Goal: Task Accomplishment & Management: Complete application form

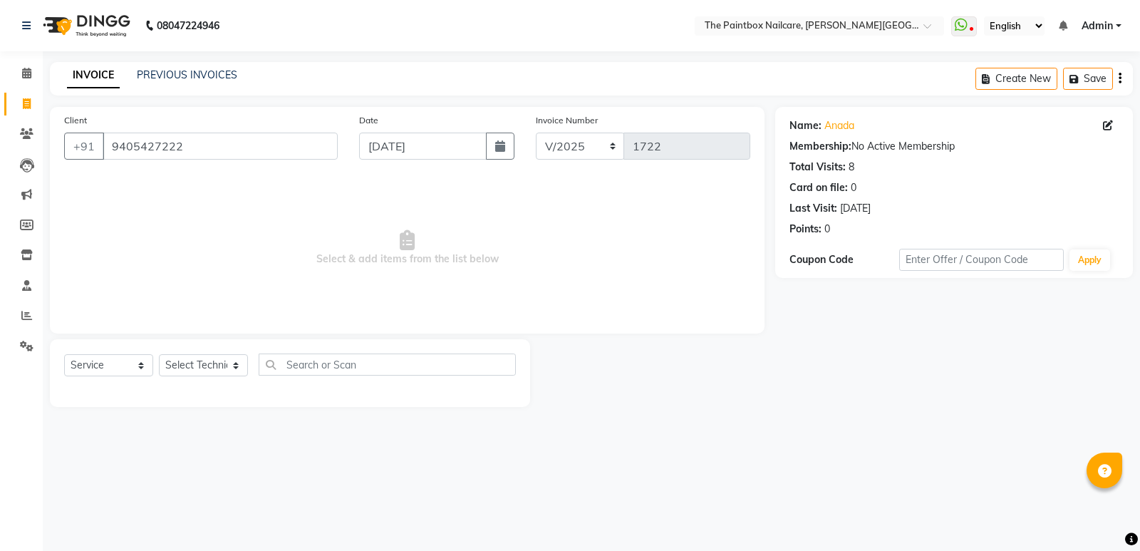
select select "service"
click at [143, 450] on div "08047224946 Select Location × The Paintbox Nailcare, Prabhat Road WhatsApp Stat…" at bounding box center [570, 275] width 1140 height 551
click at [29, 254] on icon at bounding box center [27, 254] width 12 height 11
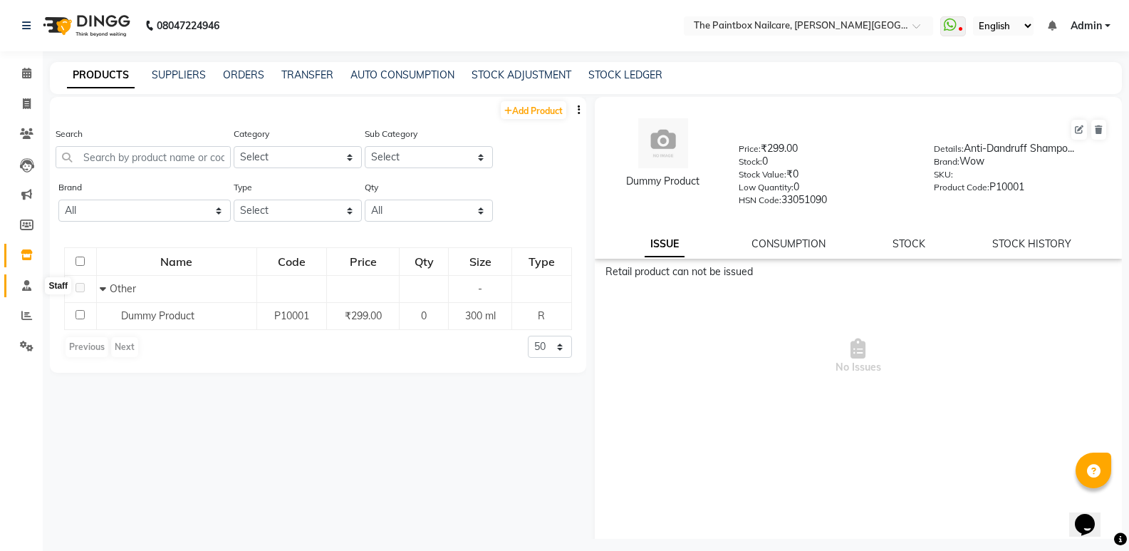
click at [33, 291] on span at bounding box center [26, 286] width 25 height 16
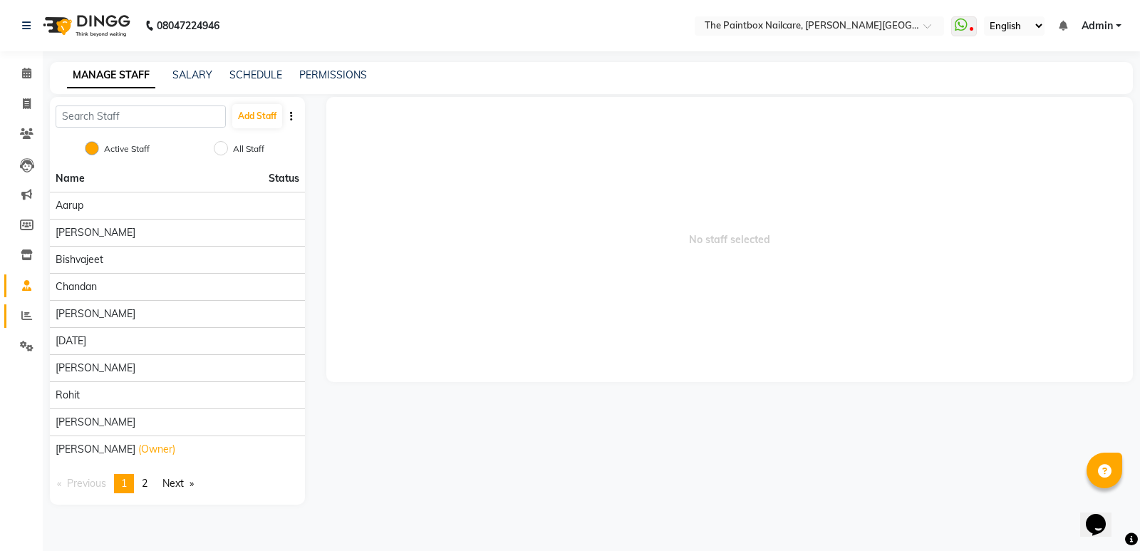
click at [33, 304] on link "Reports" at bounding box center [21, 316] width 34 height 24
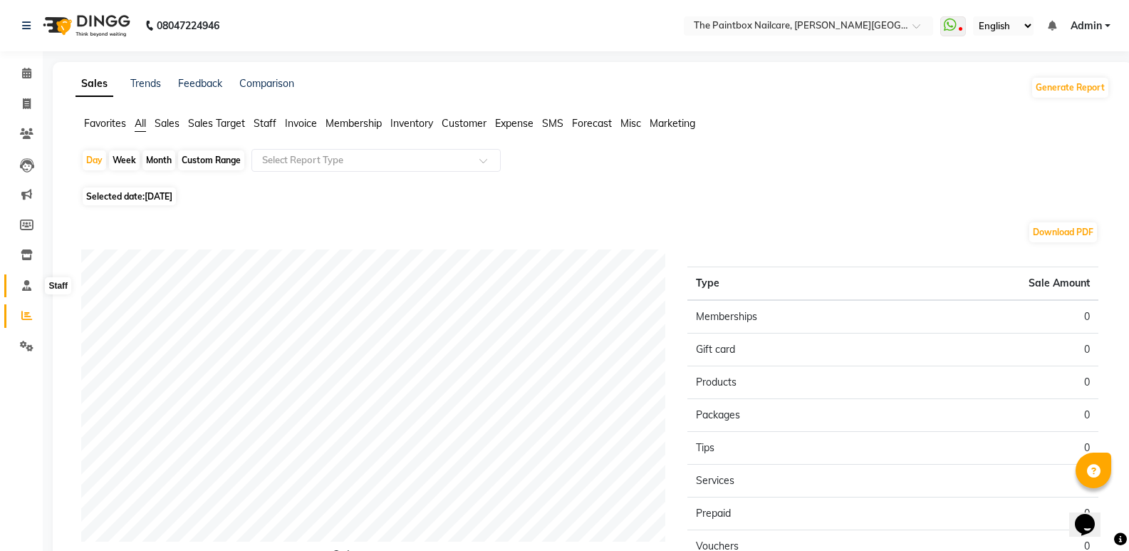
click at [32, 288] on span at bounding box center [26, 286] width 25 height 16
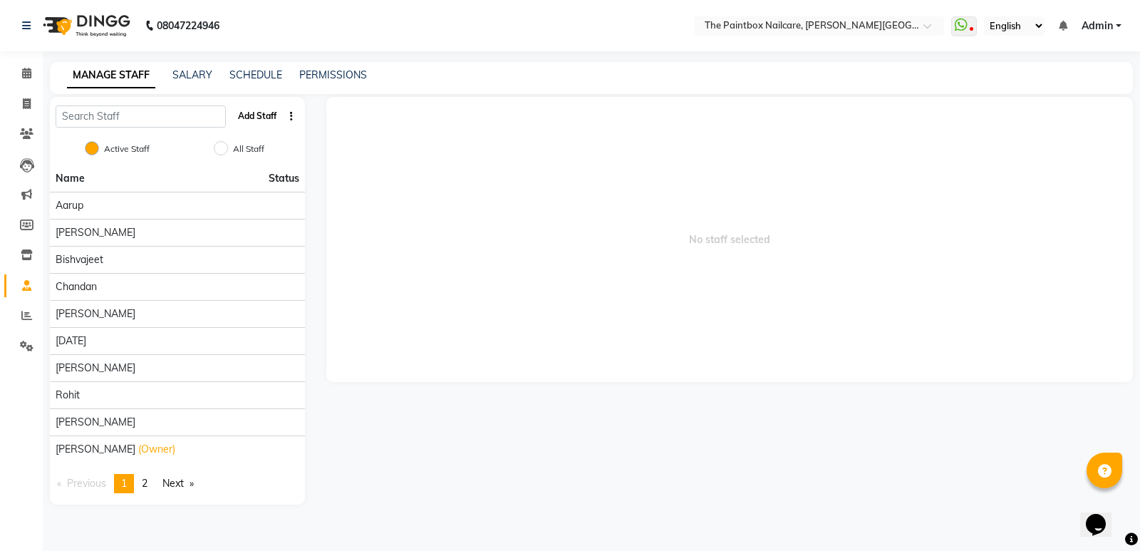
click at [248, 113] on button "Add Staff" at bounding box center [257, 116] width 50 height 24
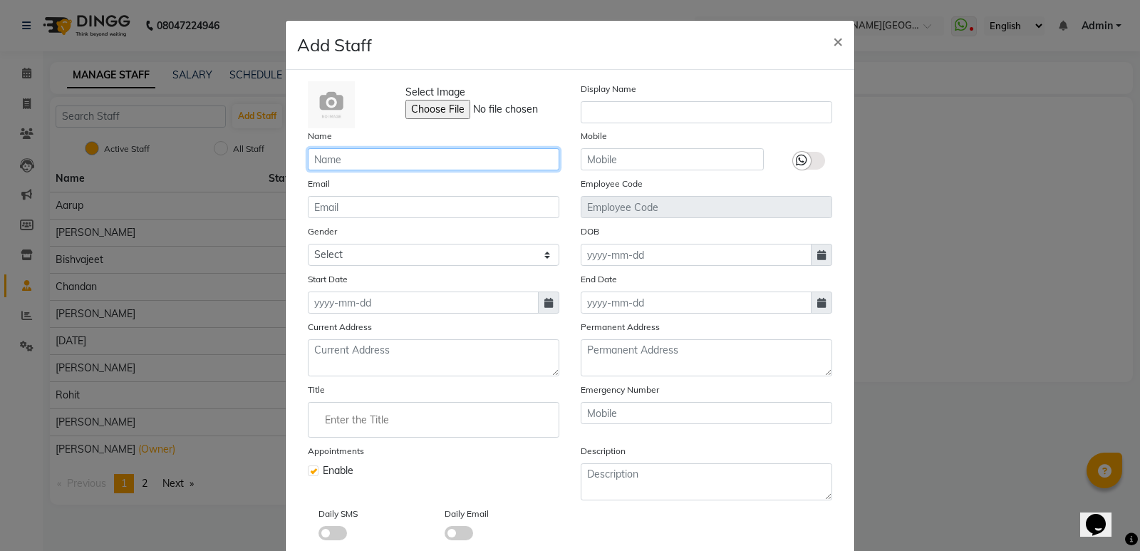
click at [351, 169] on input "text" at bounding box center [434, 159] width 252 height 22
type input "raj"
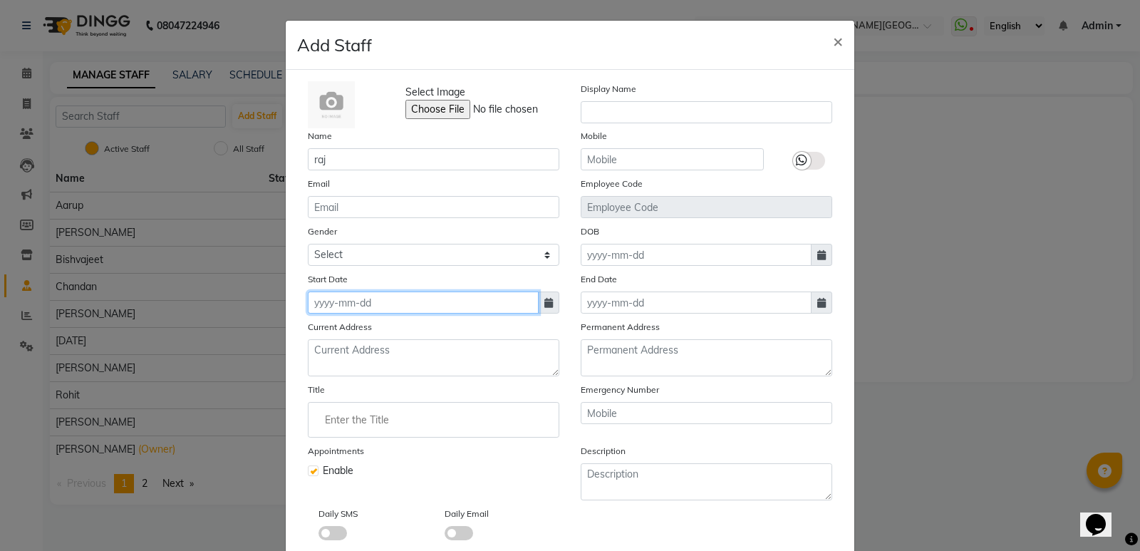
click at [394, 304] on input at bounding box center [423, 302] width 231 height 22
select select "9"
select select "2025"
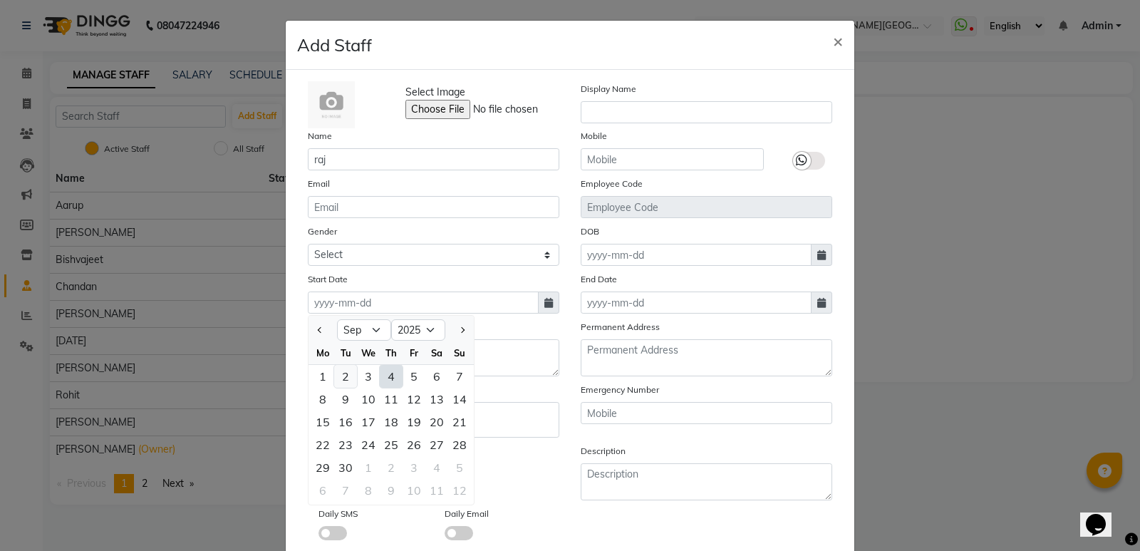
click at [338, 375] on div "2" at bounding box center [345, 376] width 23 height 23
type input "02-09-2025"
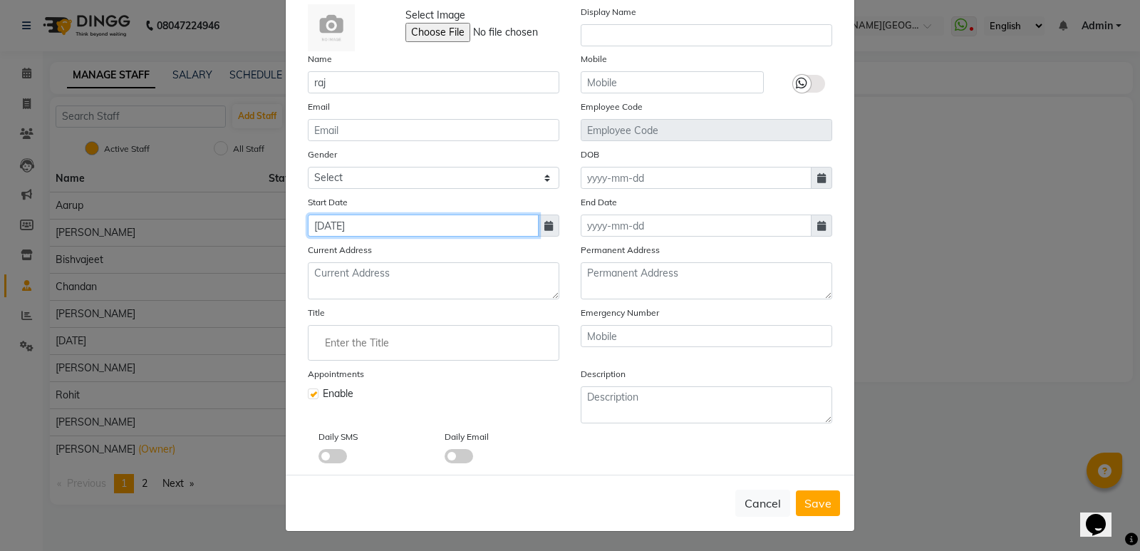
scroll to position [78, 0]
click at [796, 502] on button "Save" at bounding box center [818, 503] width 44 height 26
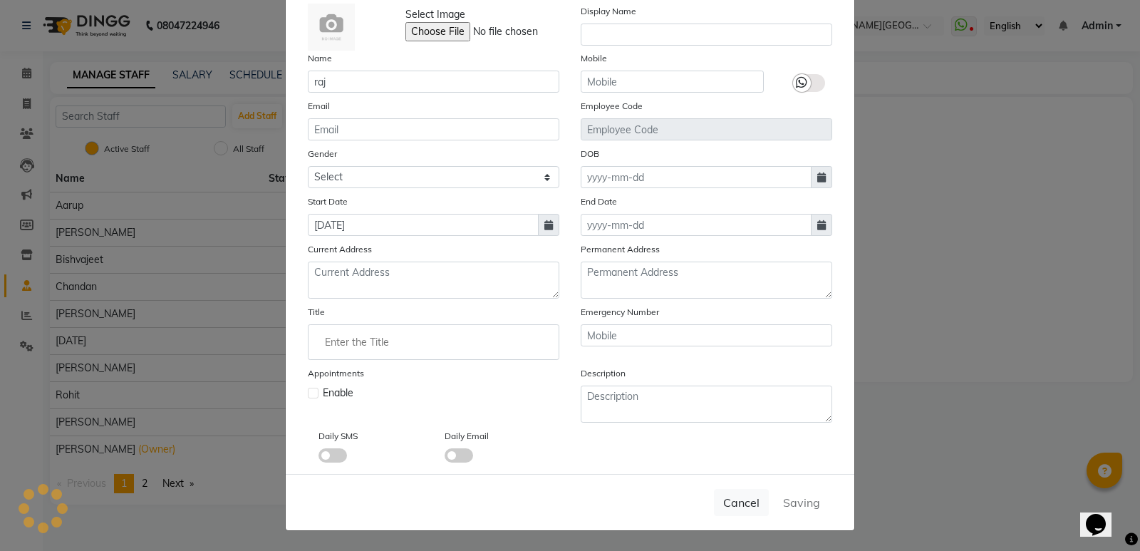
checkbox input "false"
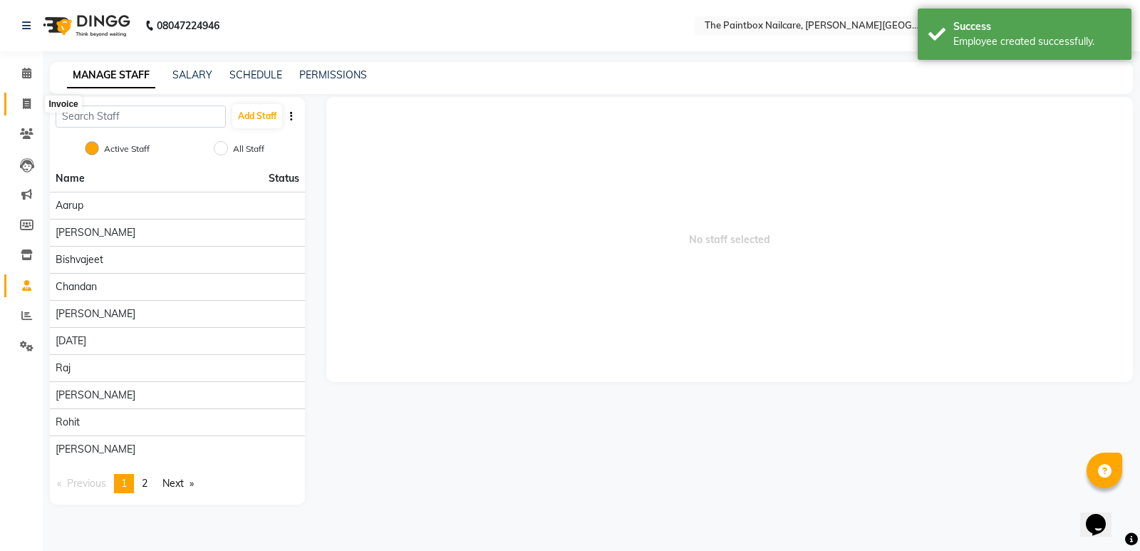
click at [31, 108] on icon at bounding box center [27, 103] width 8 height 11
select select "service"
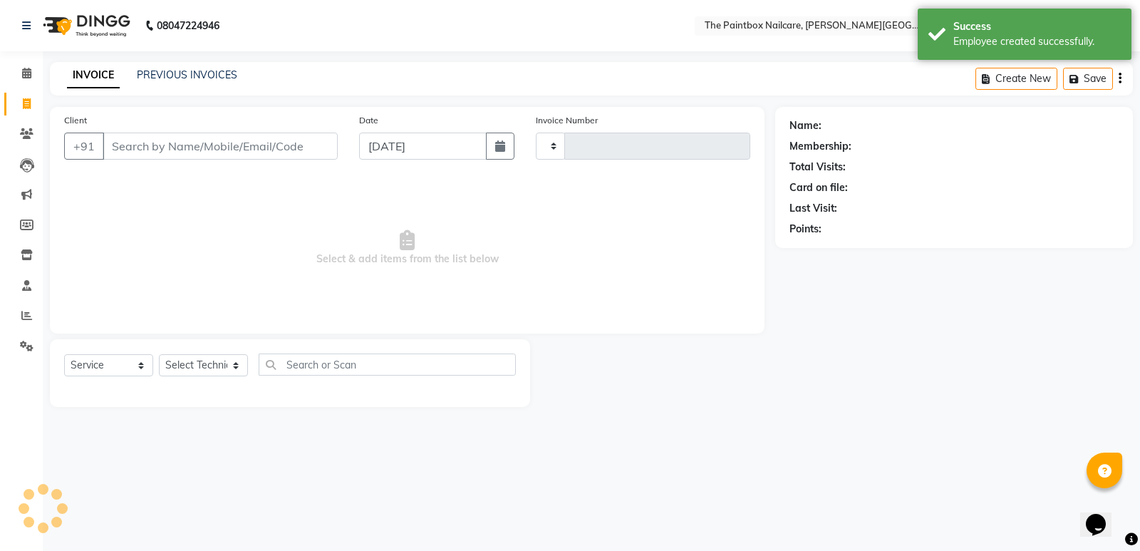
type input "1722"
select select "926"
click at [400, 148] on input "[DATE]" at bounding box center [423, 146] width 128 height 27
select select "9"
select select "2025"
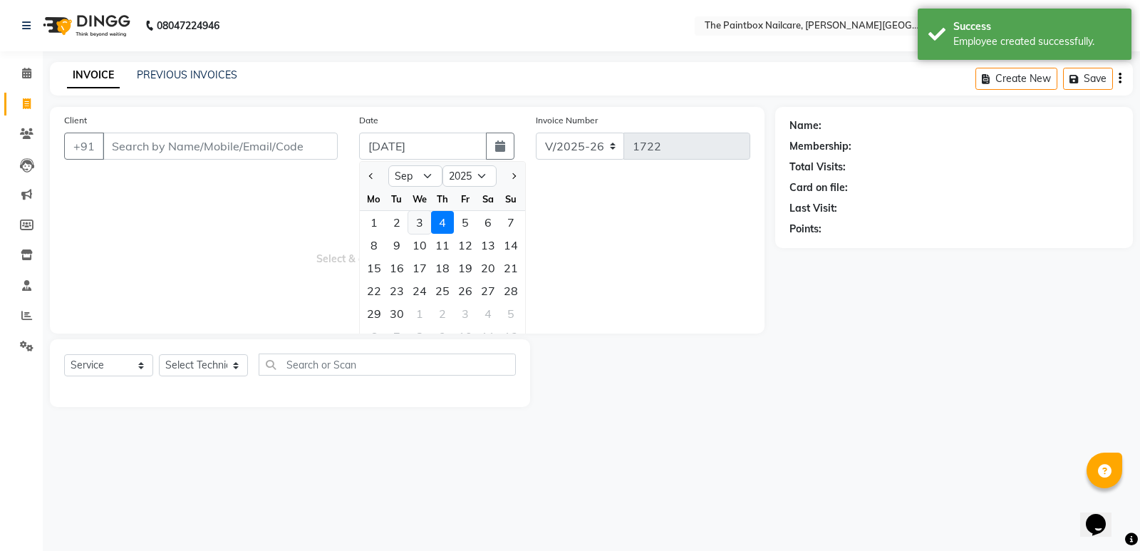
click at [420, 221] on div "3" at bounding box center [419, 222] width 23 height 23
type input "[DATE]"
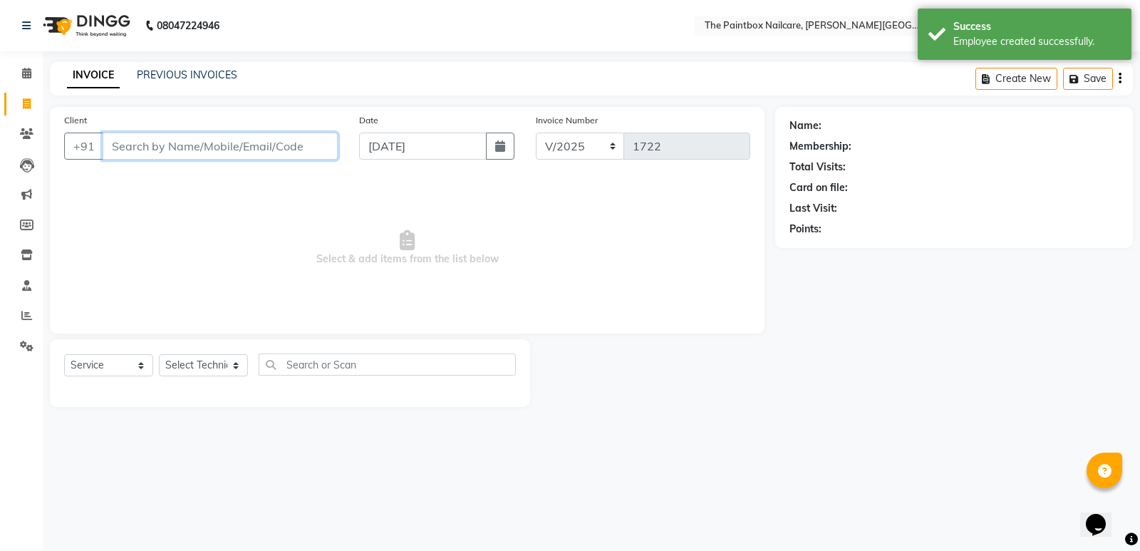
click at [283, 149] on input "Client" at bounding box center [220, 146] width 235 height 27
click at [212, 143] on input "Client" at bounding box center [220, 146] width 235 height 27
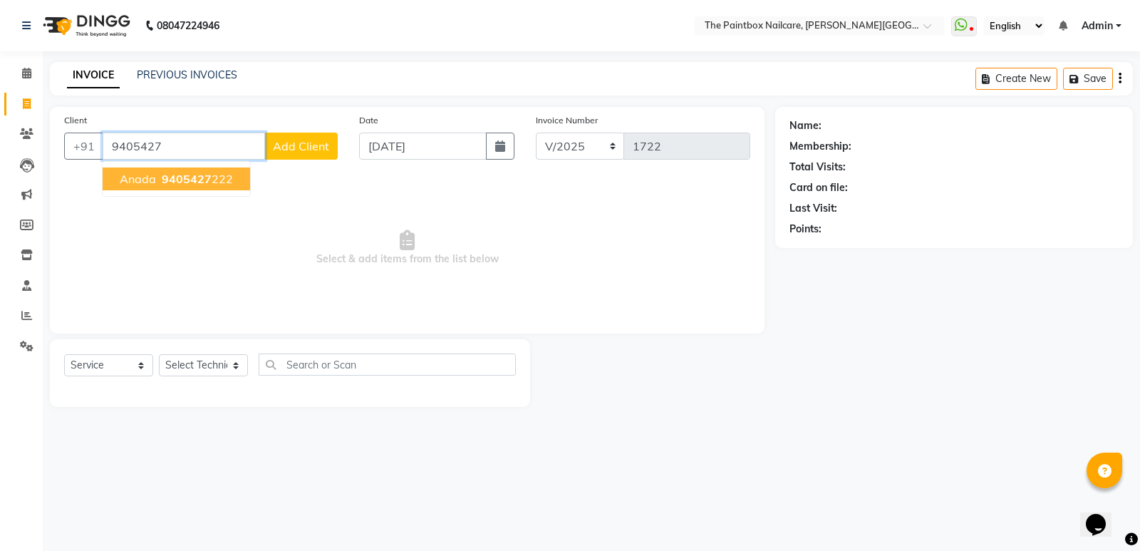
click at [151, 182] on span "anada" at bounding box center [138, 179] width 36 height 14
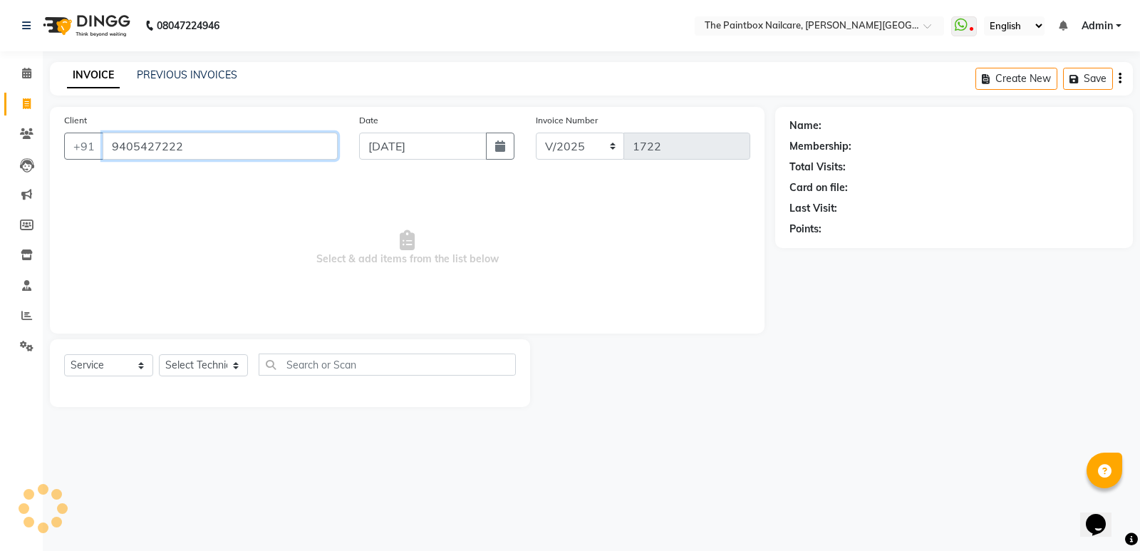
type input "9405427222"
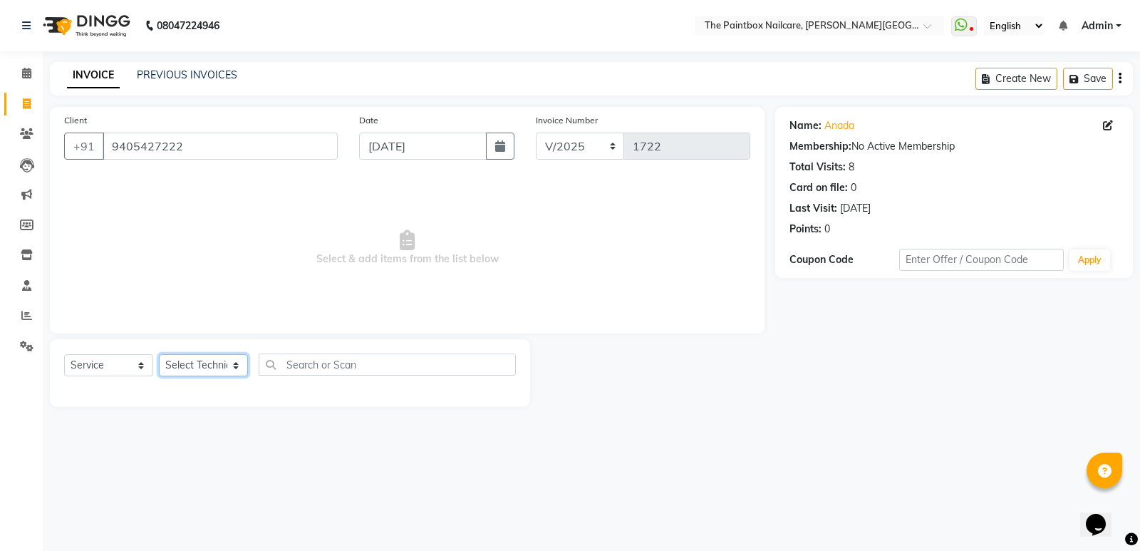
click at [190, 370] on select "Select Technician Aarup bapan bishvajeet chandan ishwar kartik ranjeet rohit Si…" at bounding box center [203, 365] width 89 height 22
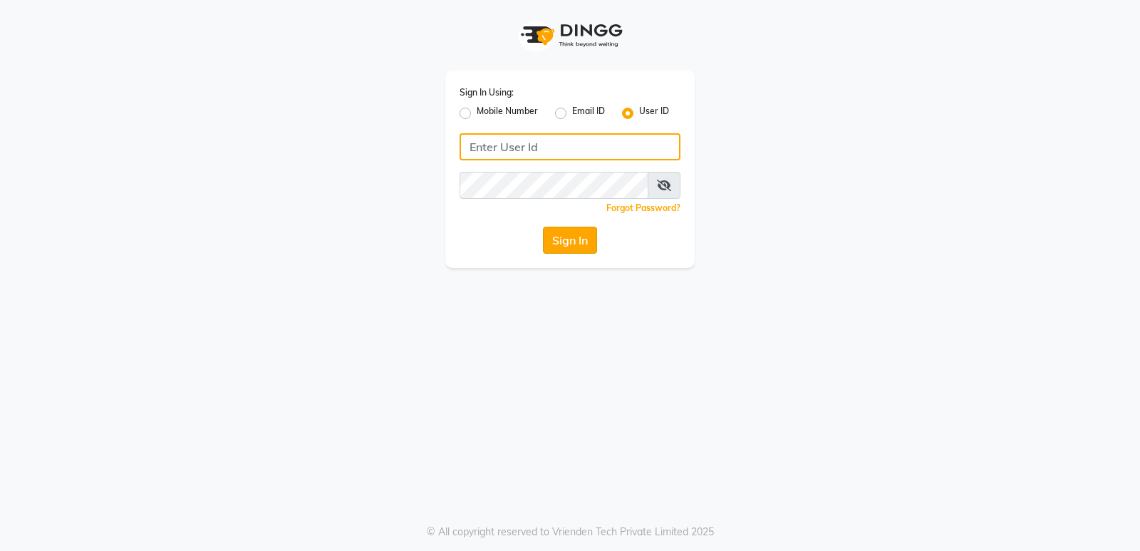
type input "thepaintbox"
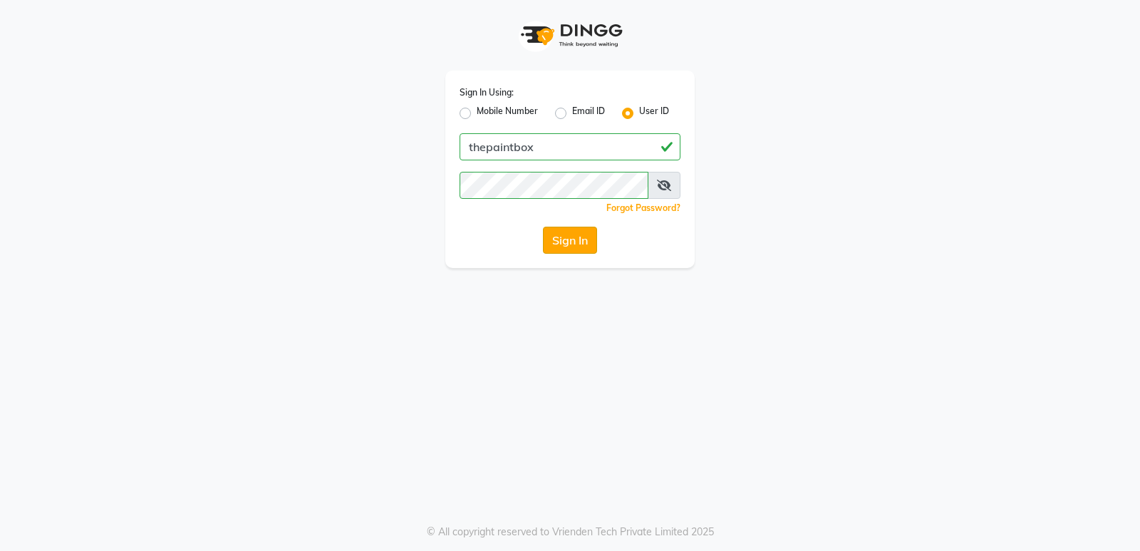
click at [552, 243] on button "Sign In" at bounding box center [570, 240] width 54 height 27
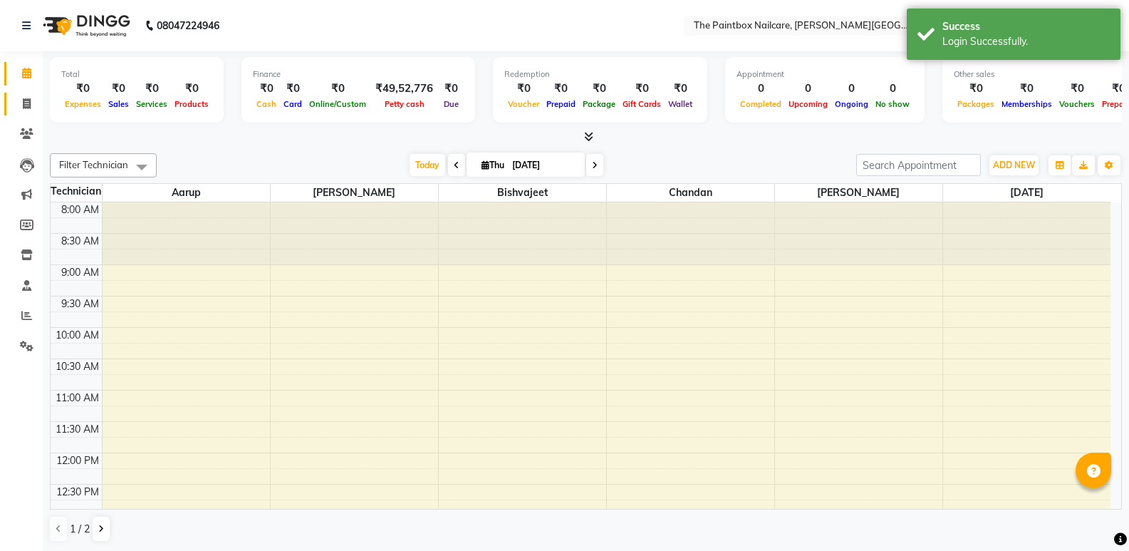
click at [33, 113] on link "Invoice" at bounding box center [21, 105] width 34 height 24
select select "926"
select select "service"
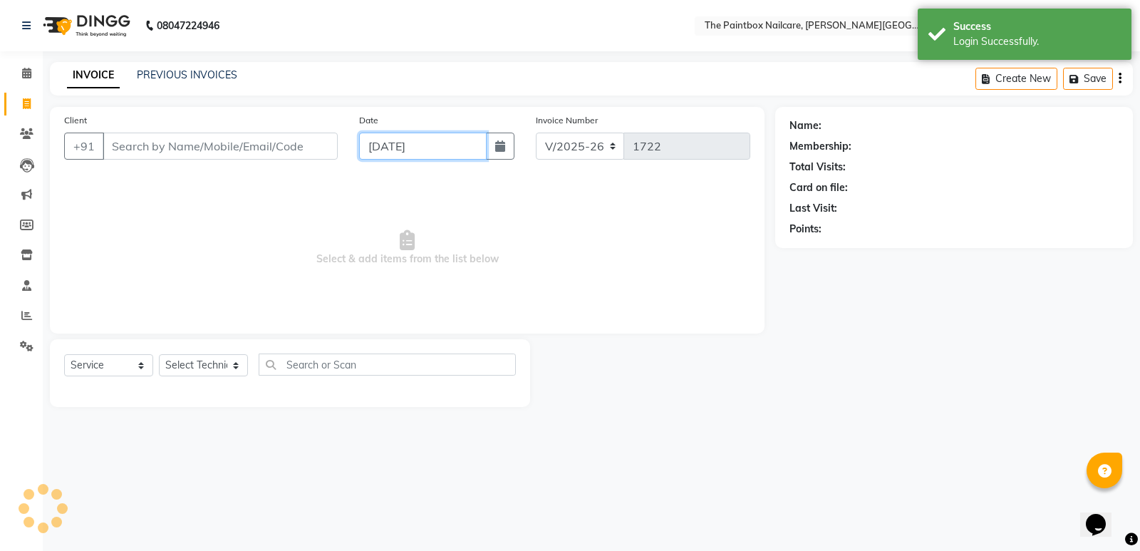
click at [398, 150] on input "[DATE]" at bounding box center [423, 146] width 128 height 27
select select "9"
select select "2025"
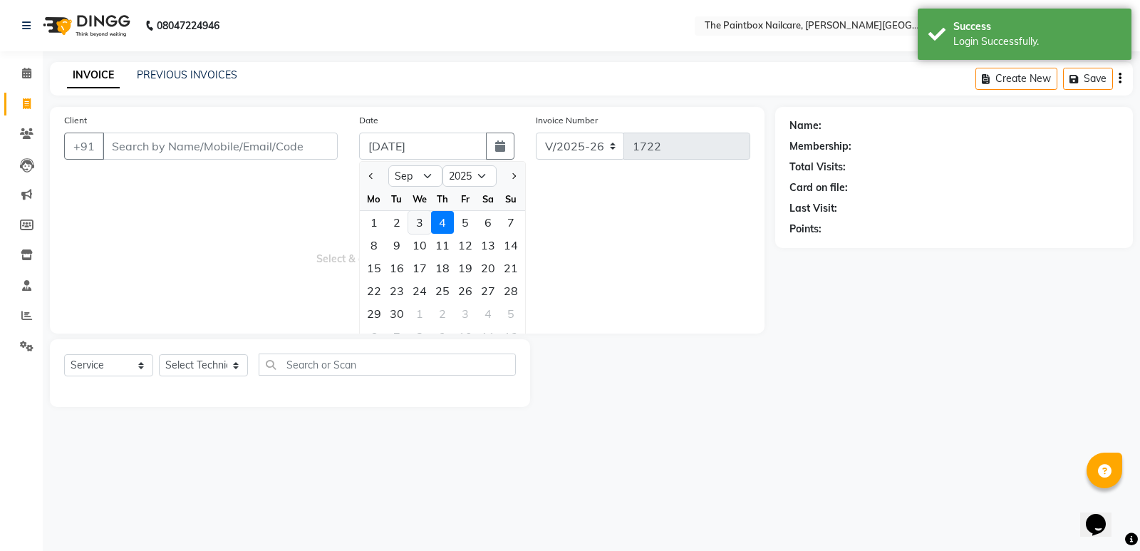
click at [419, 227] on div "3" at bounding box center [419, 222] width 23 height 23
type input "[DATE]"
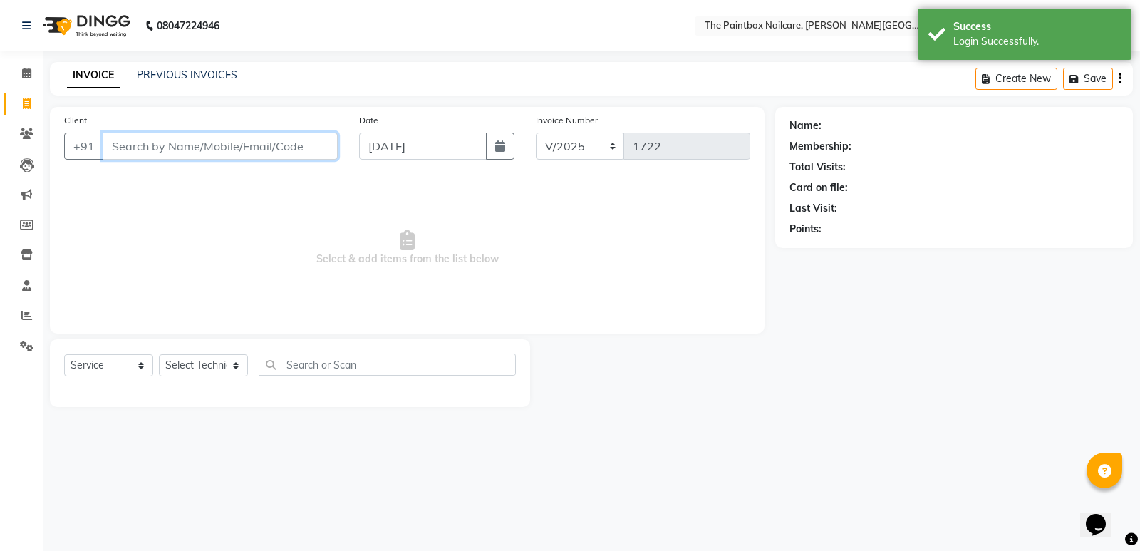
click at [314, 147] on input "Client" at bounding box center [220, 146] width 235 height 27
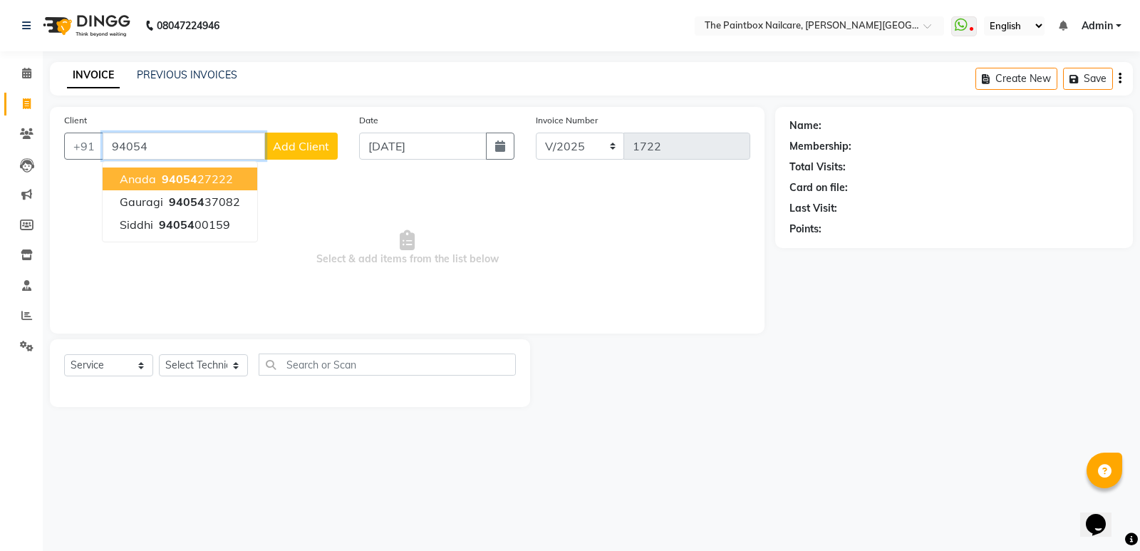
click at [226, 184] on ngb-highlight "94054 27222" at bounding box center [196, 179] width 74 height 14
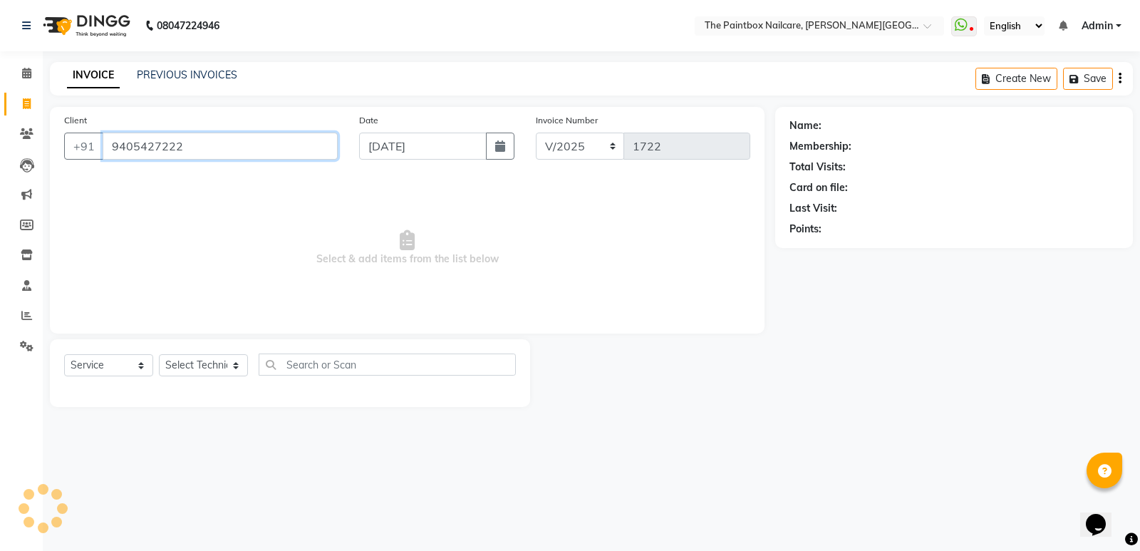
type input "9405427222"
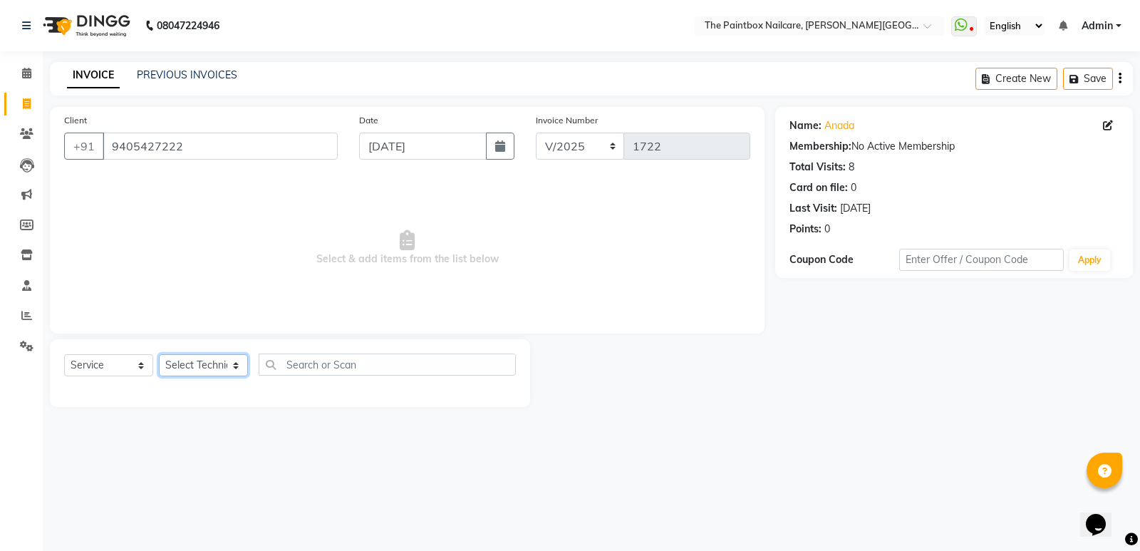
click at [203, 369] on select "Select Technician [PERSON_NAME] bishvajeet [PERSON_NAME] [PERSON_NAME] [PERSON_…" at bounding box center [203, 365] width 89 height 22
select select "90830"
click at [159, 354] on select "Select Technician [PERSON_NAME] bishvajeet [PERSON_NAME] [PERSON_NAME] [PERSON_…" at bounding box center [203, 365] width 89 height 22
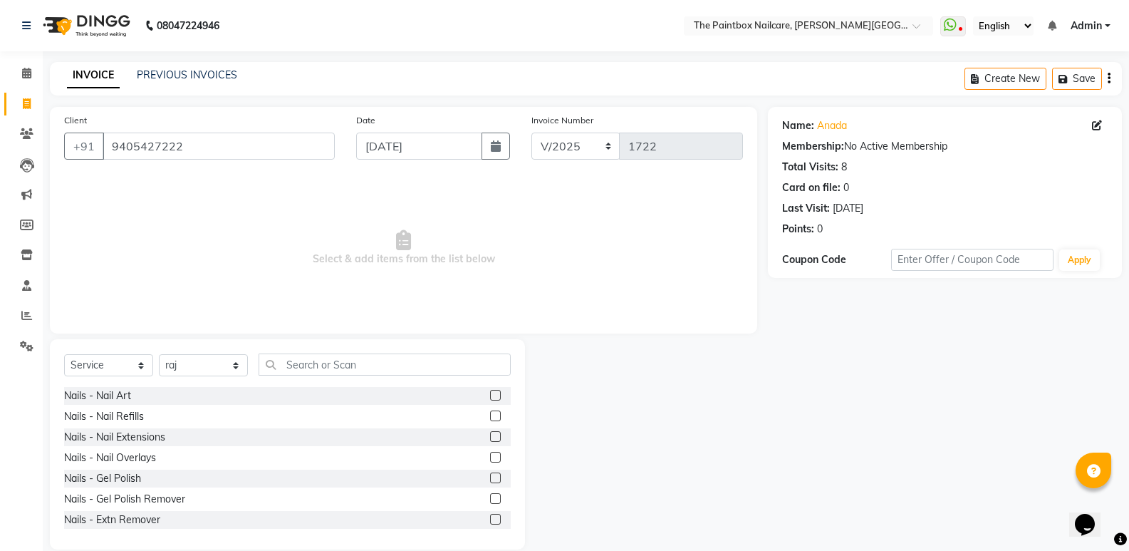
click at [490, 418] on label at bounding box center [495, 415] width 11 height 11
click at [490, 418] on input "checkbox" at bounding box center [494, 416] width 9 height 9
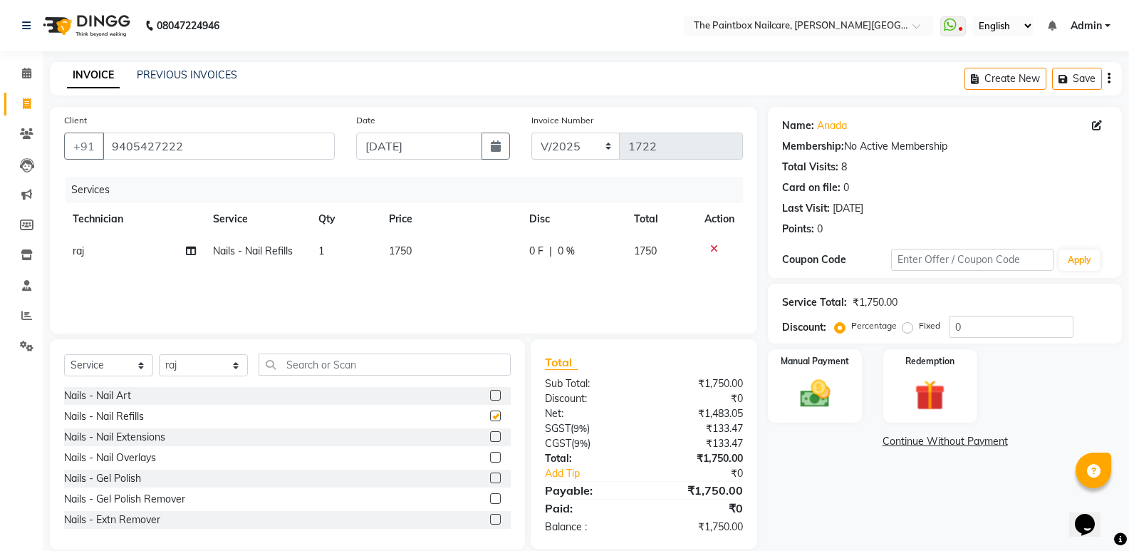
checkbox input "false"
drag, startPoint x: 395, startPoint y: 251, endPoint x: 405, endPoint y: 254, distance: 10.6
click at [398, 253] on span "1750" at bounding box center [400, 250] width 23 height 13
select select "90830"
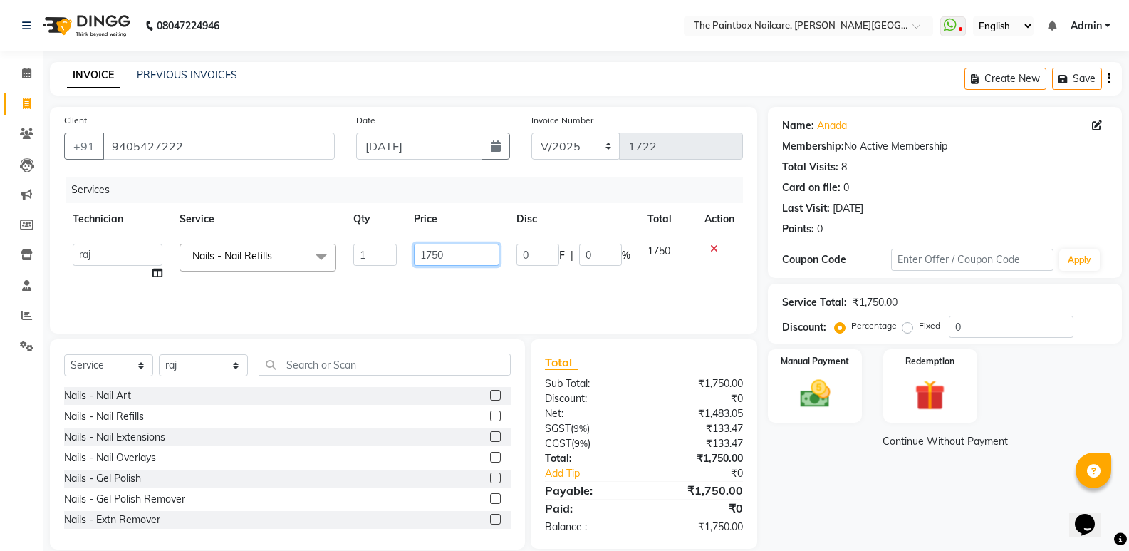
click at [440, 262] on input "1750" at bounding box center [457, 255] width 86 height 22
type input "1800"
click at [490, 397] on label at bounding box center [495, 395] width 11 height 11
click at [490, 397] on input "checkbox" at bounding box center [494, 395] width 9 height 9
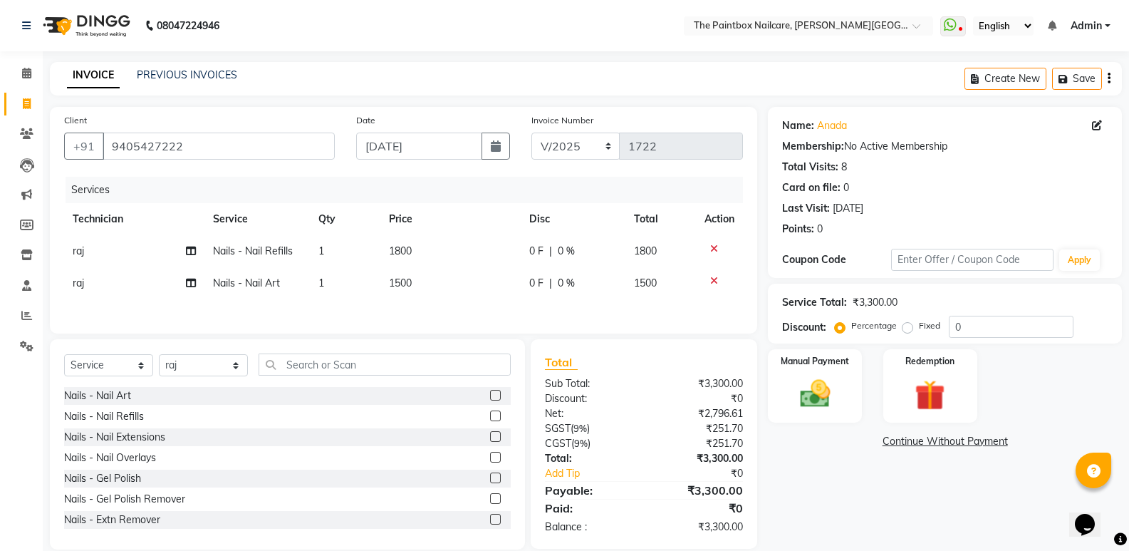
checkbox input "false"
click at [395, 281] on span "1500" at bounding box center [400, 282] width 23 height 13
select select "90830"
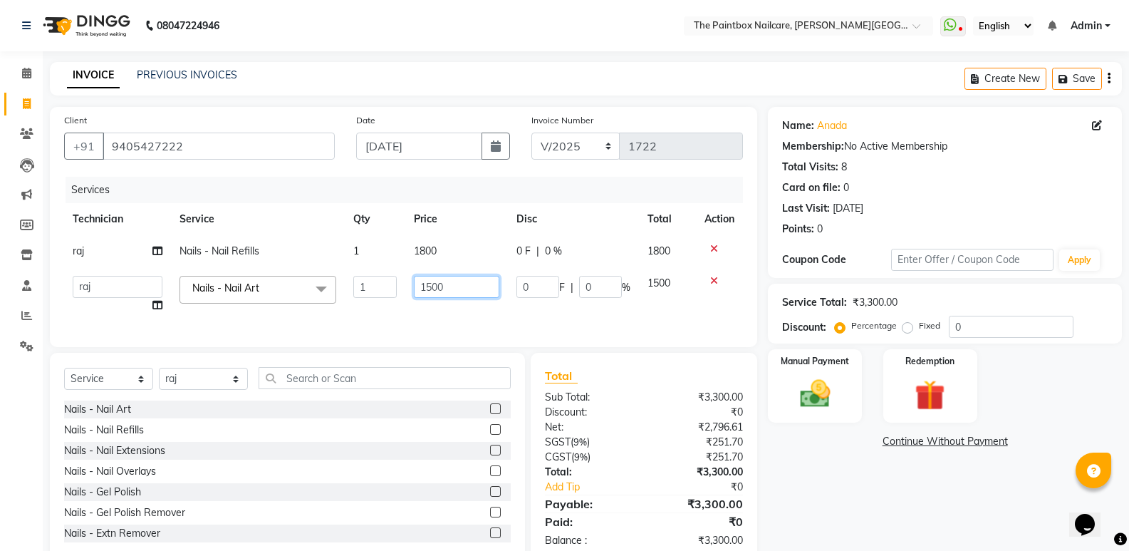
click at [433, 297] on input "1500" at bounding box center [457, 287] width 86 height 22
type input "1000"
click at [203, 393] on div "Select Service Product Membership Package Voucher Prepaid Gift Card Select Tech…" at bounding box center [287, 458] width 475 height 210
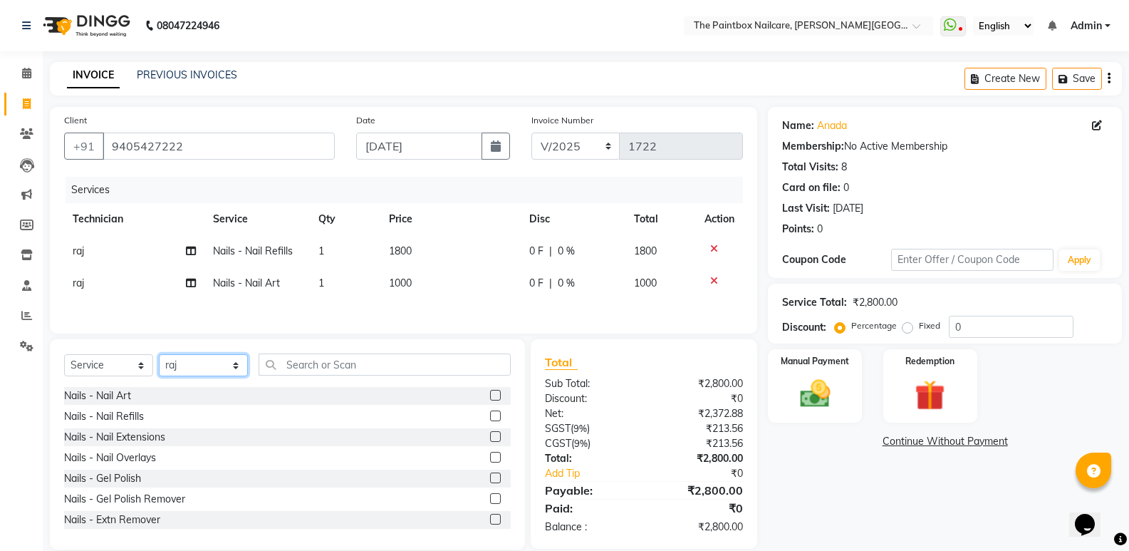
select select "77198"
click at [159, 356] on select "Select Technician [PERSON_NAME] bishvajeet [PERSON_NAME] [PERSON_NAME] [PERSON_…" at bounding box center [203, 365] width 89 height 22
click at [490, 482] on label at bounding box center [495, 477] width 11 height 11
click at [490, 482] on input "checkbox" at bounding box center [494, 478] width 9 height 9
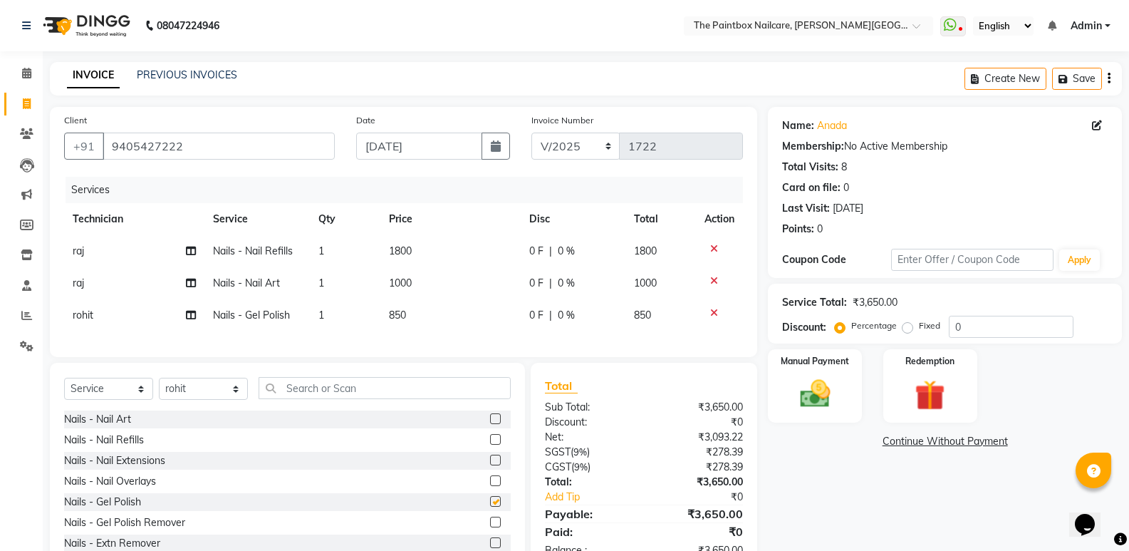
checkbox input "false"
click at [490, 424] on label at bounding box center [495, 418] width 11 height 11
click at [490, 424] on input "checkbox" at bounding box center [494, 419] width 9 height 9
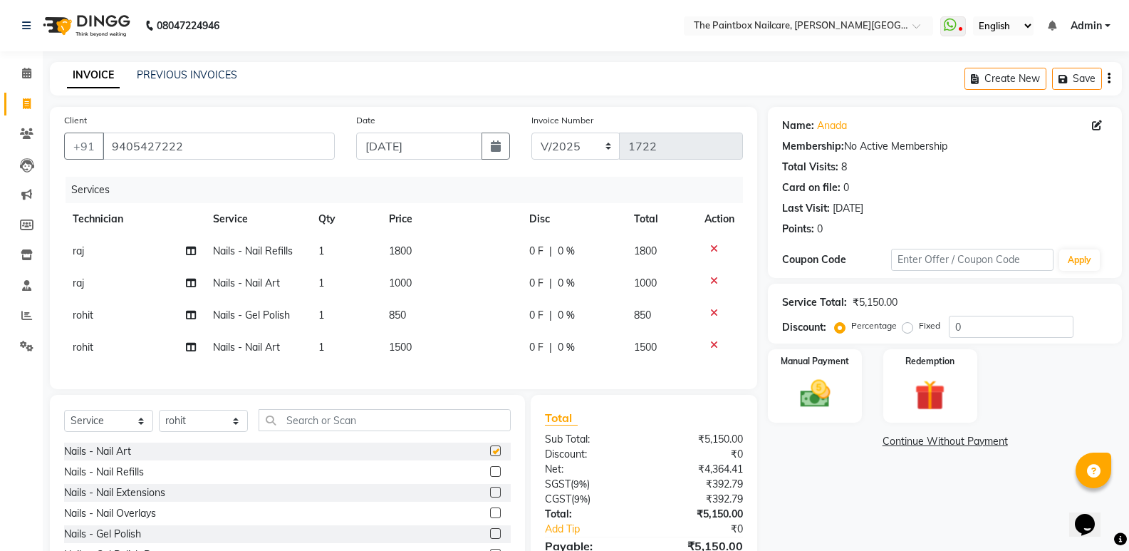
checkbox input "false"
click at [421, 351] on td "1500" at bounding box center [451, 347] width 140 height 32
select select "77198"
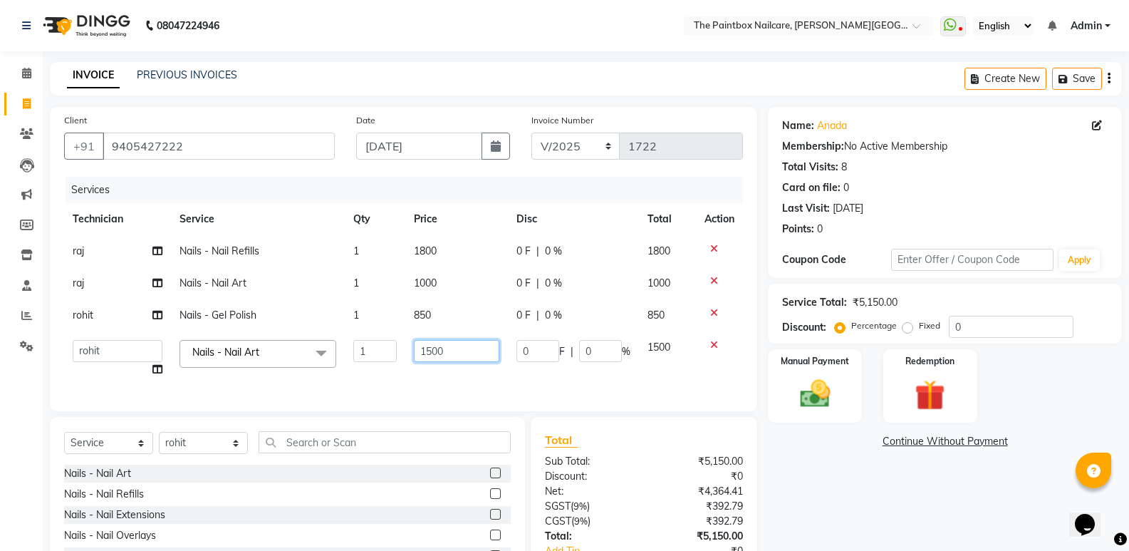
click at [433, 357] on input "1500" at bounding box center [457, 351] width 86 height 22
type input "700"
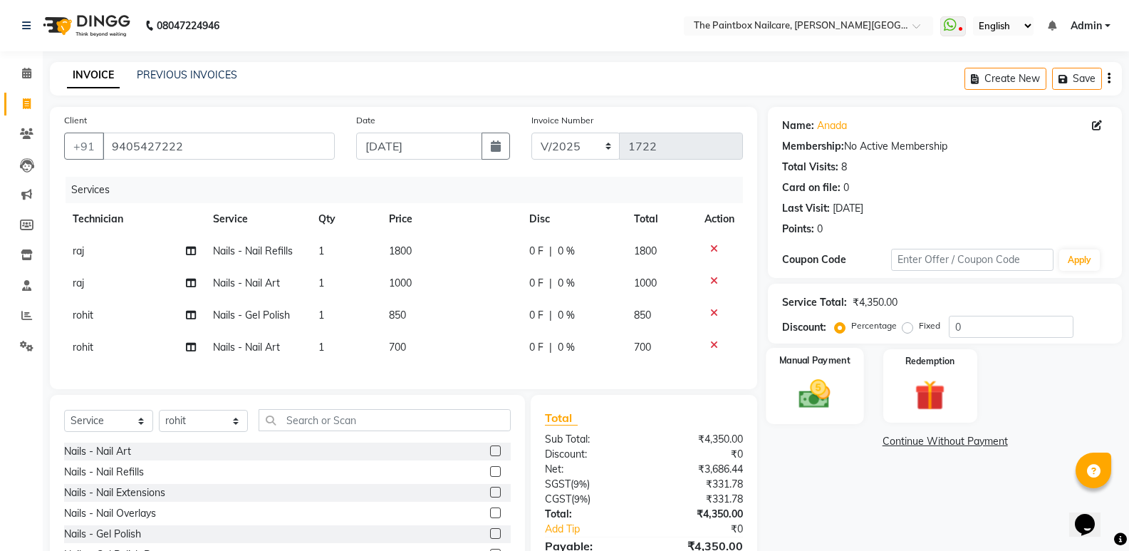
click at [824, 411] on img at bounding box center [815, 394] width 51 height 36
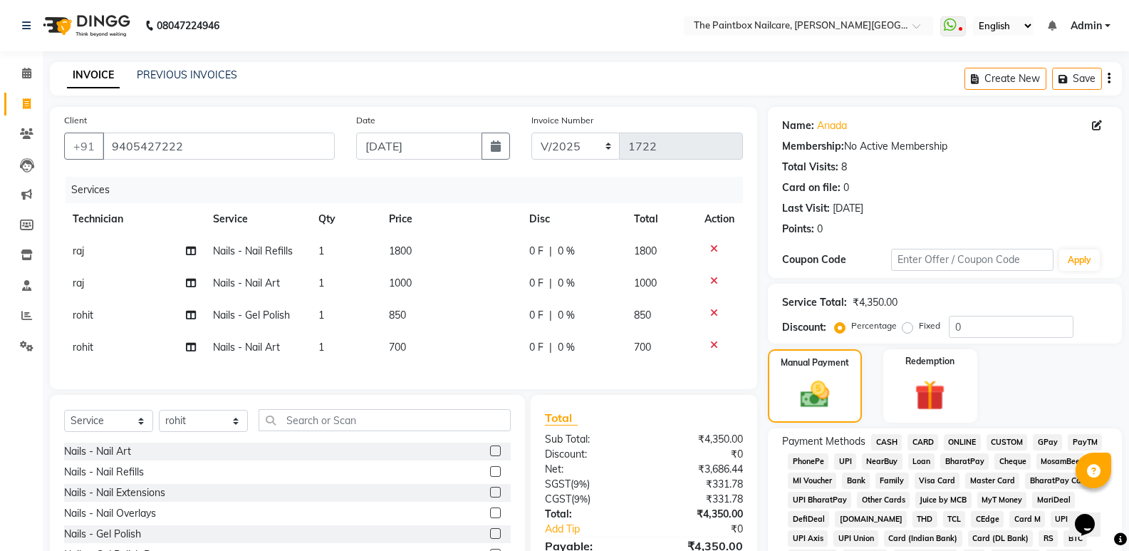
click at [894, 438] on span "CASH" at bounding box center [886, 442] width 31 height 16
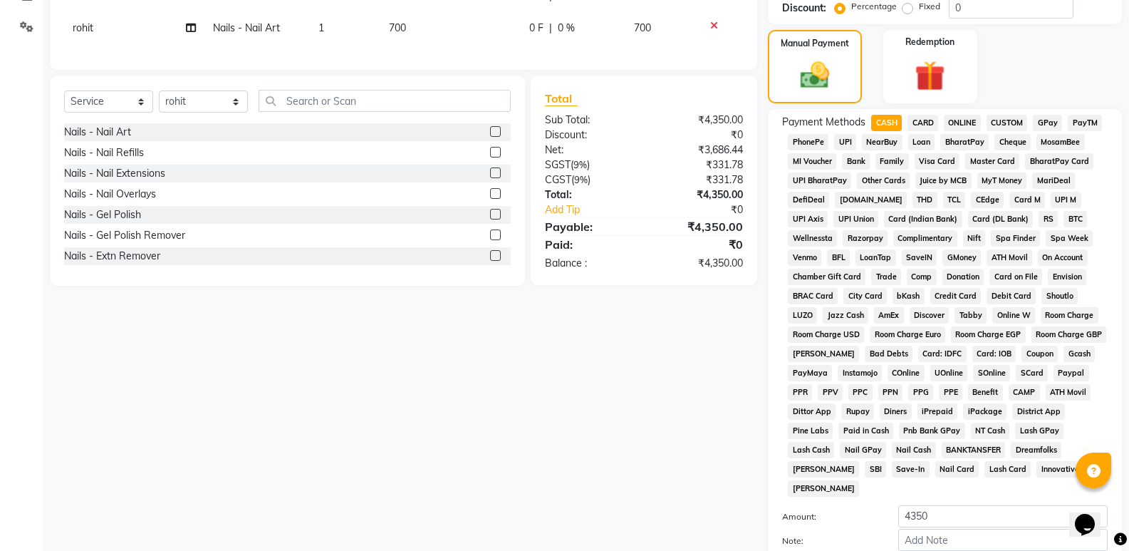
scroll to position [428, 0]
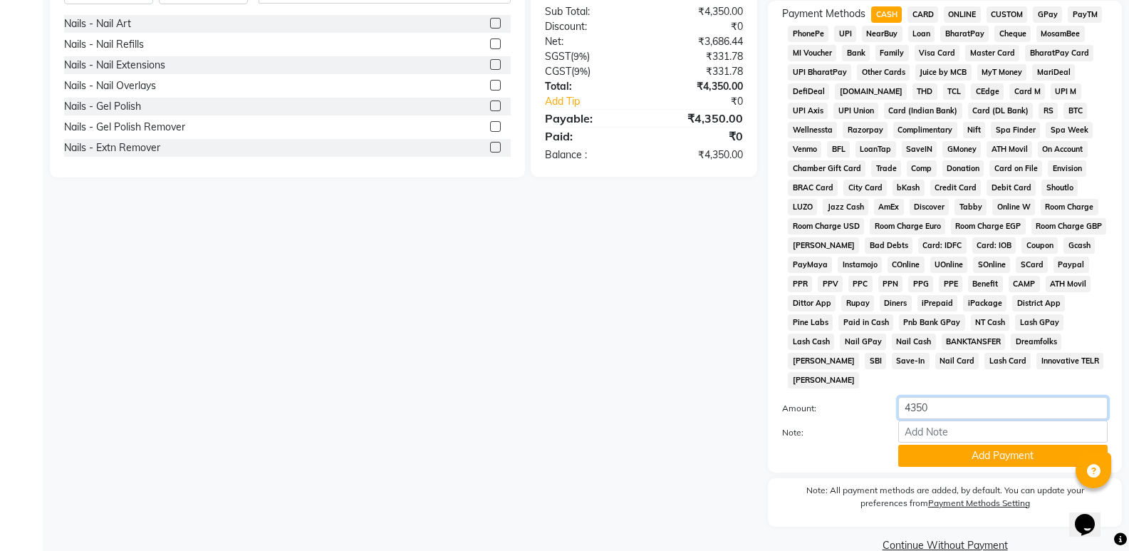
click at [925, 398] on input "4350" at bounding box center [1003, 408] width 209 height 22
type input "4000"
drag, startPoint x: 958, startPoint y: 441, endPoint x: 969, endPoint y: 420, distance: 24.2
click at [958, 445] on button "Add Payment" at bounding box center [1003, 456] width 209 height 22
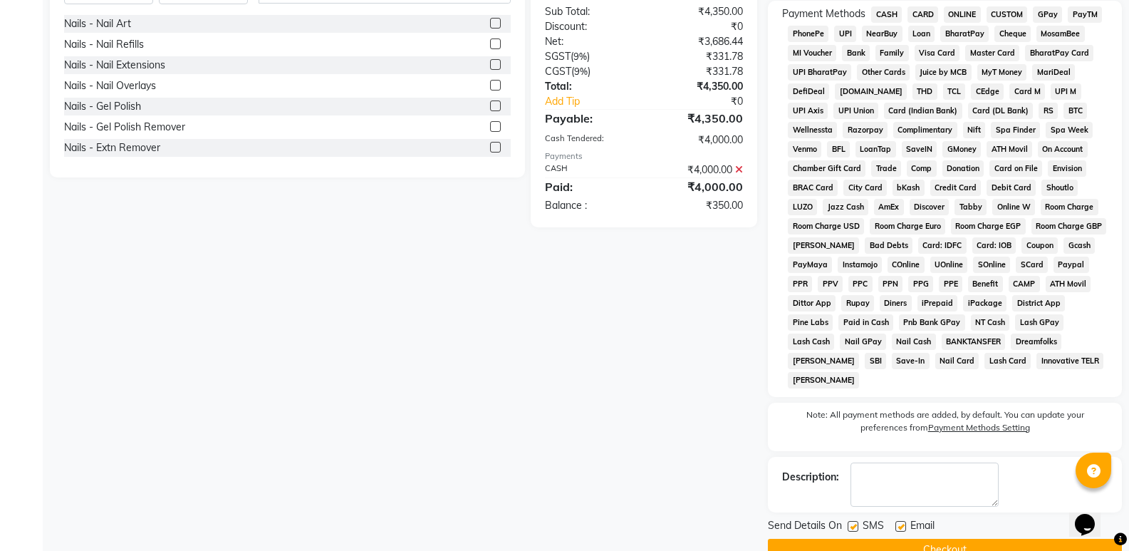
click at [973, 11] on span "ONLINE" at bounding box center [962, 14] width 37 height 16
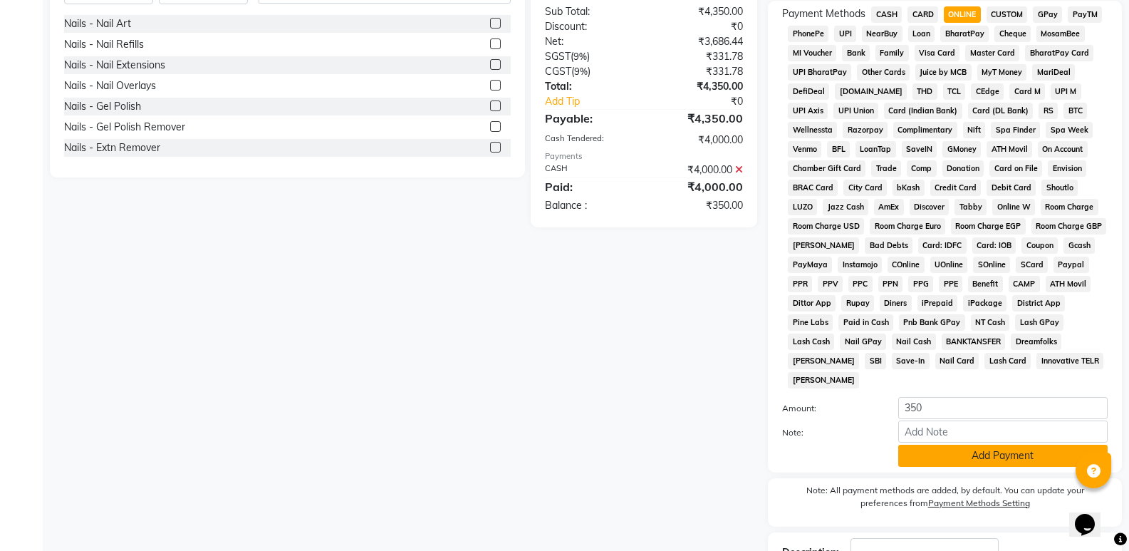
click at [965, 445] on button "Add Payment" at bounding box center [1003, 456] width 209 height 22
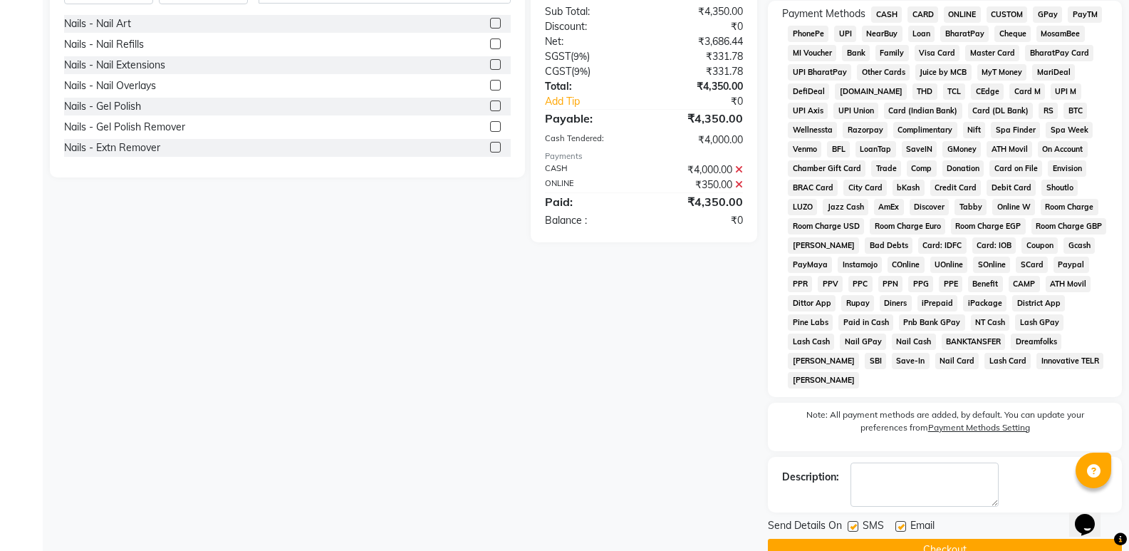
scroll to position [440, 0]
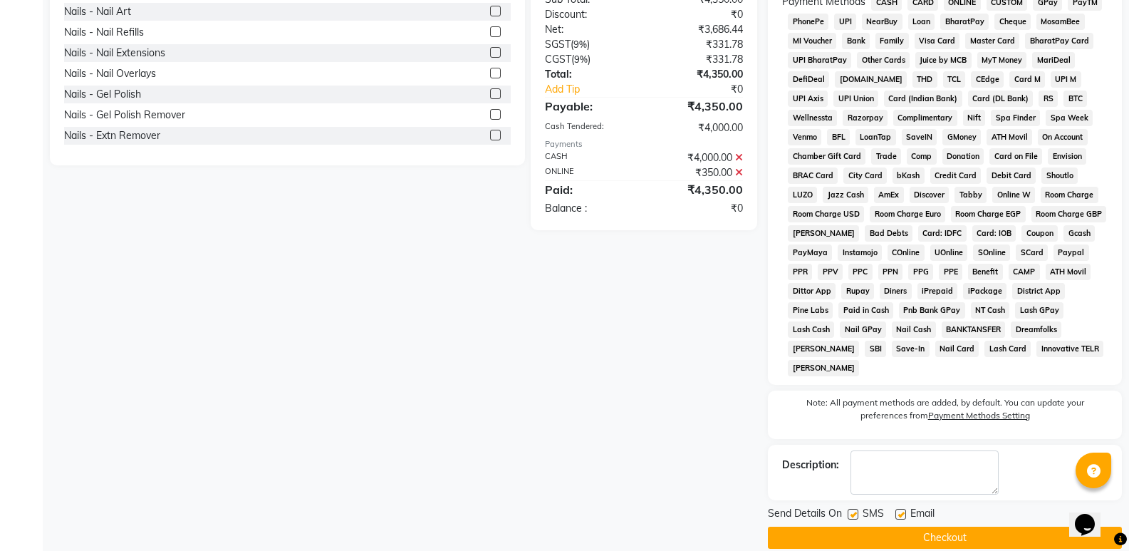
click at [899, 509] on label at bounding box center [901, 514] width 11 height 11
click at [899, 510] on input "checkbox" at bounding box center [900, 514] width 9 height 9
checkbox input "false"
click at [849, 509] on label at bounding box center [853, 514] width 11 height 11
click at [849, 510] on input "checkbox" at bounding box center [852, 514] width 9 height 9
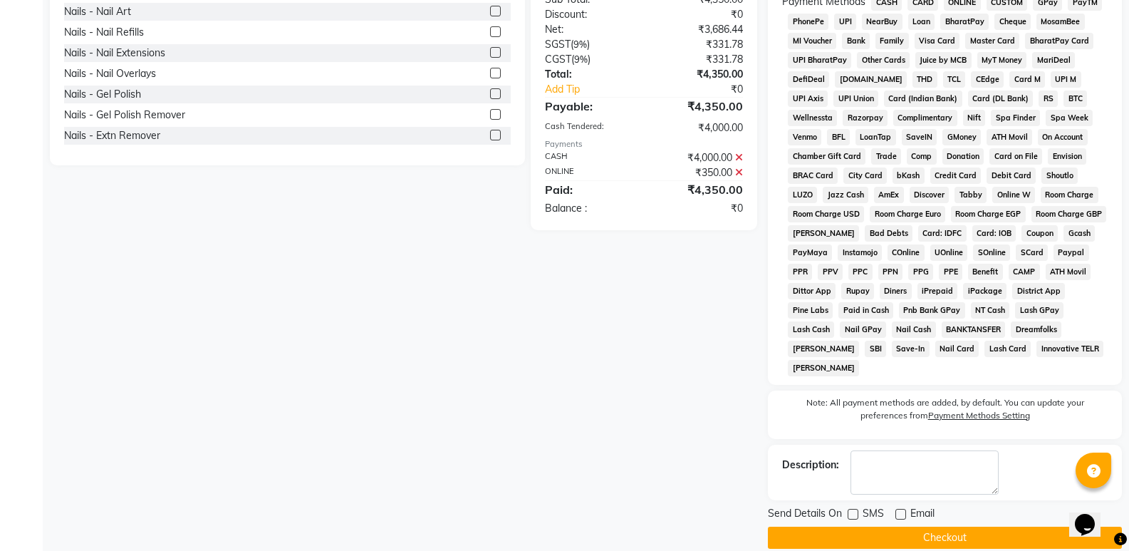
click at [853, 509] on label at bounding box center [853, 514] width 11 height 11
click at [853, 510] on input "checkbox" at bounding box center [852, 514] width 9 height 9
click at [856, 509] on label at bounding box center [853, 514] width 11 height 11
click at [856, 510] on input "checkbox" at bounding box center [852, 514] width 9 height 9
checkbox input "false"
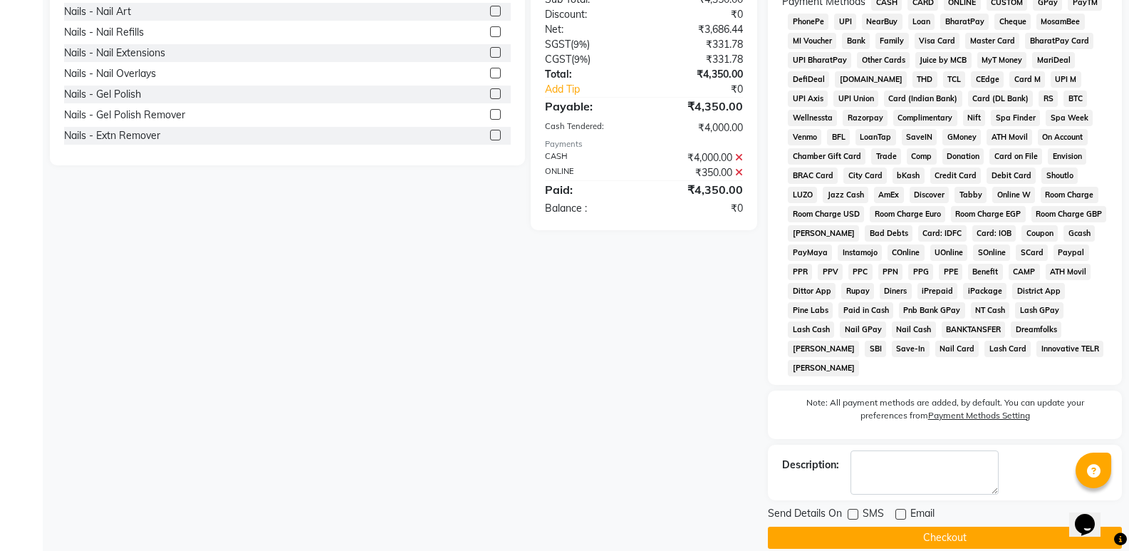
click at [963, 527] on button "Checkout" at bounding box center [945, 538] width 354 height 22
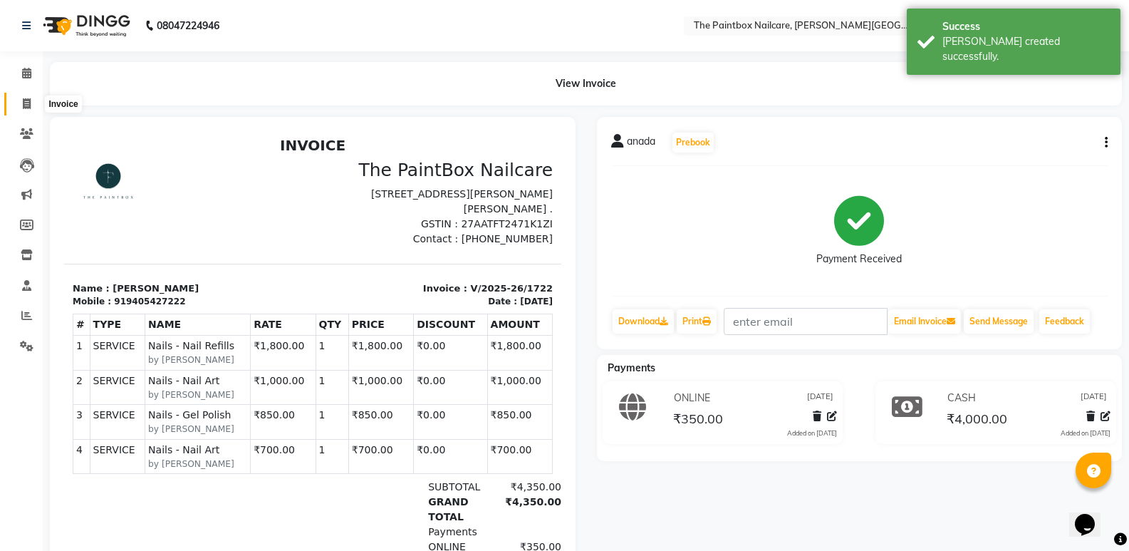
click at [21, 105] on span at bounding box center [26, 104] width 25 height 16
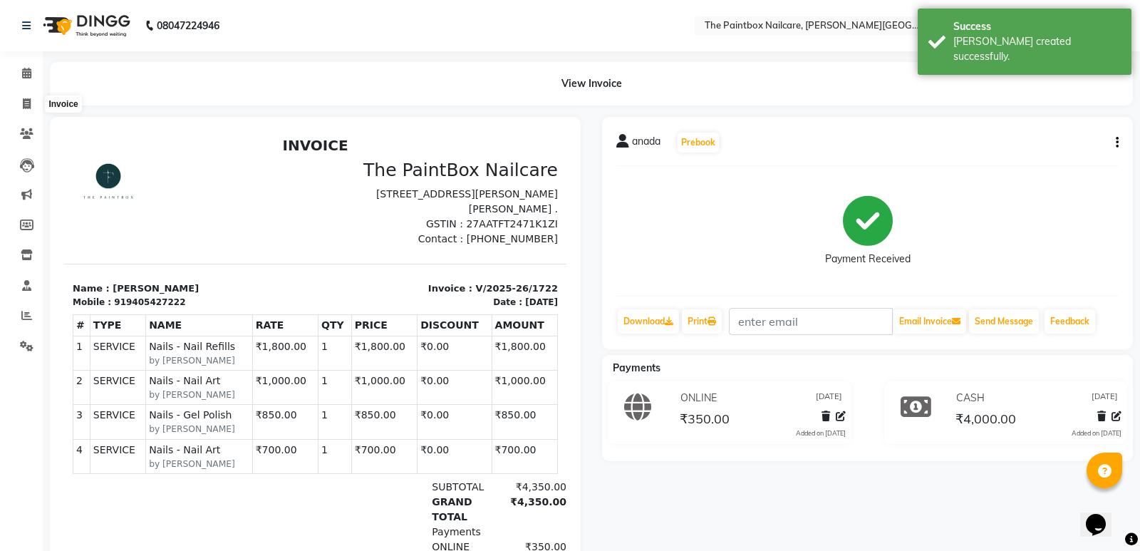
select select "926"
select select "service"
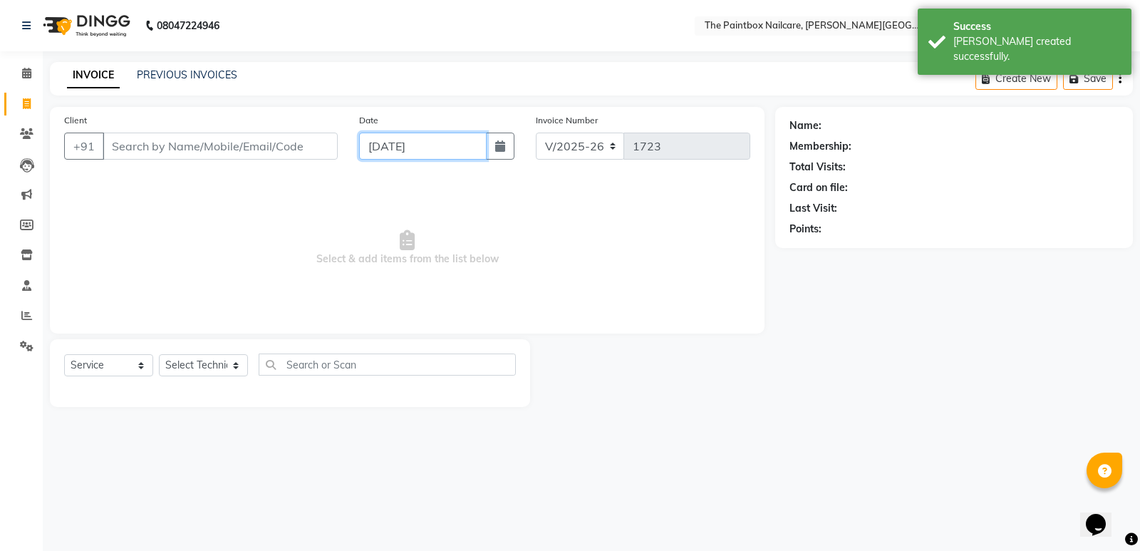
click at [384, 148] on input "[DATE]" at bounding box center [423, 146] width 128 height 27
select select "9"
select select "2025"
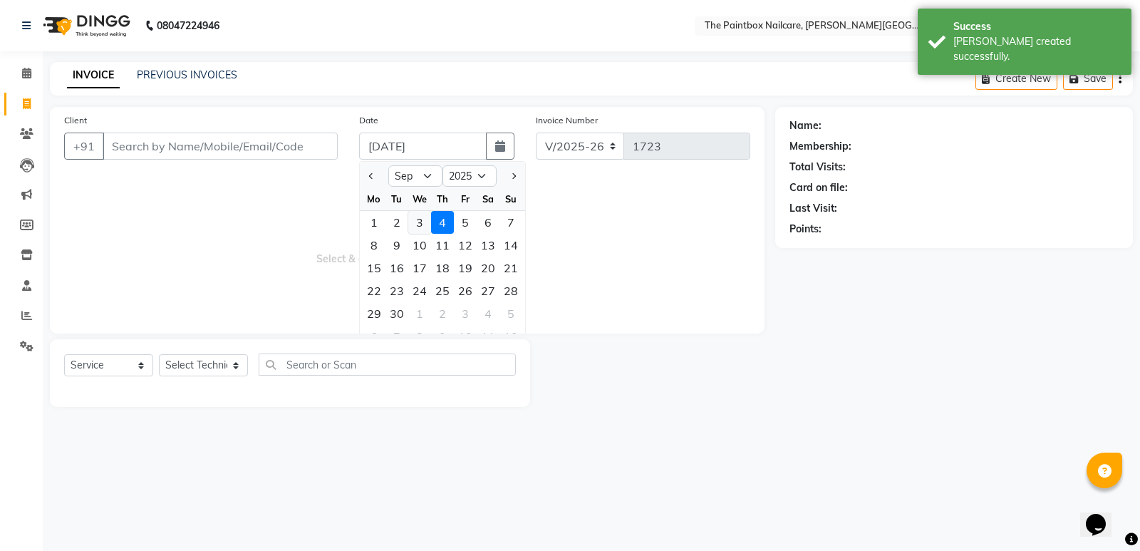
click at [425, 225] on div "3" at bounding box center [419, 222] width 23 height 23
type input "[DATE]"
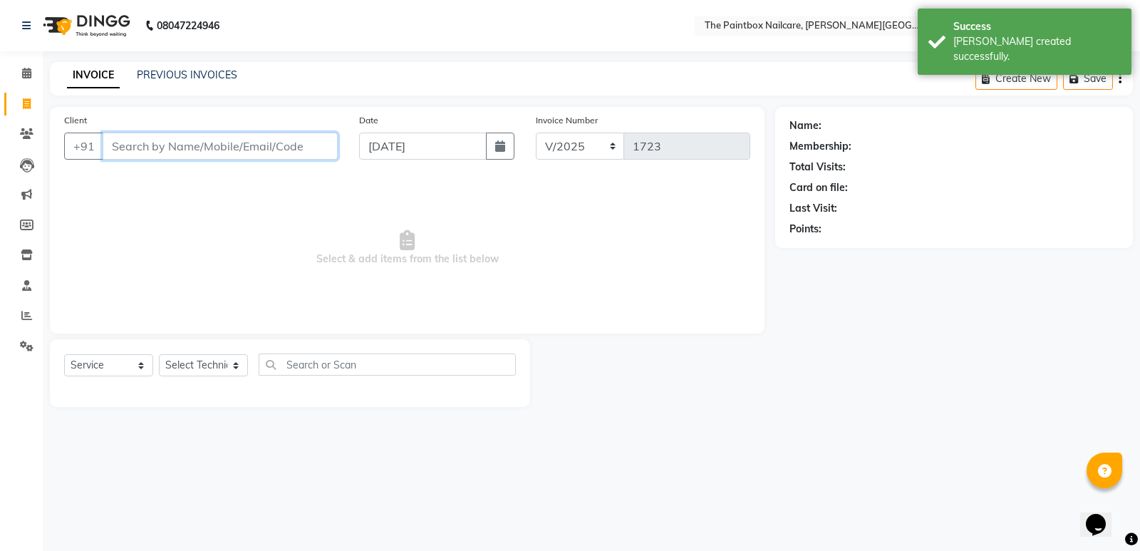
drag, startPoint x: 264, startPoint y: 155, endPoint x: 609, endPoint y: 96, distance: 349.8
click at [273, 152] on input "Client" at bounding box center [220, 146] width 235 height 27
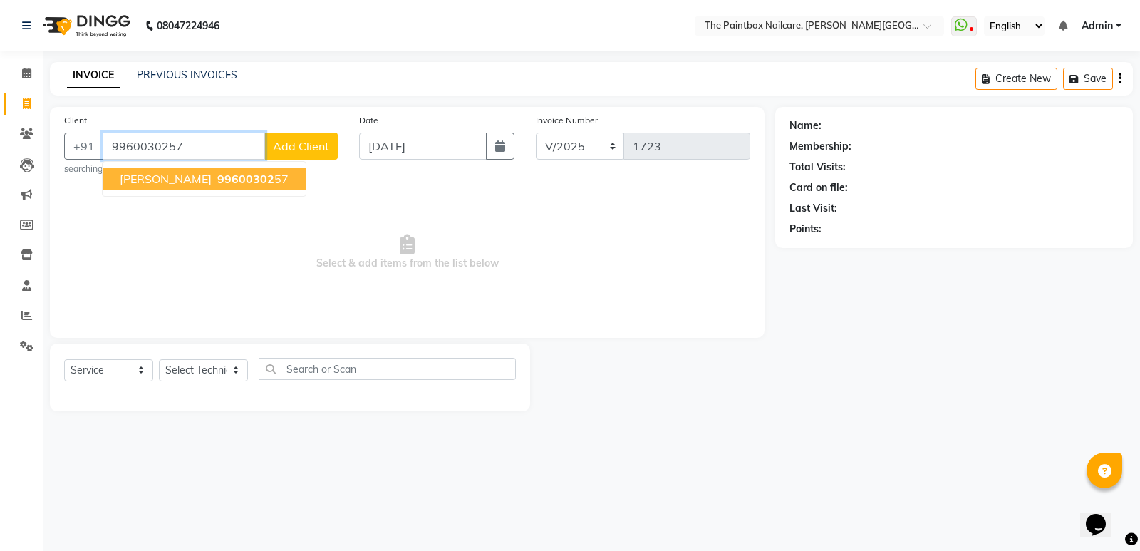
type input "9960030257"
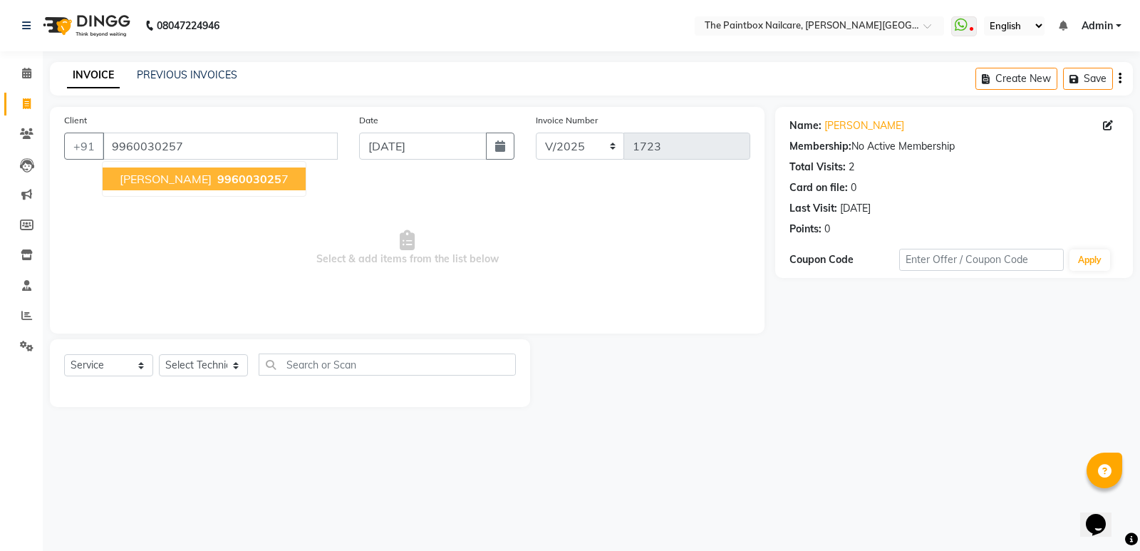
click at [232, 185] on ngb-highlight "996003025 7" at bounding box center [251, 179] width 74 height 14
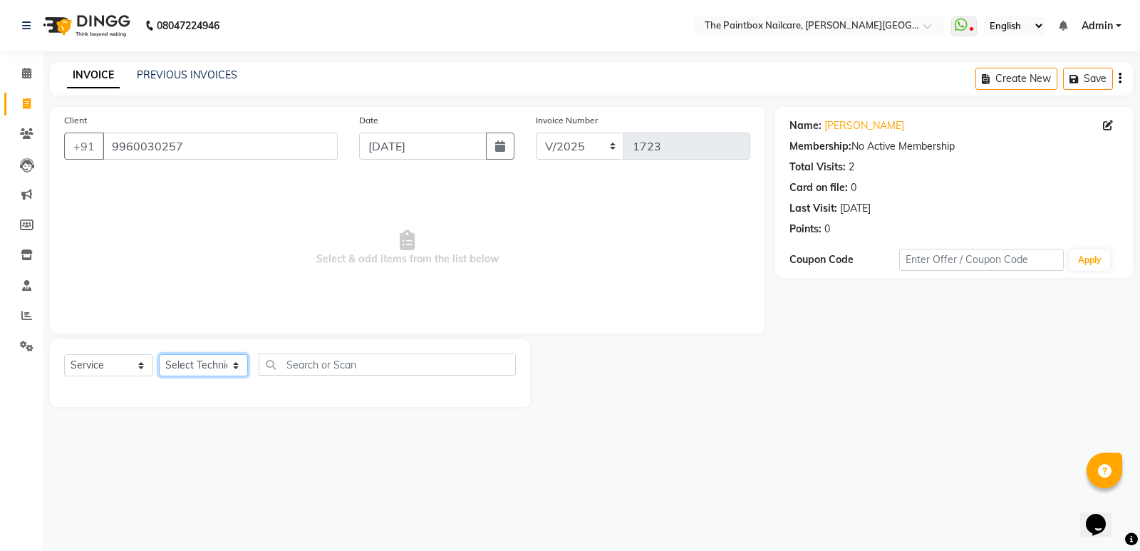
click at [188, 371] on select "Select Technician [PERSON_NAME] bishvajeet [PERSON_NAME] [PERSON_NAME] [PERSON_…" at bounding box center [203, 365] width 89 height 22
select select "85359"
click at [159, 354] on select "Select Technician [PERSON_NAME] bishvajeet [PERSON_NAME] [PERSON_NAME] [PERSON_…" at bounding box center [203, 365] width 89 height 22
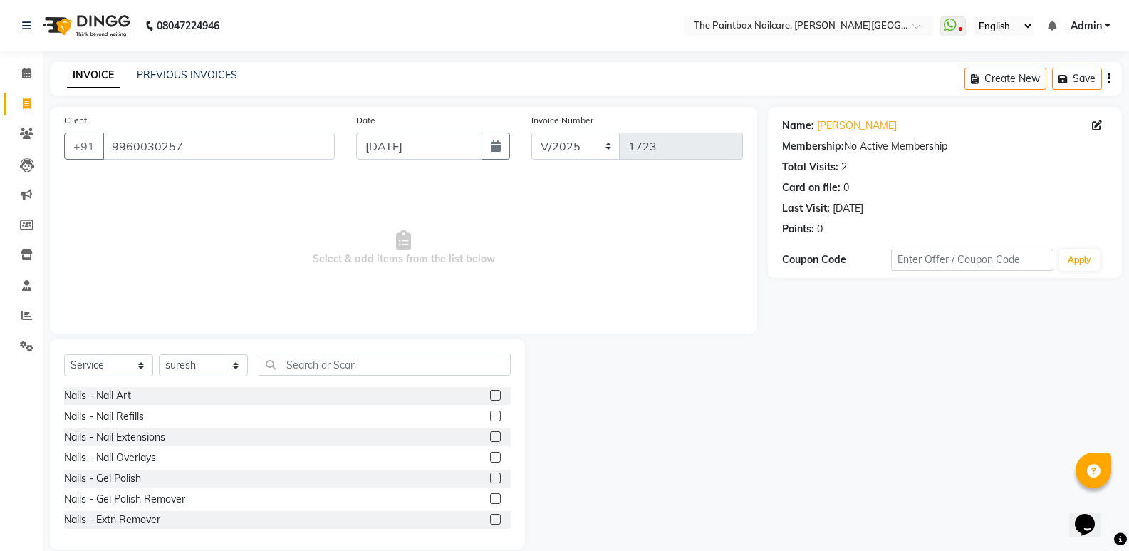
click at [490, 519] on label at bounding box center [495, 519] width 11 height 11
click at [490, 519] on input "checkbox" at bounding box center [494, 519] width 9 height 9
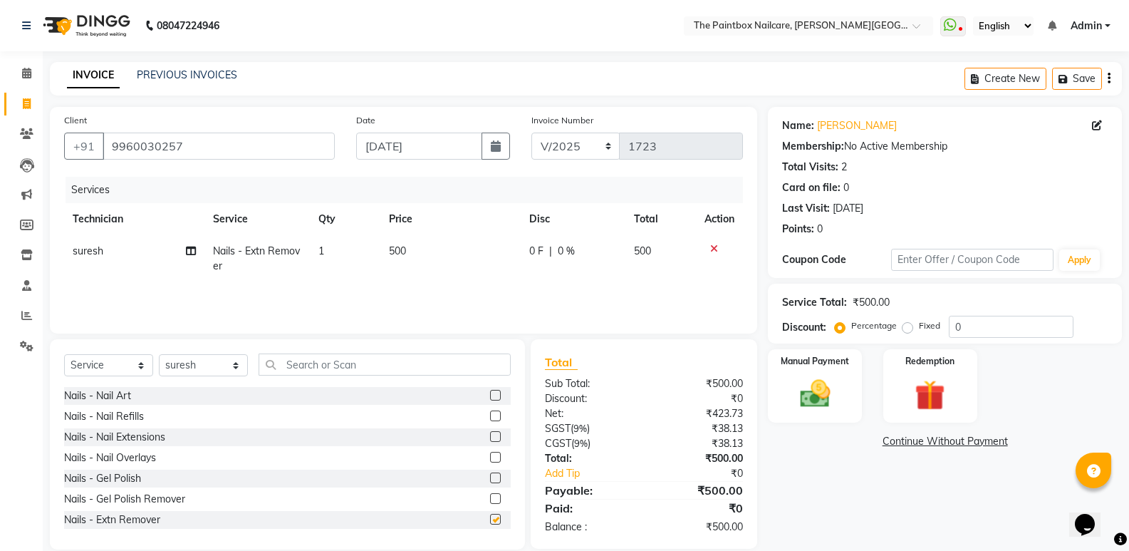
checkbox input "false"
click at [822, 407] on img at bounding box center [815, 394] width 51 height 36
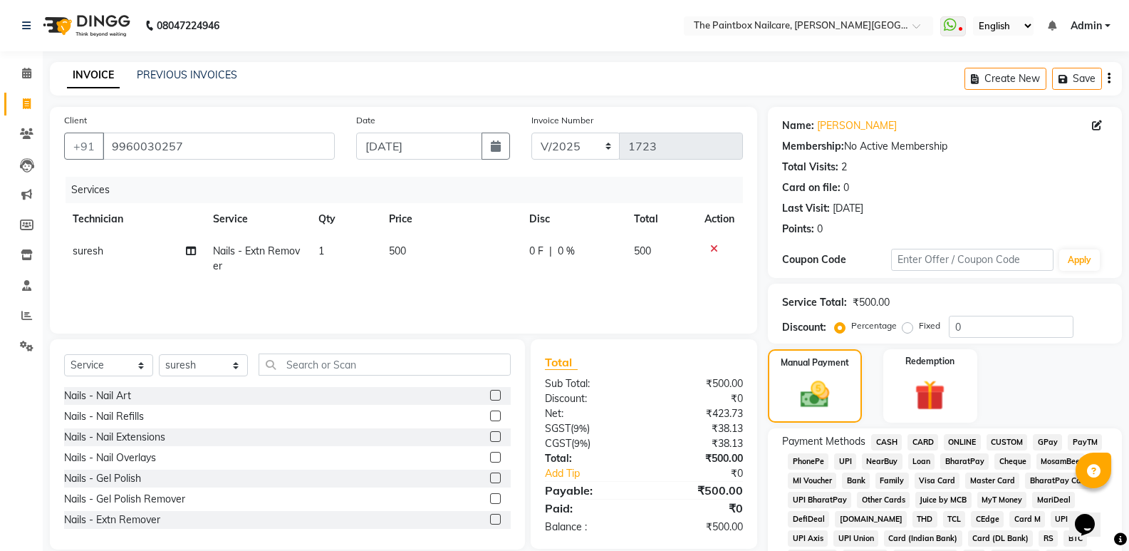
click at [884, 440] on span "CASH" at bounding box center [886, 442] width 31 height 16
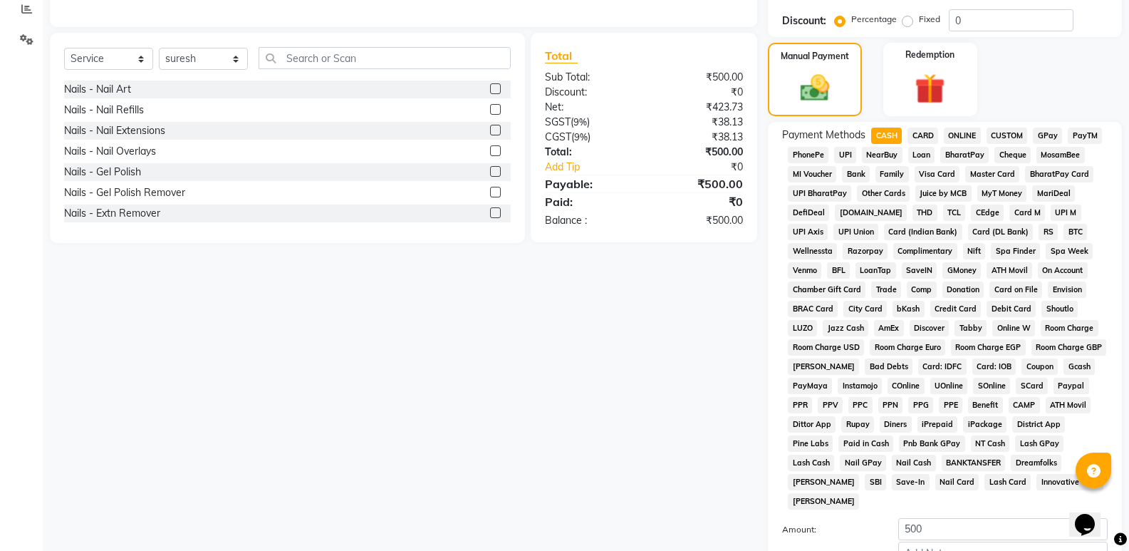
scroll to position [435, 0]
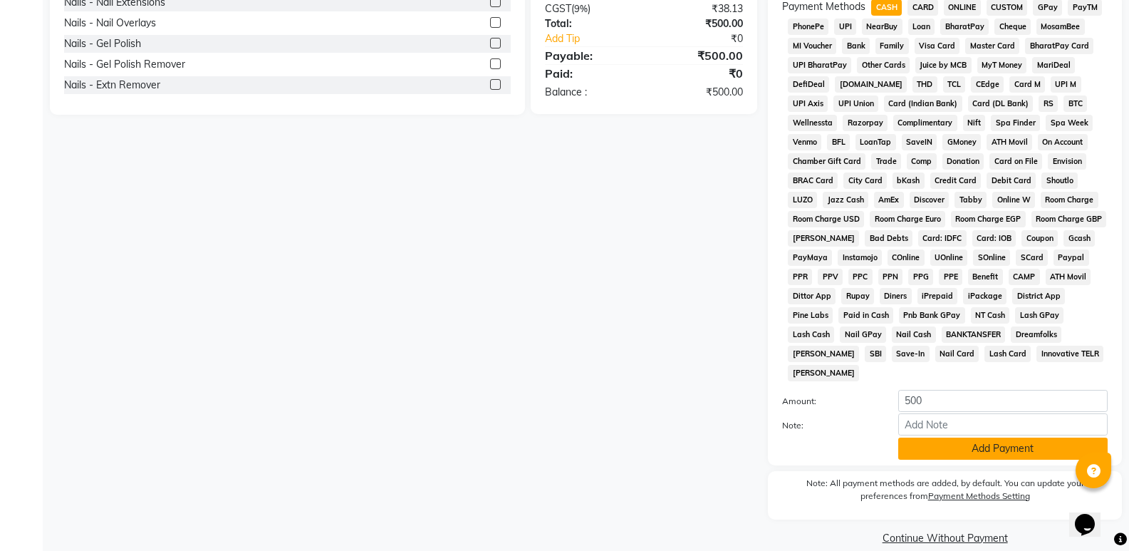
click at [982, 438] on button "Add Payment" at bounding box center [1003, 449] width 209 height 22
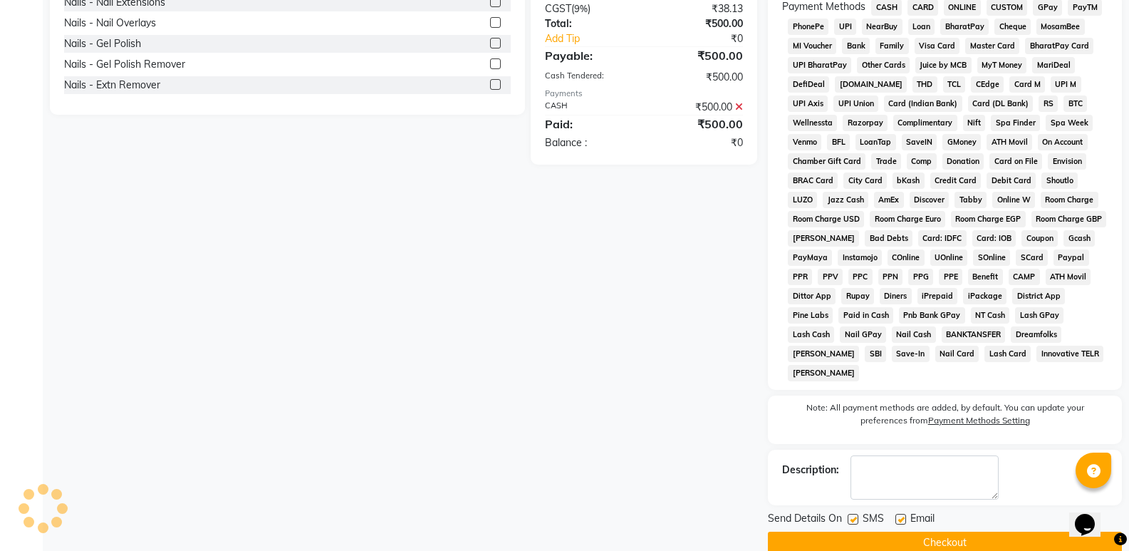
click at [997, 532] on button "Checkout" at bounding box center [945, 543] width 354 height 22
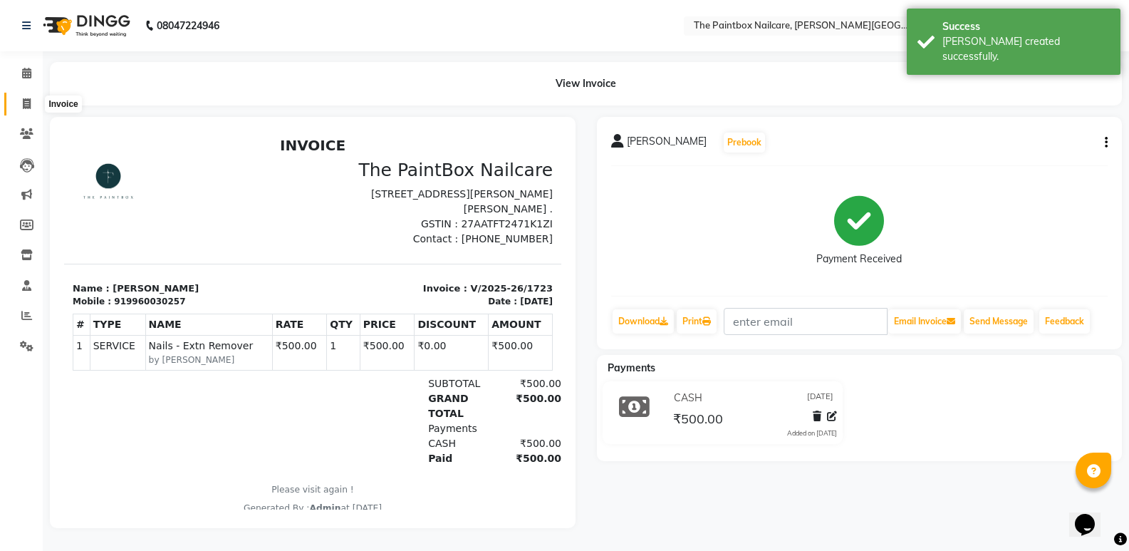
click at [26, 105] on icon at bounding box center [27, 103] width 8 height 11
select select "service"
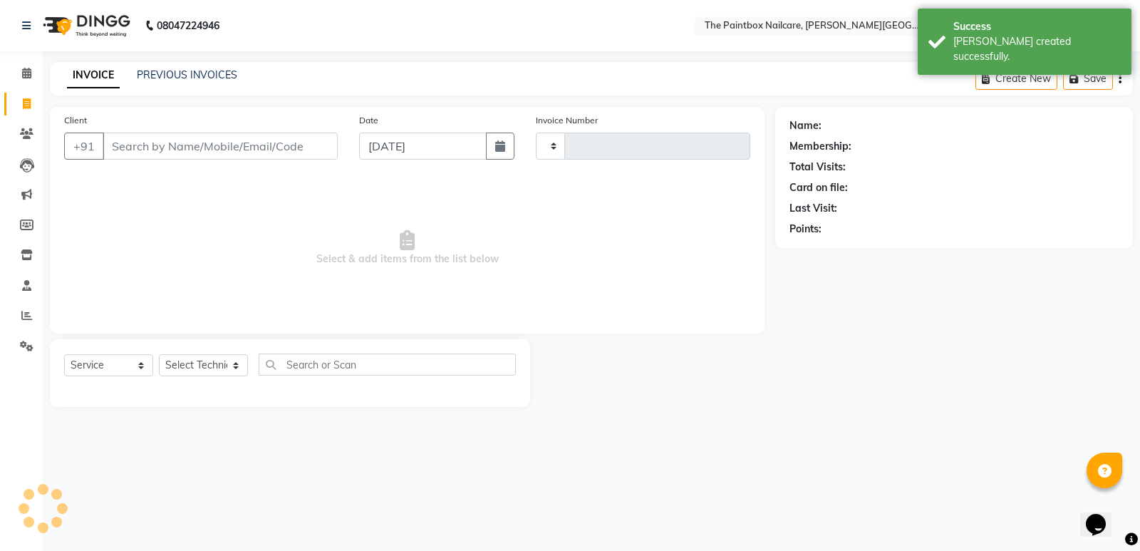
type input "1724"
select select "926"
click at [446, 154] on input "[DATE]" at bounding box center [423, 146] width 128 height 27
select select "9"
select select "2025"
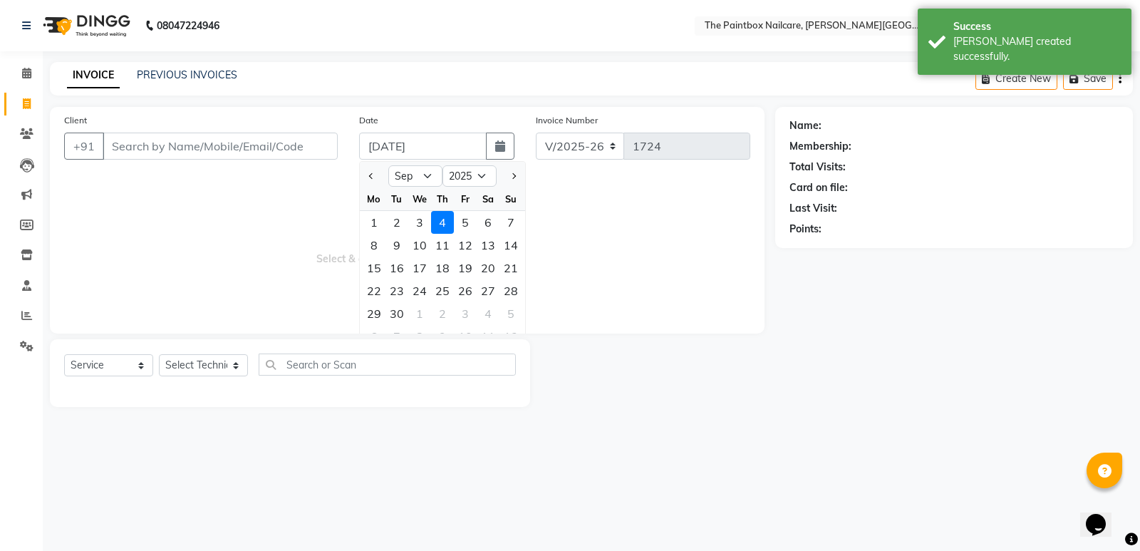
drag, startPoint x: 420, startPoint y: 222, endPoint x: 311, endPoint y: 172, distance: 120.2
click at [419, 222] on div "3" at bounding box center [419, 222] width 23 height 23
type input "[DATE]"
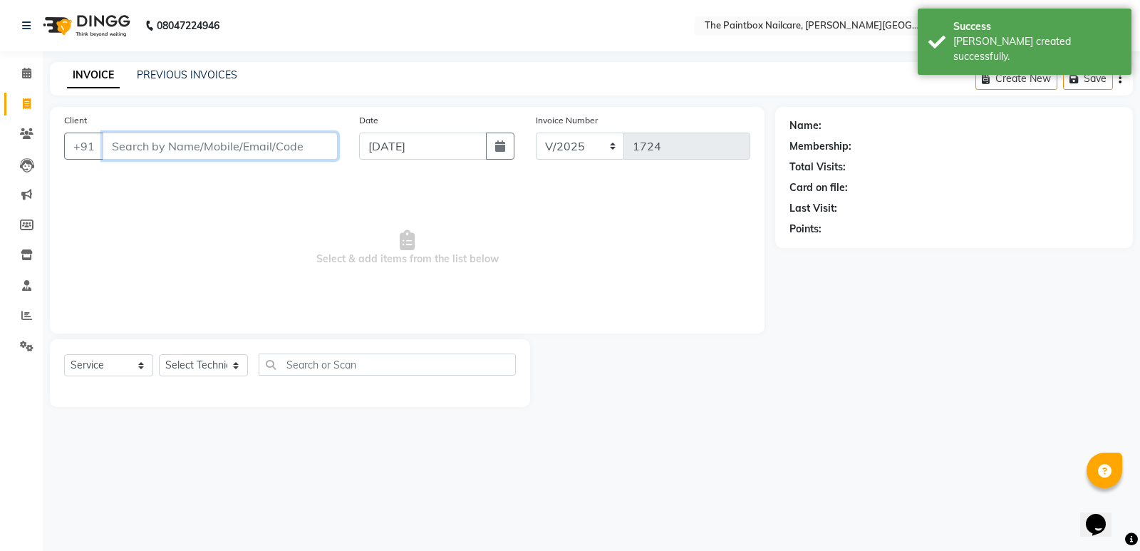
click at [263, 150] on input "Client" at bounding box center [220, 146] width 235 height 27
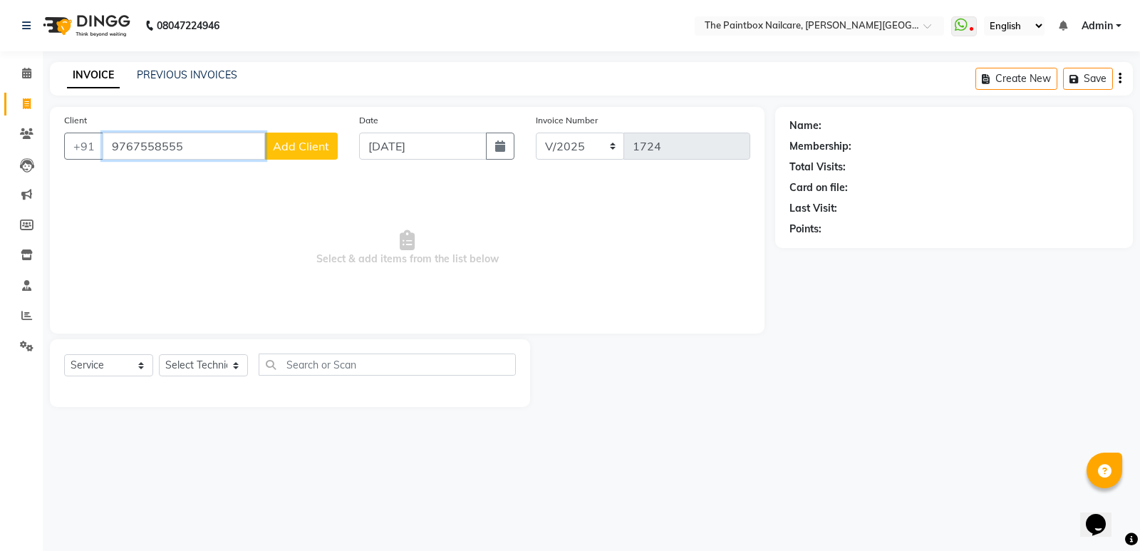
type input "9767558555"
click at [296, 143] on span "Add Client" at bounding box center [301, 146] width 56 height 14
select select "22"
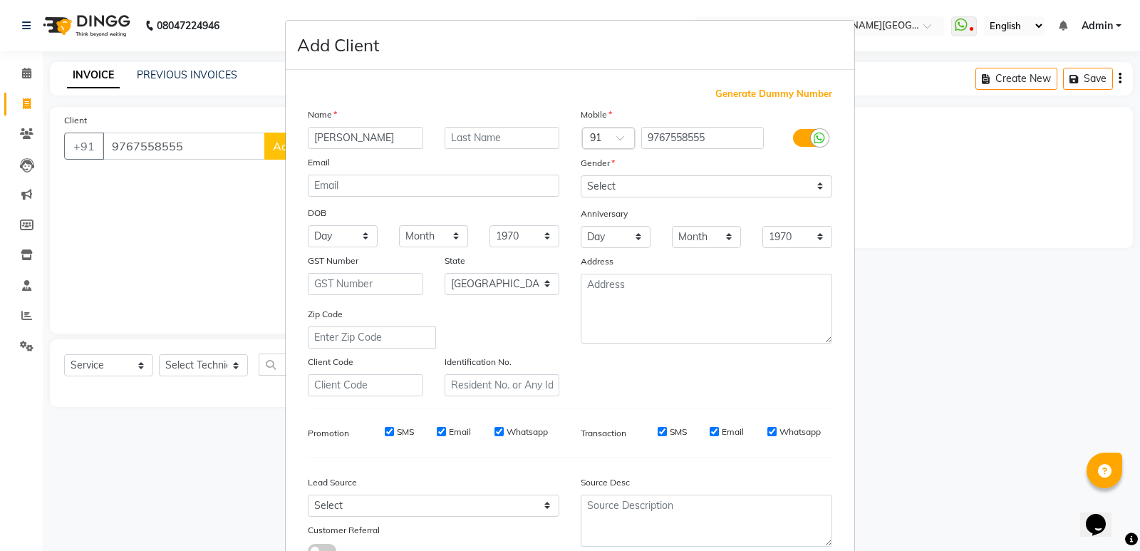
type input "[PERSON_NAME]"
click at [814, 137] on icon at bounding box center [819, 138] width 11 height 13
click at [0, 0] on input "checkbox" at bounding box center [0, 0] width 0 height 0
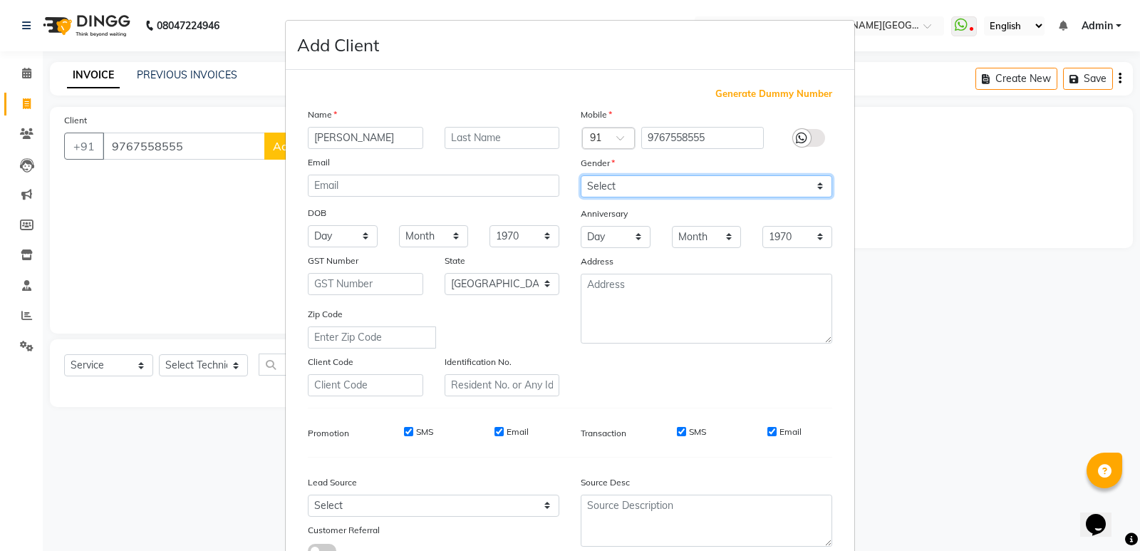
click at [770, 176] on select "Select [DEMOGRAPHIC_DATA] [DEMOGRAPHIC_DATA] Other Prefer Not To Say" at bounding box center [707, 186] width 252 height 22
select select "[DEMOGRAPHIC_DATA]"
click at [581, 175] on select "Select [DEMOGRAPHIC_DATA] [DEMOGRAPHIC_DATA] Other Prefer Not To Say" at bounding box center [707, 186] width 252 height 22
click at [767, 433] on input "Email" at bounding box center [771, 431] width 9 height 9
checkbox input "false"
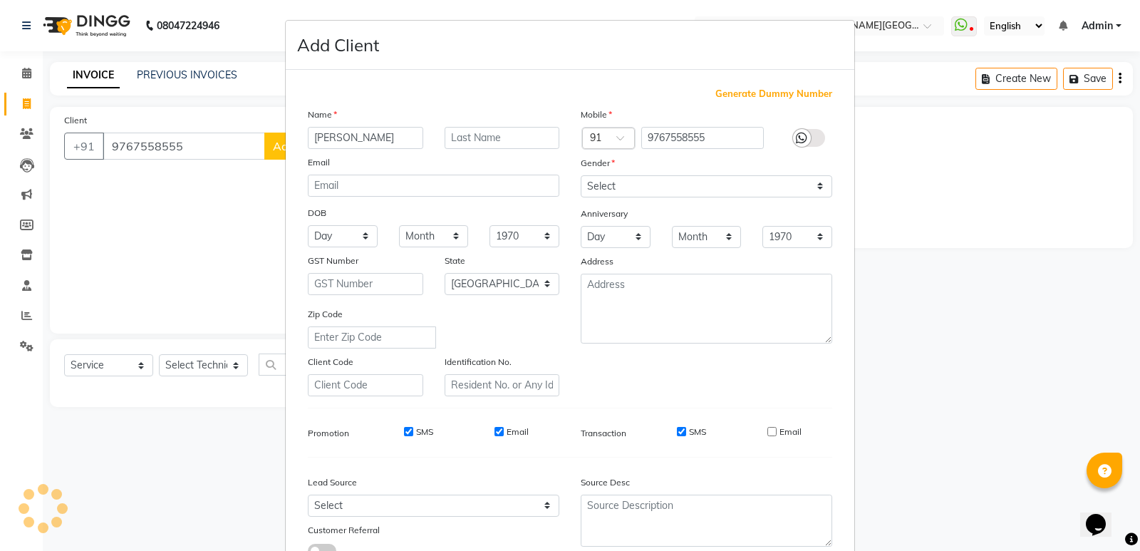
click at [677, 432] on input "SMS" at bounding box center [681, 431] width 9 height 9
checkbox input "false"
click at [495, 433] on input "Email" at bounding box center [499, 431] width 9 height 9
checkbox input "false"
click at [406, 431] on input "SMS" at bounding box center [408, 431] width 9 height 9
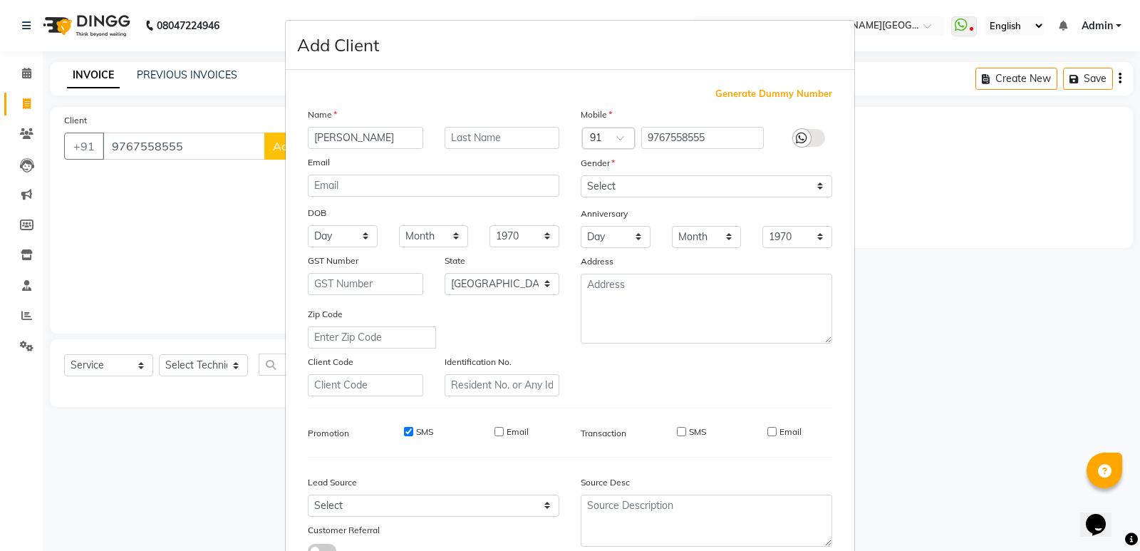
checkbox input "false"
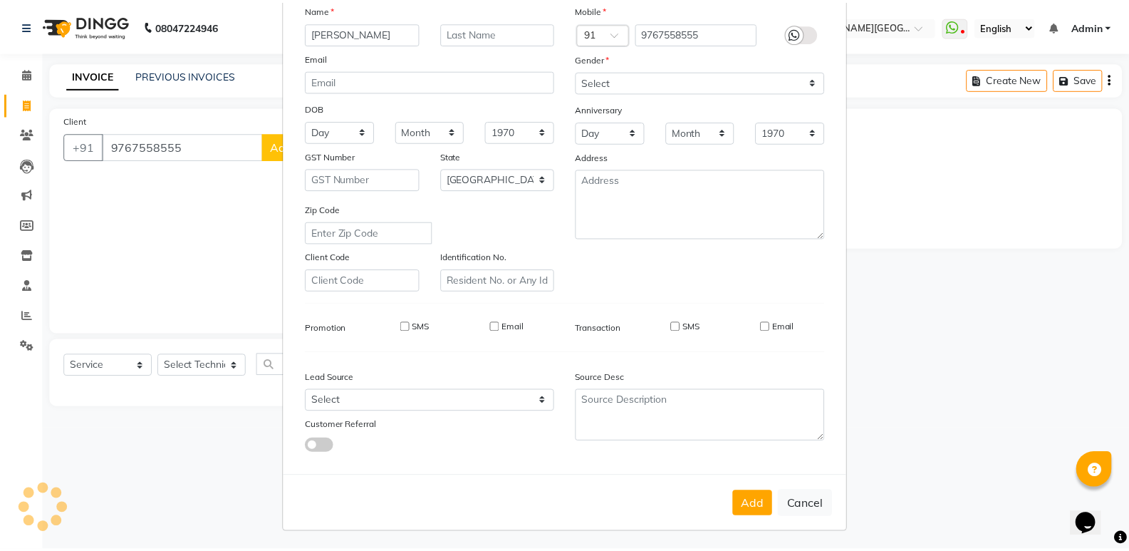
scroll to position [107, 0]
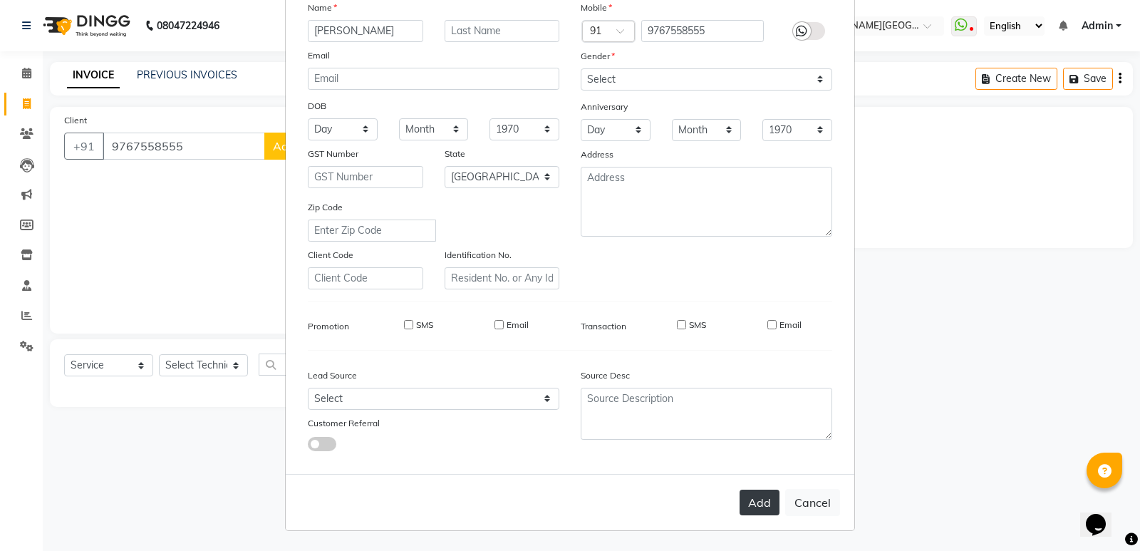
click at [760, 499] on button "Add" at bounding box center [760, 503] width 40 height 26
select select
select select "null"
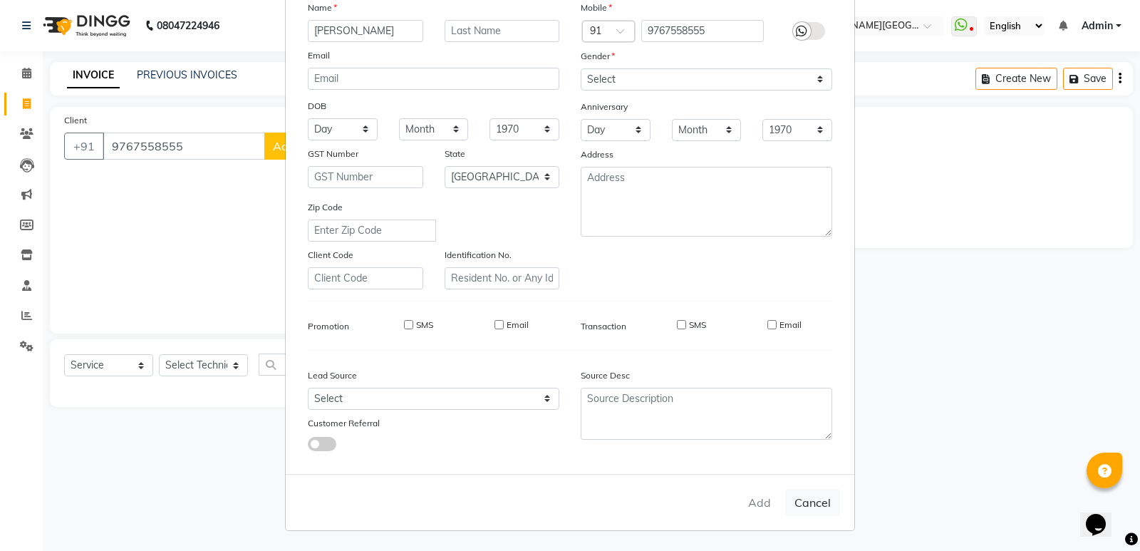
select select
checkbox input "false"
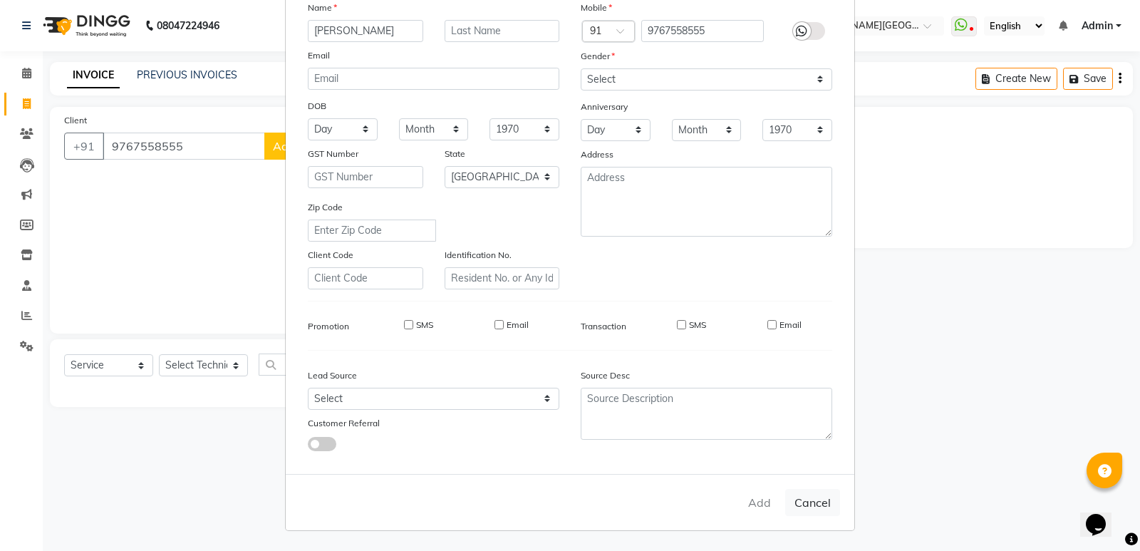
checkbox input "false"
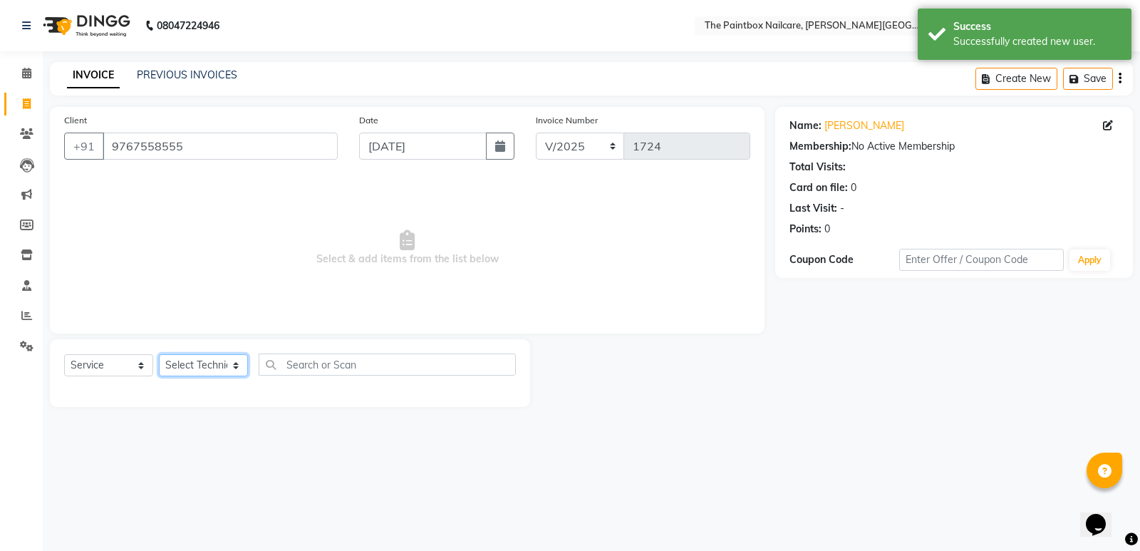
click at [172, 366] on select "Select Technician [PERSON_NAME] bishvajeet [PERSON_NAME] [PERSON_NAME] [PERSON_…" at bounding box center [203, 365] width 89 height 22
select select "28060"
click at [159, 354] on select "Select Technician [PERSON_NAME] bishvajeet [PERSON_NAME] [PERSON_NAME] [PERSON_…" at bounding box center [203, 365] width 89 height 22
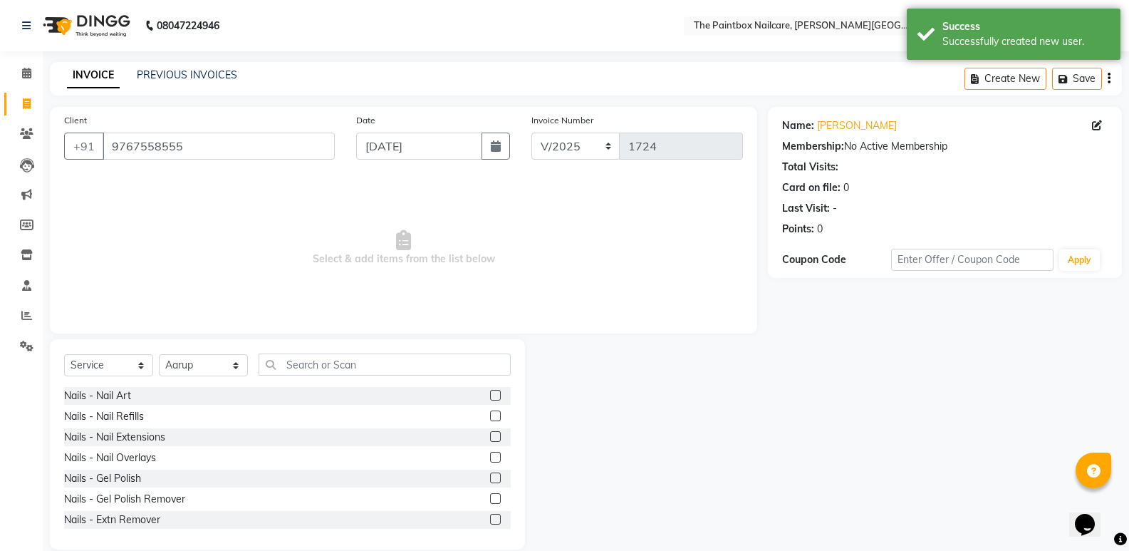
click at [490, 475] on label at bounding box center [495, 477] width 11 height 11
click at [490, 475] on input "checkbox" at bounding box center [494, 478] width 9 height 9
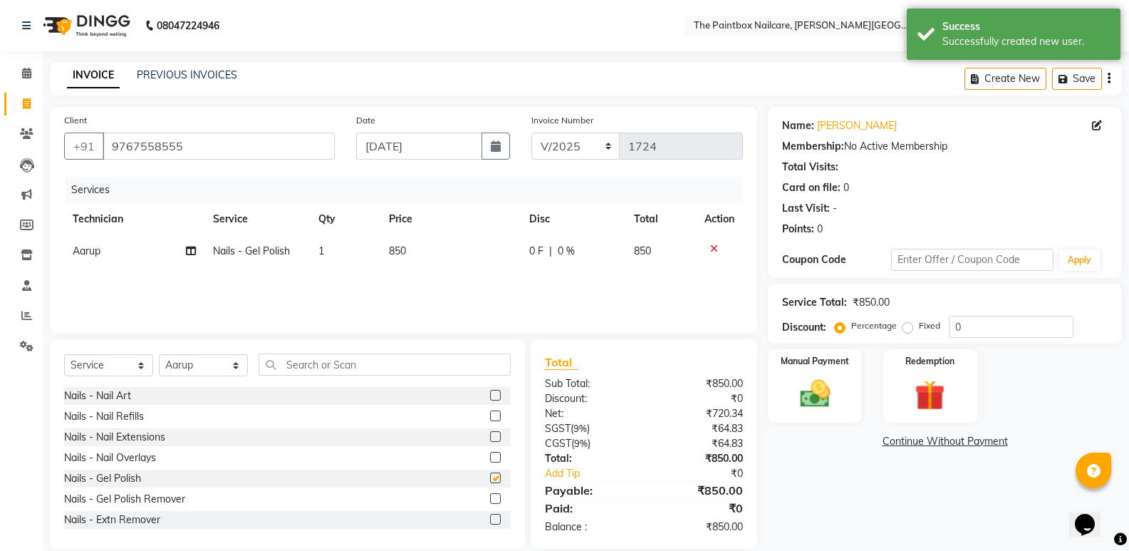
checkbox input "false"
click at [198, 361] on select "Select Technician [PERSON_NAME] bishvajeet [PERSON_NAME] [PERSON_NAME] [PERSON_…" at bounding box center [203, 365] width 89 height 22
select select "89386"
click at [159, 354] on select "Select Technician [PERSON_NAME] bishvajeet [PERSON_NAME] [PERSON_NAME] [PERSON_…" at bounding box center [203, 365] width 89 height 22
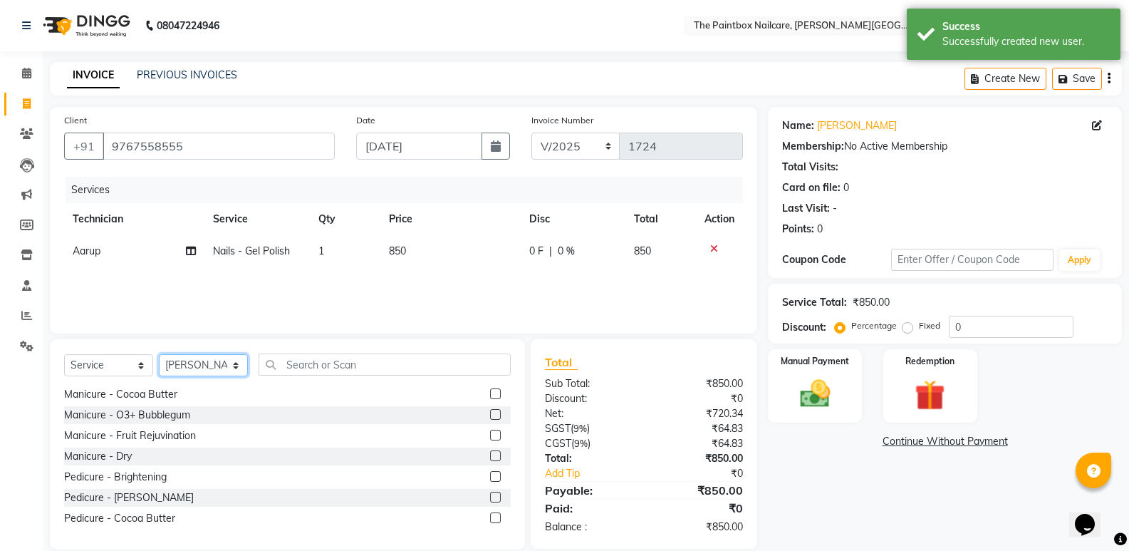
scroll to position [285, 0]
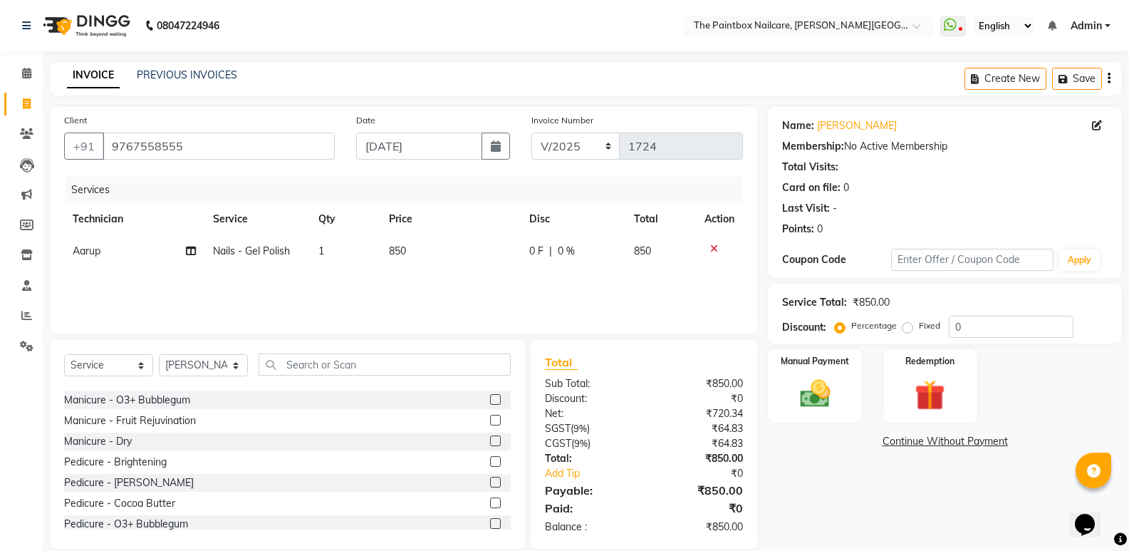
click at [490, 462] on label at bounding box center [495, 461] width 11 height 11
click at [490, 462] on input "checkbox" at bounding box center [494, 461] width 9 height 9
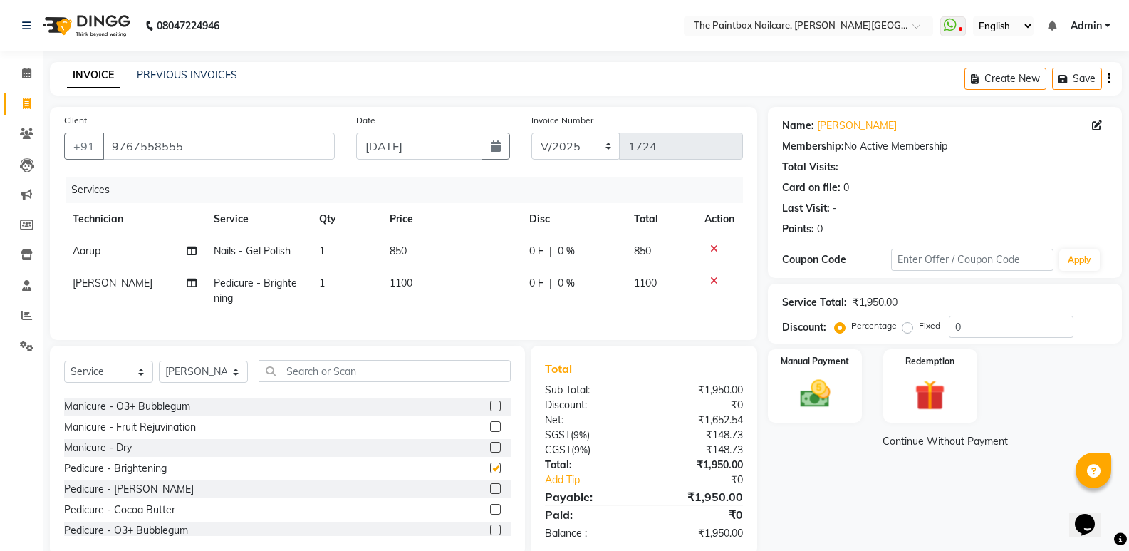
checkbox input "false"
click at [790, 377] on img at bounding box center [815, 394] width 51 height 36
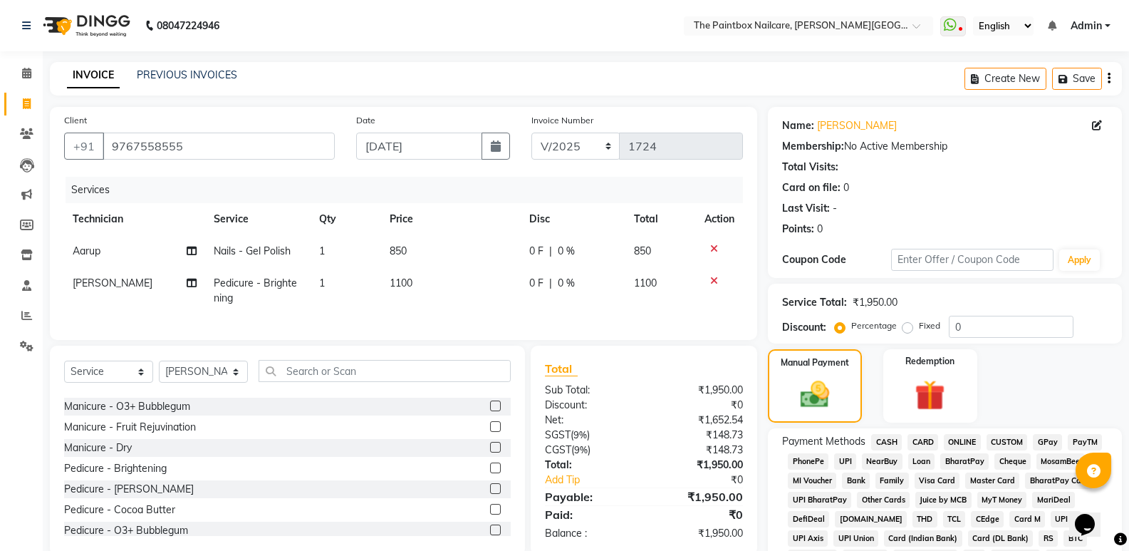
click at [891, 441] on span "CASH" at bounding box center [886, 442] width 31 height 16
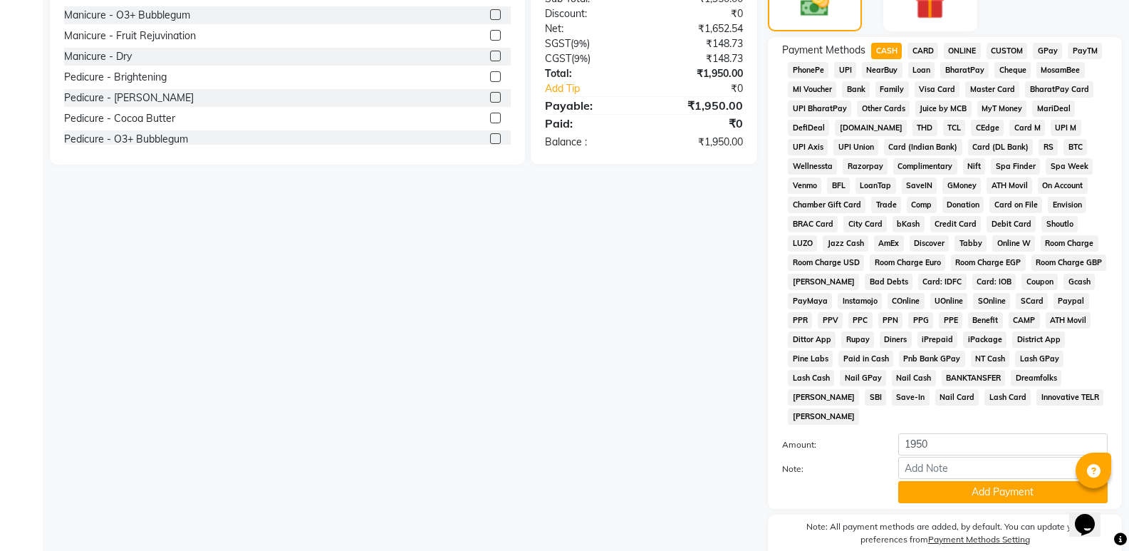
scroll to position [435, 0]
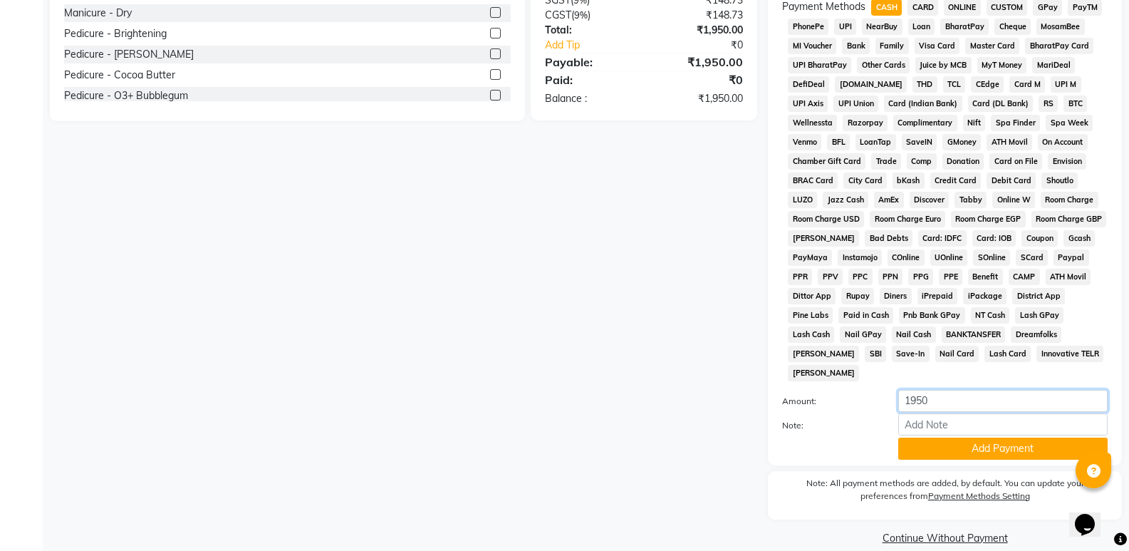
click at [921, 390] on input "1950" at bounding box center [1003, 401] width 209 height 22
type input "1500"
click at [959, 415] on div "Amount: 1500 Note: Add Payment" at bounding box center [945, 425] width 326 height 70
click at [1016, 438] on button "Add Payment" at bounding box center [1003, 449] width 209 height 22
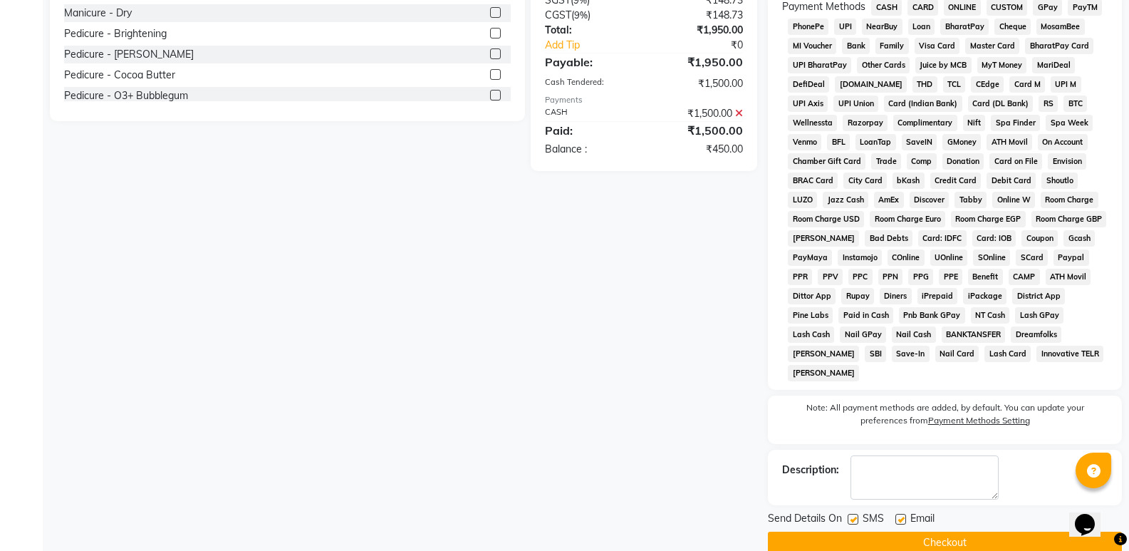
click at [966, 1] on span "ONLINE" at bounding box center [962, 7] width 37 height 16
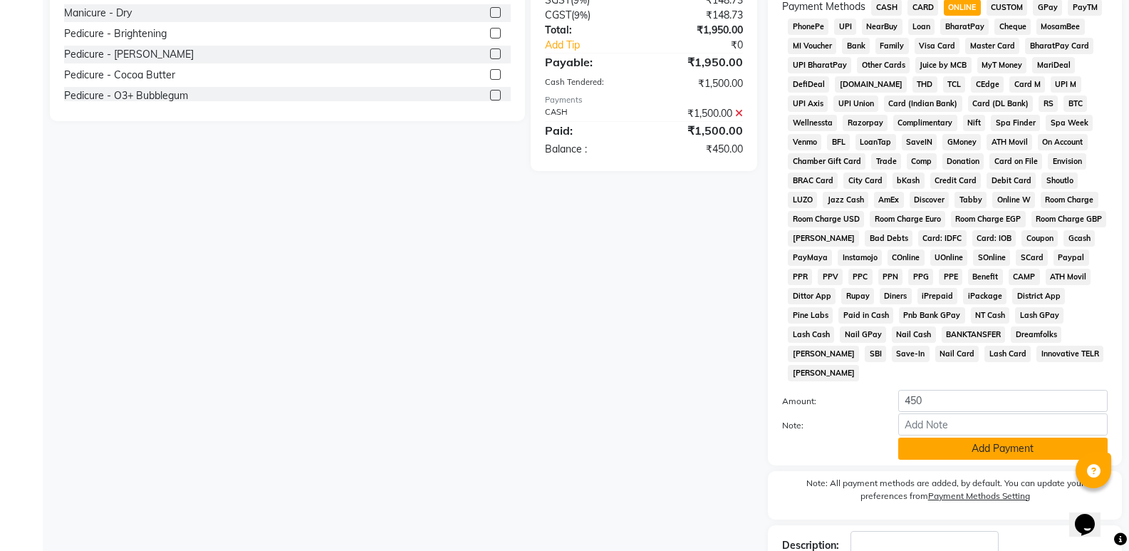
click at [1003, 438] on button "Add Payment" at bounding box center [1003, 449] width 209 height 22
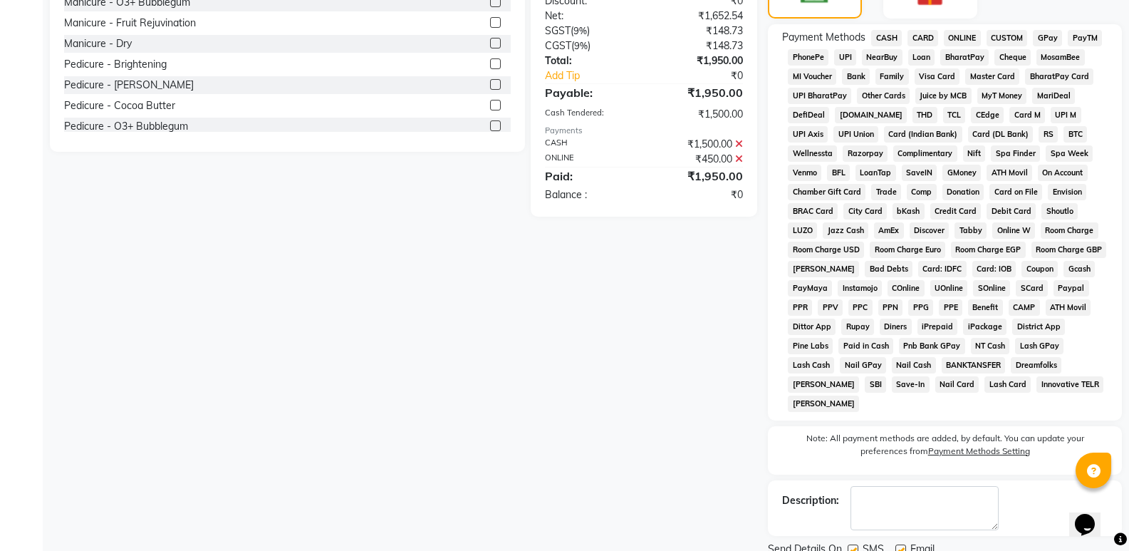
scroll to position [440, 0]
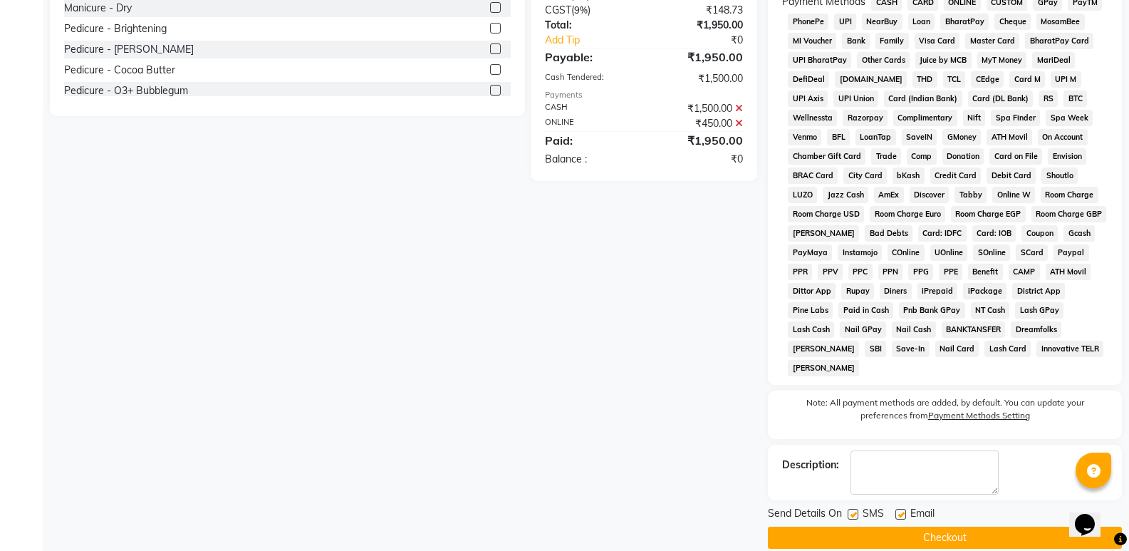
click at [945, 527] on button "Checkout" at bounding box center [945, 538] width 354 height 22
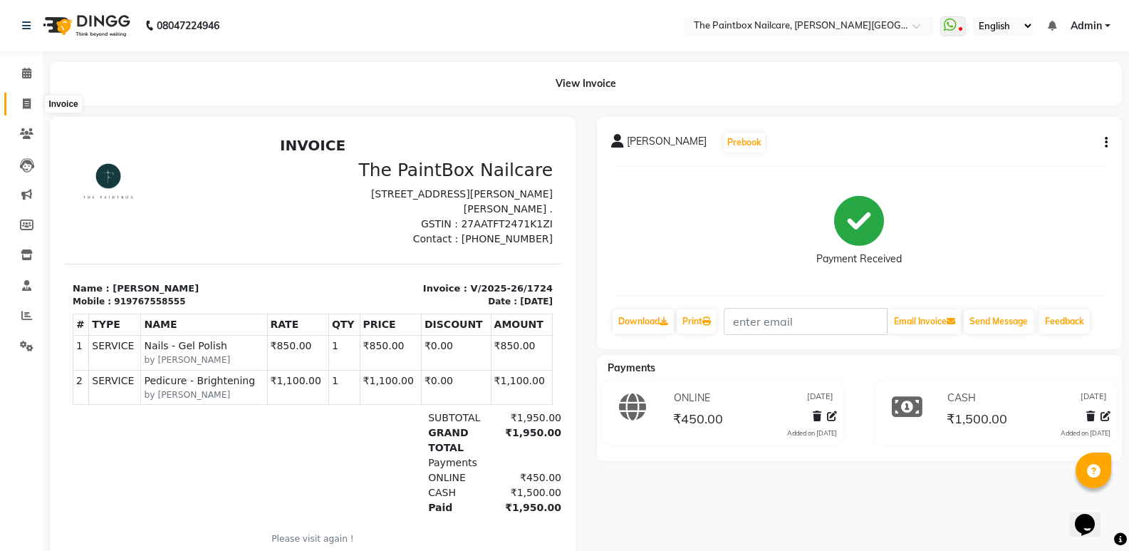
click at [31, 105] on span at bounding box center [26, 104] width 25 height 16
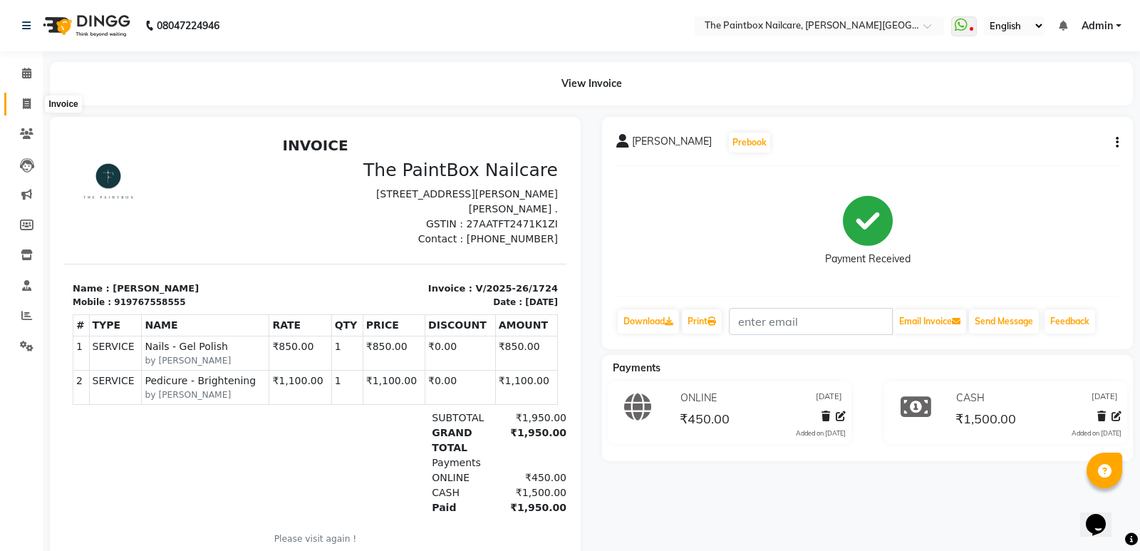
select select "service"
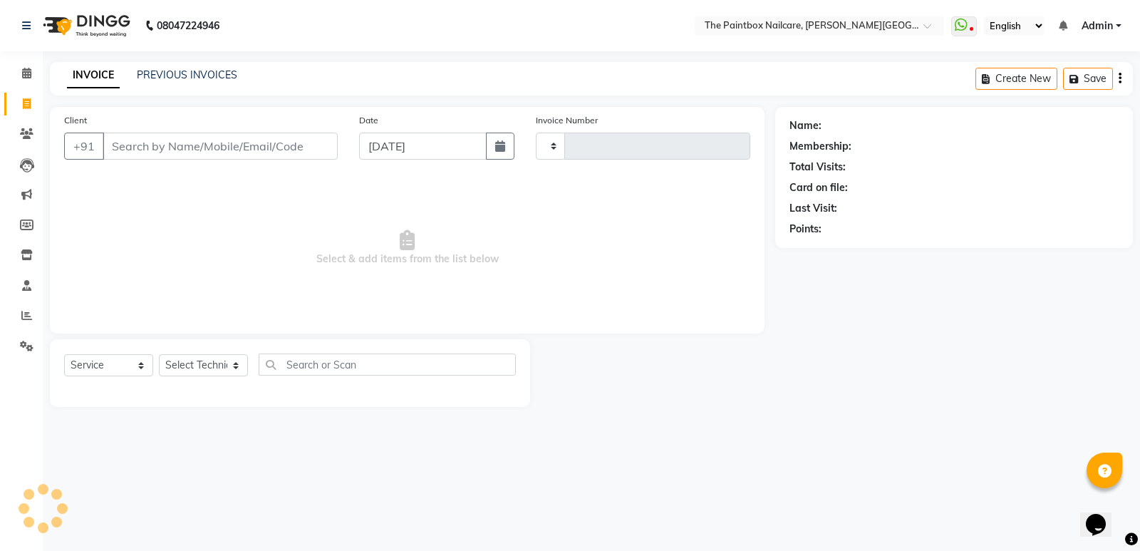
type input "1725"
select select "926"
click at [449, 150] on input "[DATE]" at bounding box center [423, 146] width 128 height 27
select select "9"
select select "2025"
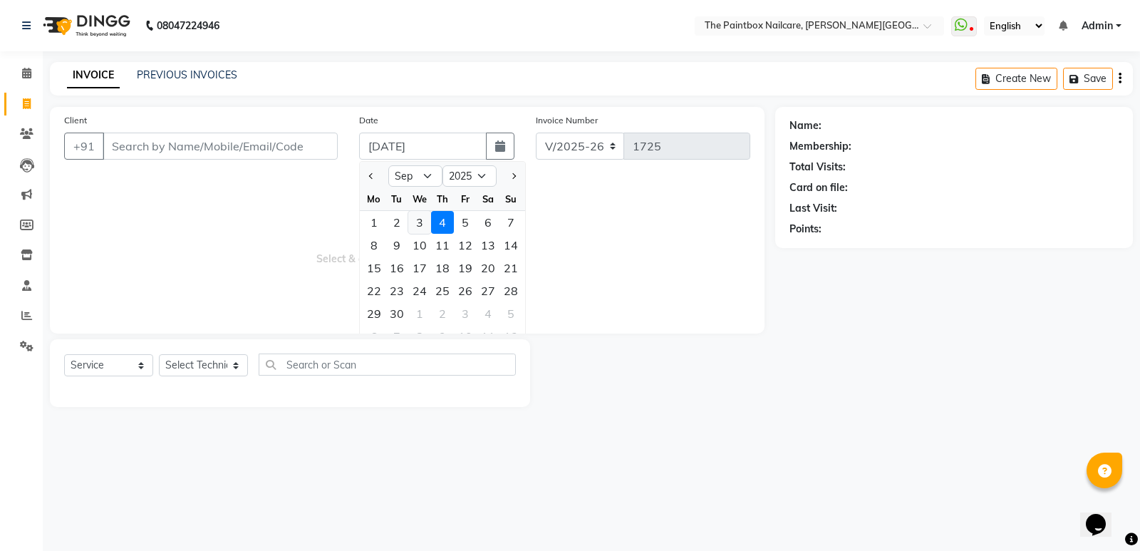
click at [415, 226] on div "3" at bounding box center [419, 222] width 23 height 23
type input "[DATE]"
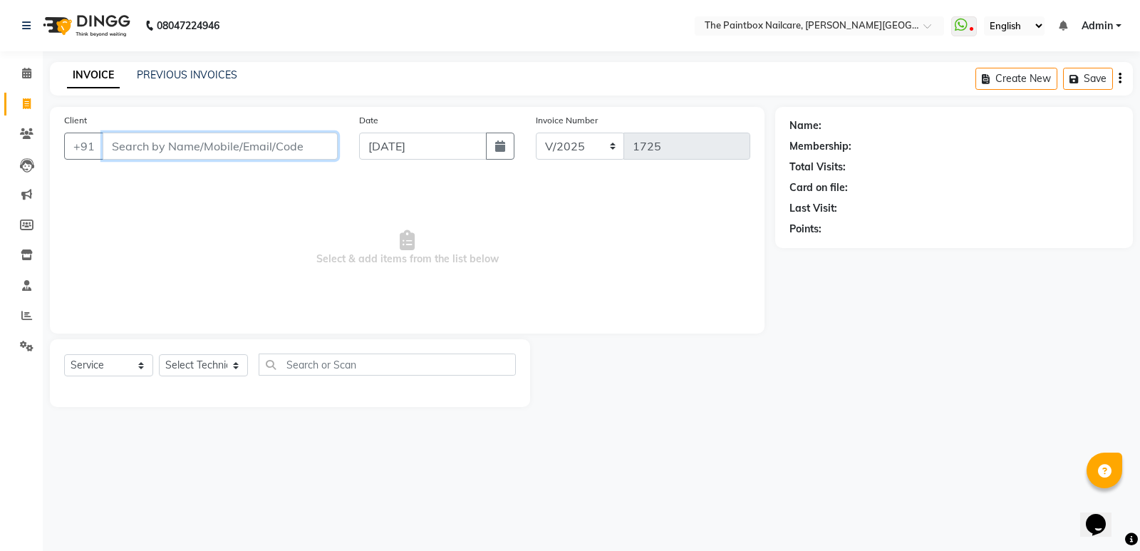
click at [189, 148] on input "Client" at bounding box center [220, 146] width 235 height 27
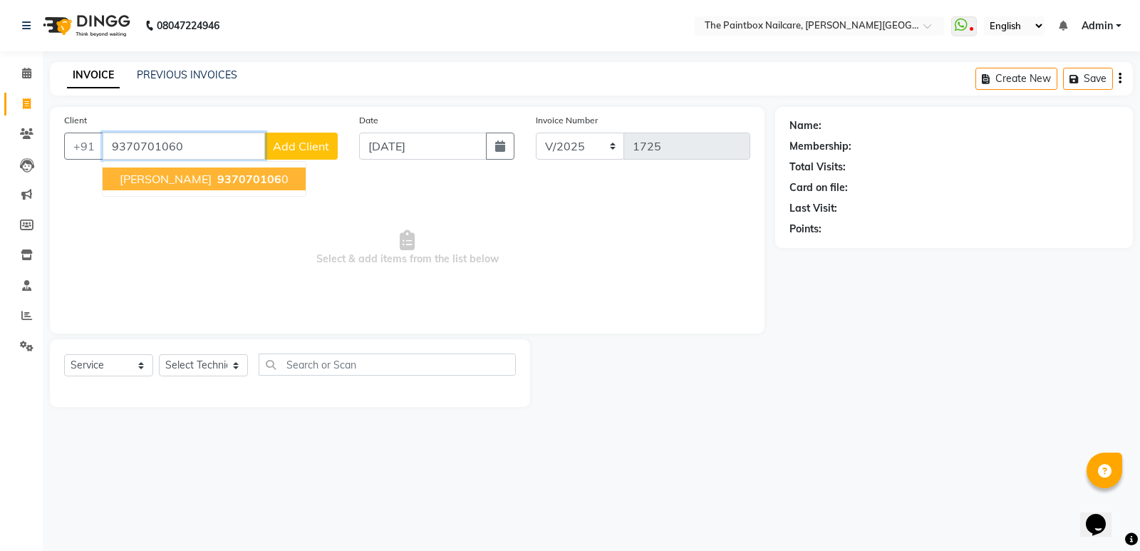
type input "9370701060"
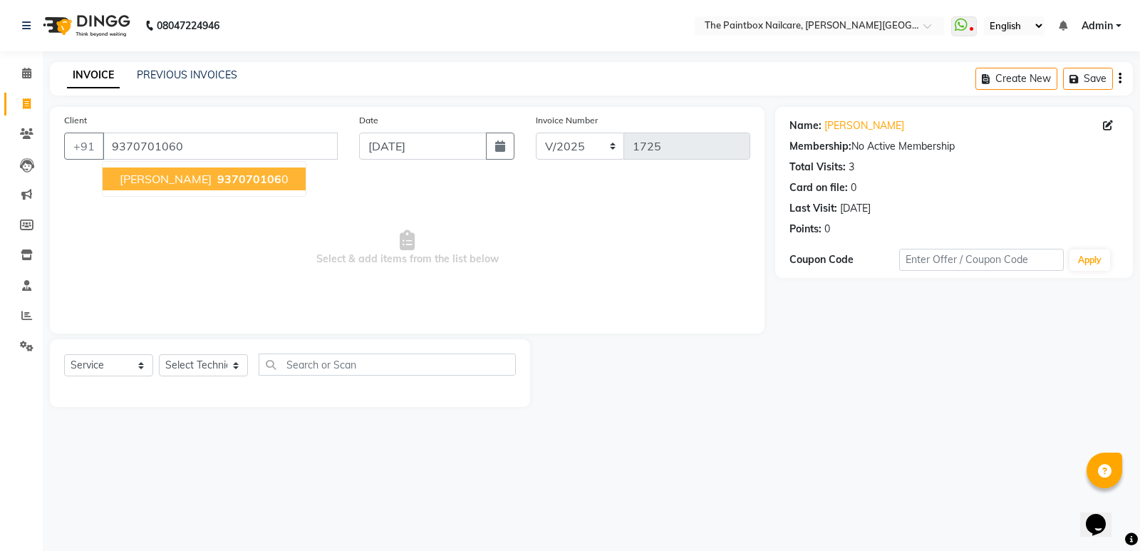
click at [217, 183] on span "937070106" at bounding box center [249, 179] width 64 height 14
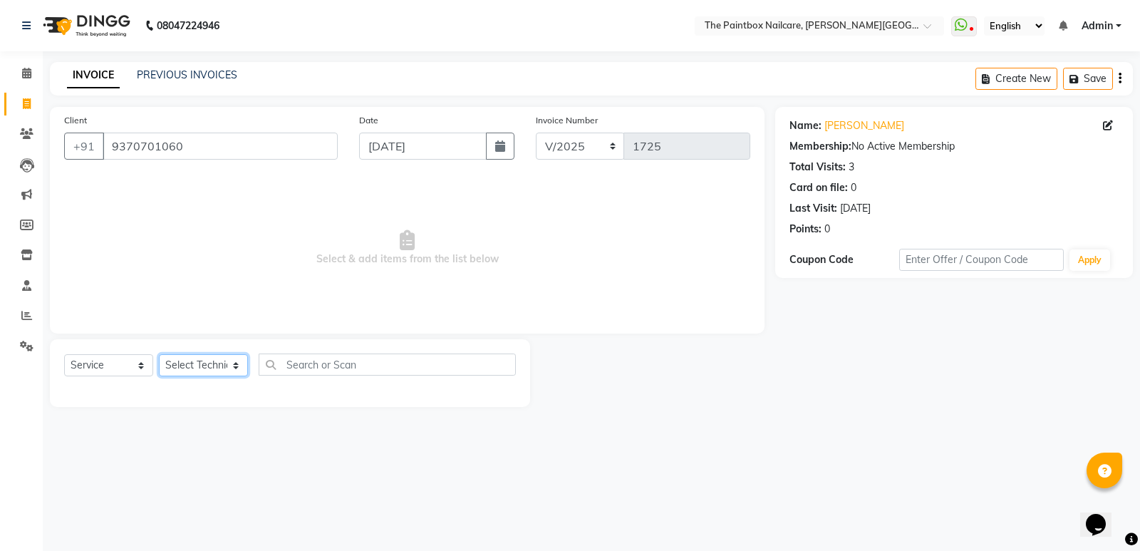
click at [208, 367] on select "Select Technician [PERSON_NAME] bishvajeet [PERSON_NAME] [PERSON_NAME] [PERSON_…" at bounding box center [203, 365] width 89 height 22
select select "89153"
click at [159, 354] on select "Select Technician [PERSON_NAME] bishvajeet [PERSON_NAME] [PERSON_NAME] [PERSON_…" at bounding box center [203, 365] width 89 height 22
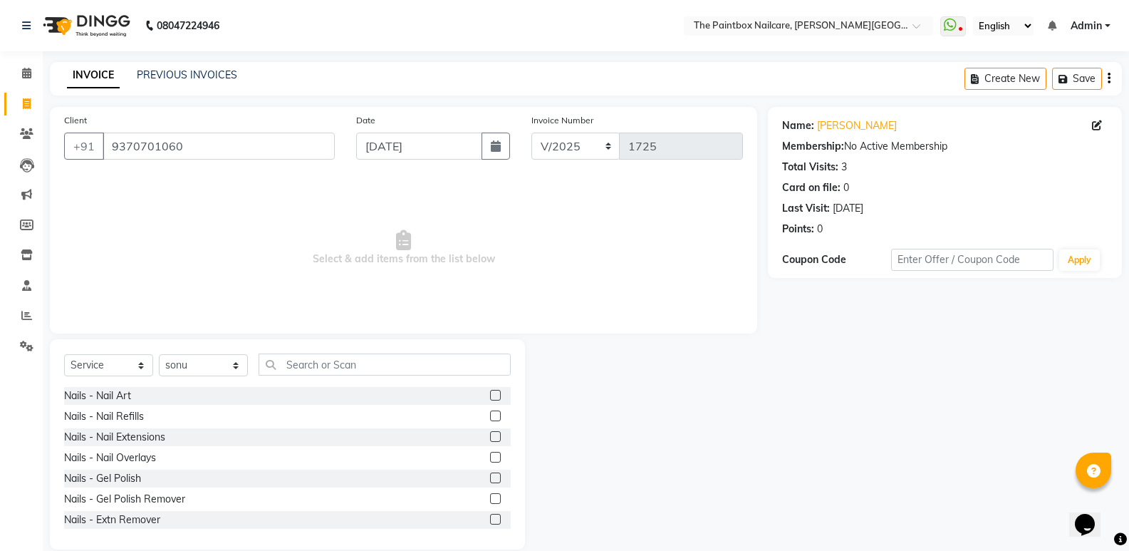
click at [490, 456] on label at bounding box center [495, 457] width 11 height 11
click at [490, 456] on input "checkbox" at bounding box center [494, 457] width 9 height 9
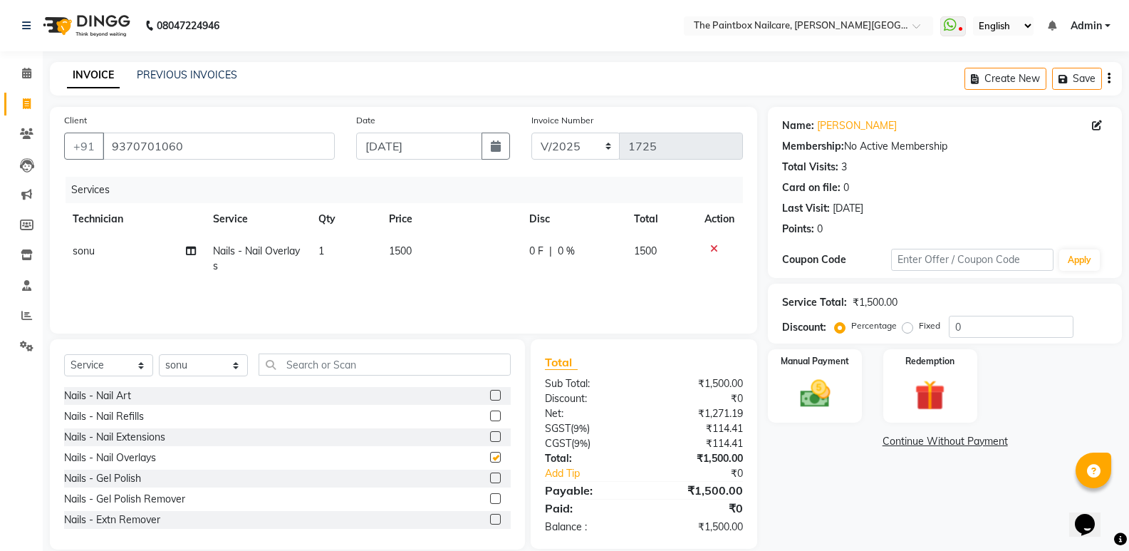
checkbox input "false"
click at [806, 405] on img at bounding box center [815, 394] width 51 height 36
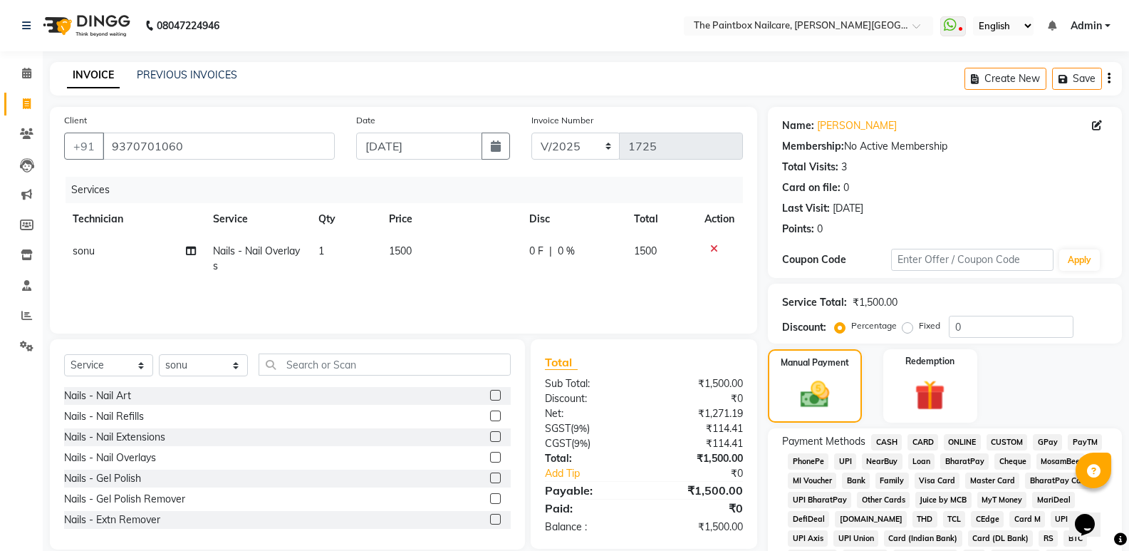
click at [963, 441] on span "ONLINE" at bounding box center [962, 442] width 37 height 16
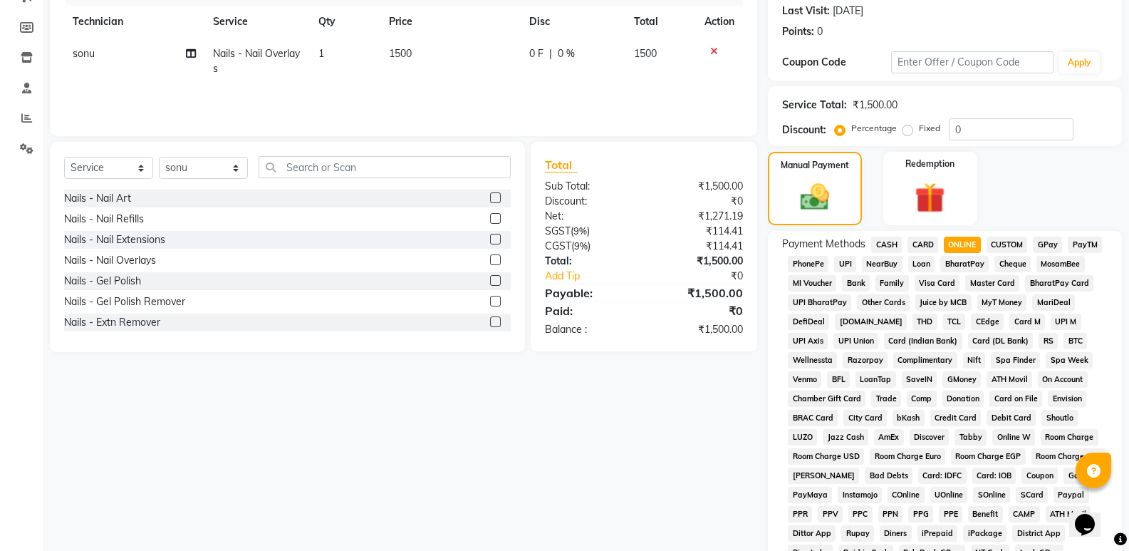
scroll to position [356, 0]
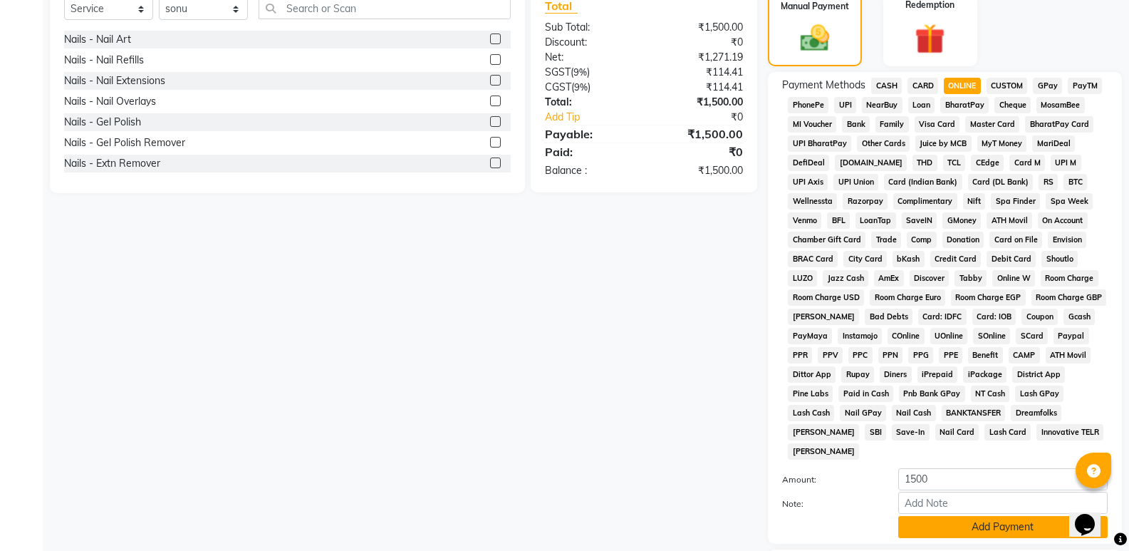
click at [1008, 516] on button "Add Payment" at bounding box center [1003, 527] width 209 height 22
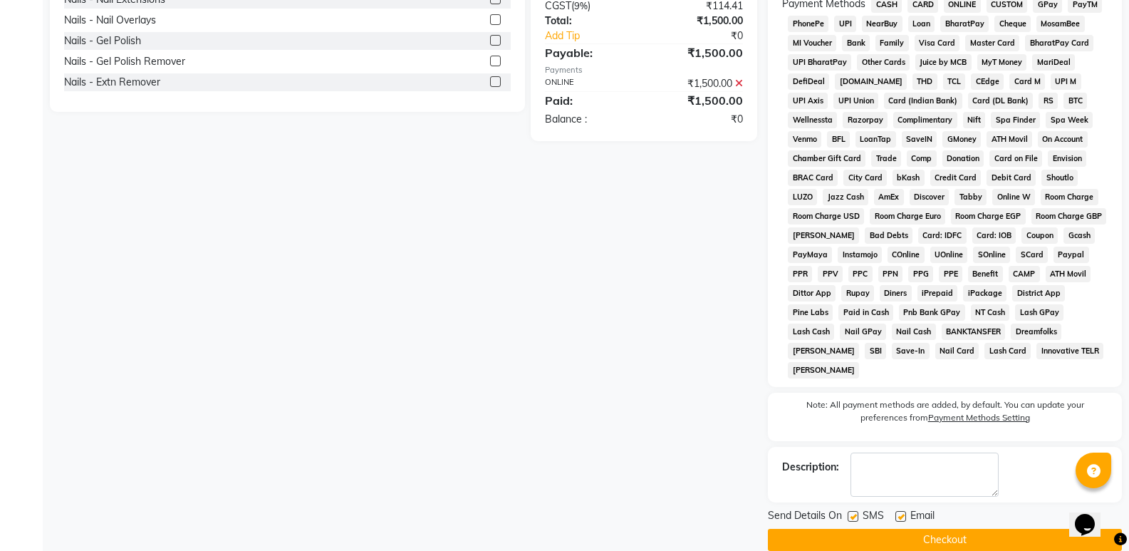
scroll to position [440, 0]
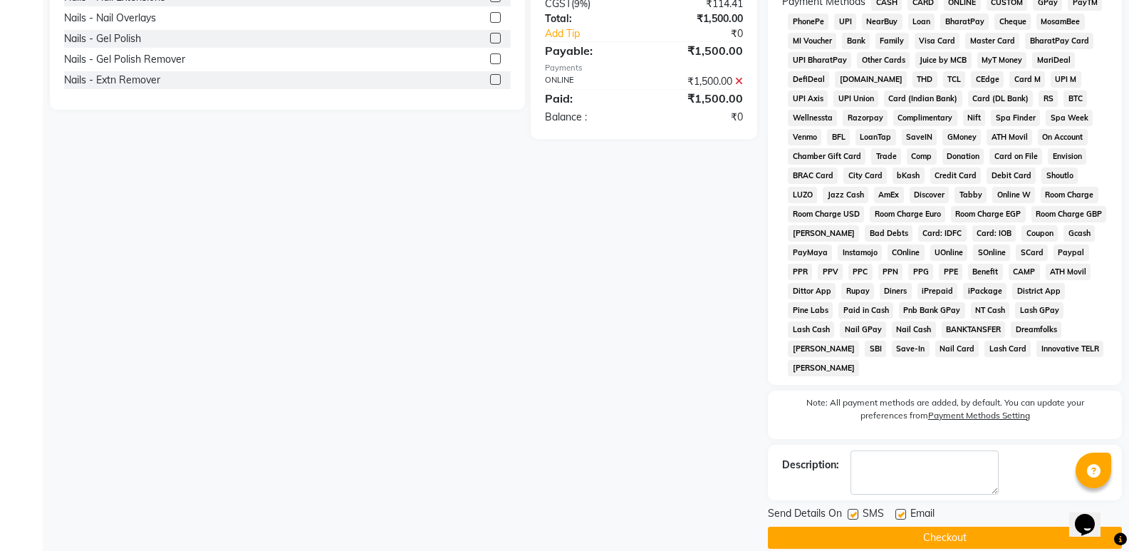
click at [1010, 527] on button "Checkout" at bounding box center [945, 538] width 354 height 22
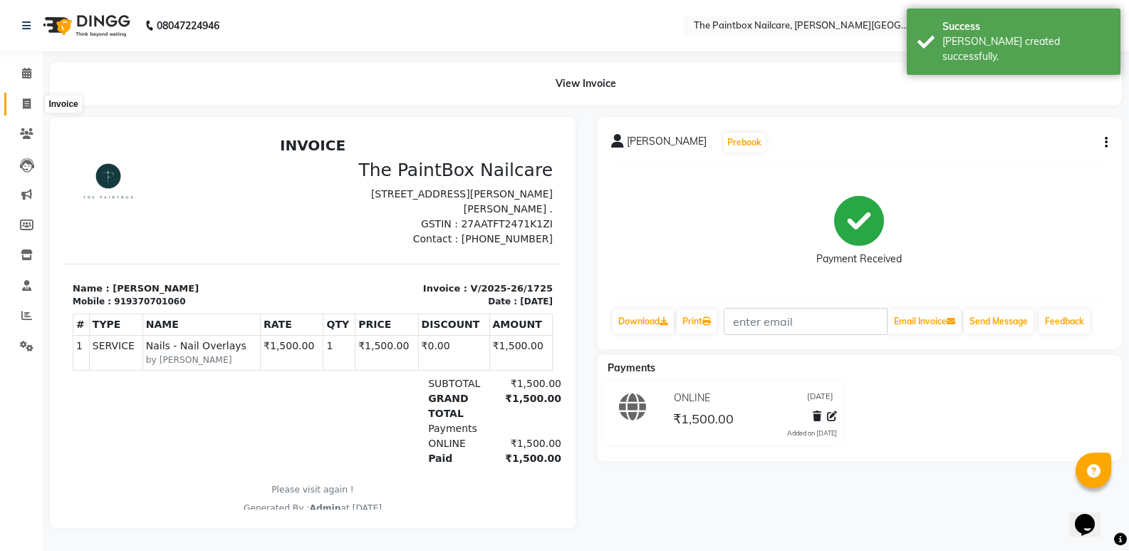
click at [24, 110] on span at bounding box center [26, 104] width 25 height 16
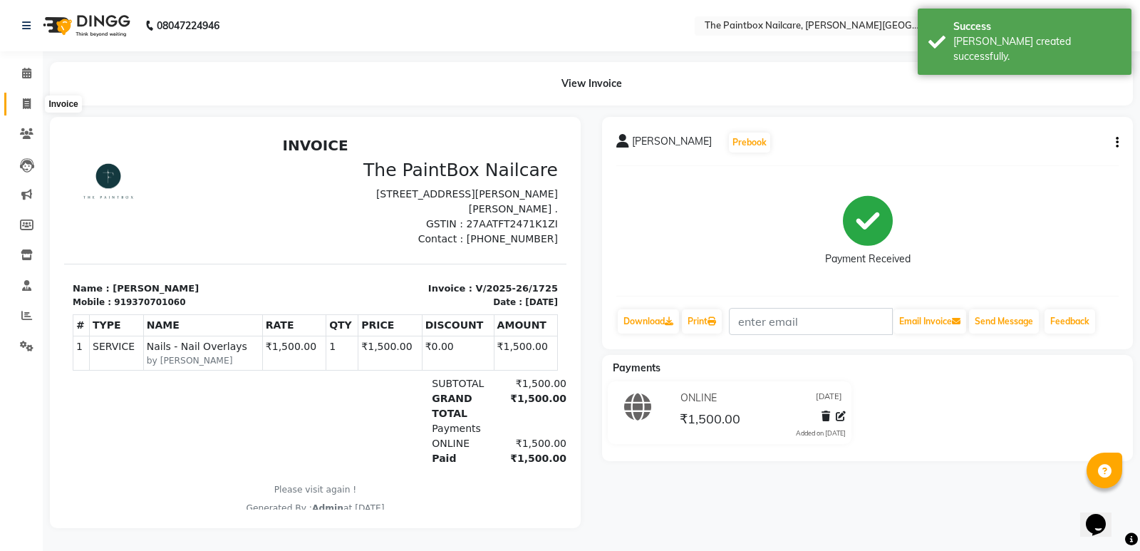
select select "service"
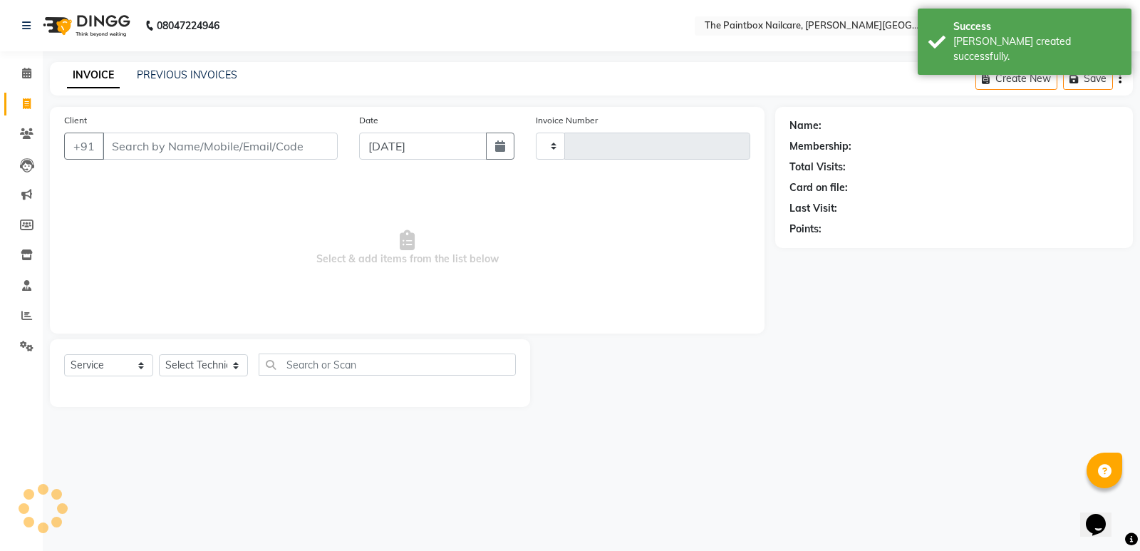
type input "1726"
select select "926"
click at [447, 143] on input "[DATE]" at bounding box center [423, 146] width 128 height 27
select select "9"
select select "2025"
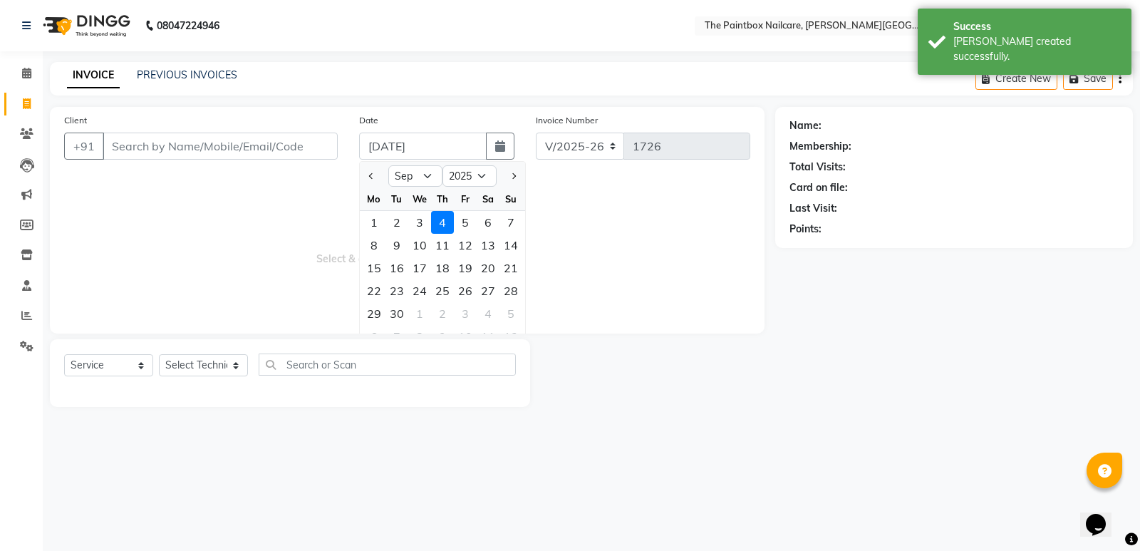
drag, startPoint x: 418, startPoint y: 222, endPoint x: 275, endPoint y: 225, distance: 143.3
click at [419, 222] on div "3" at bounding box center [419, 222] width 23 height 23
type input "[DATE]"
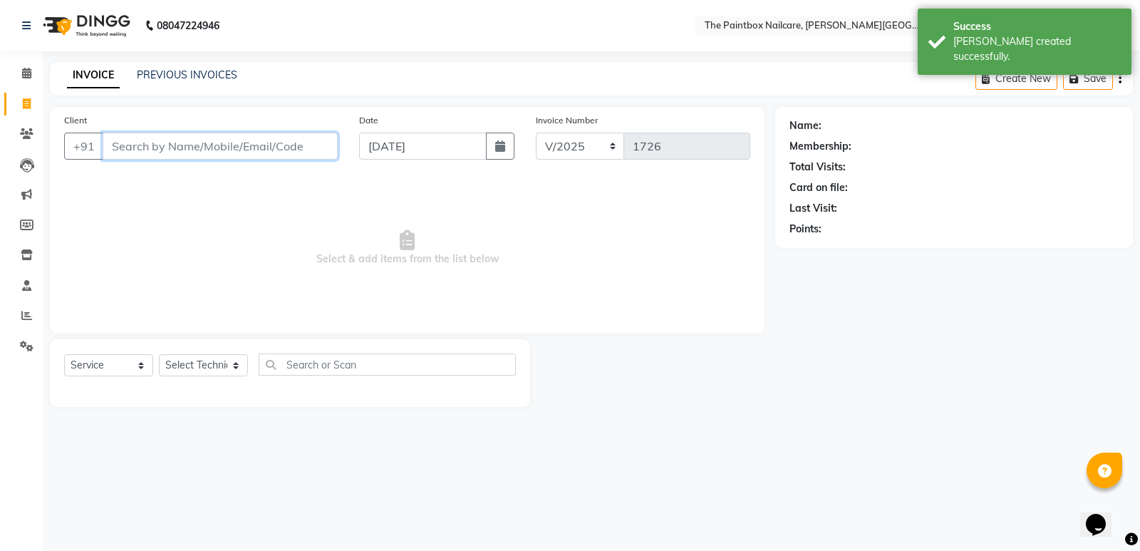
click at [253, 138] on input "Client" at bounding box center [220, 146] width 235 height 27
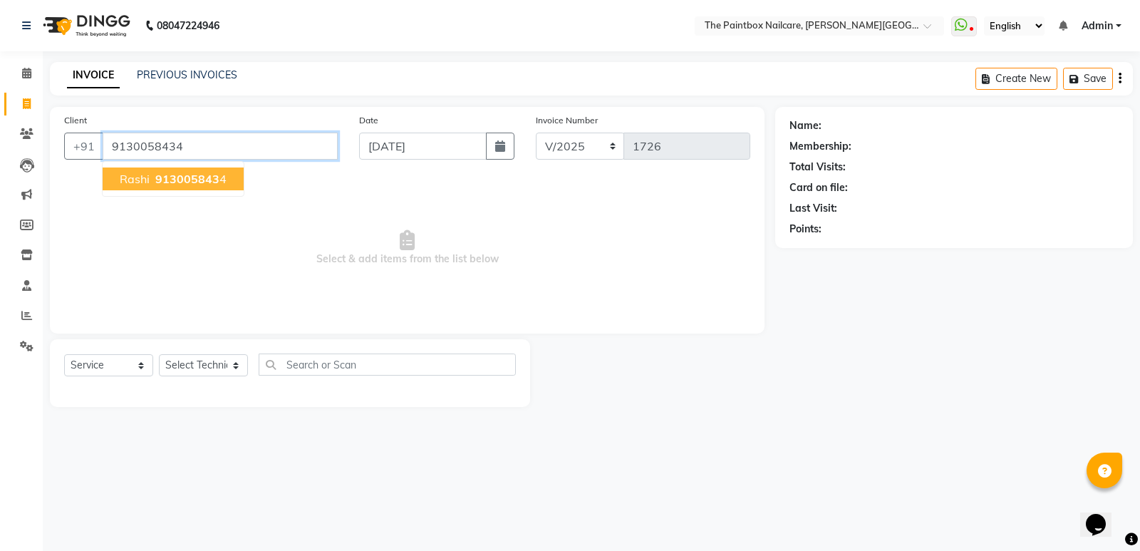
type input "9130058434"
click at [153, 180] on ngb-highlight "913005843 4" at bounding box center [189, 179] width 74 height 14
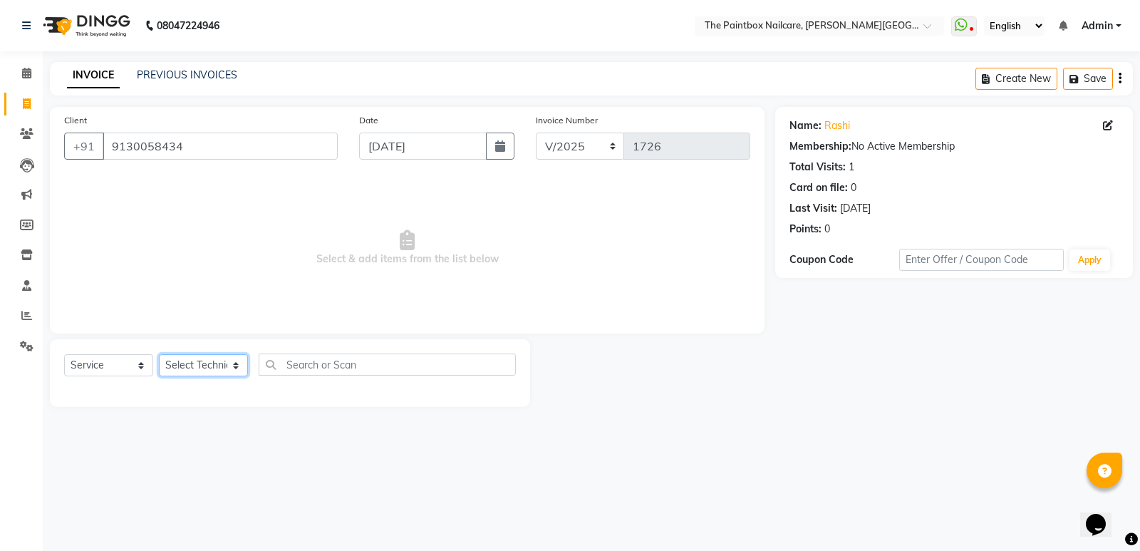
click at [200, 356] on select "Select Technician [PERSON_NAME] bishvajeet [PERSON_NAME] [PERSON_NAME] [PERSON_…" at bounding box center [203, 365] width 89 height 22
select select "85359"
click at [159, 354] on select "Select Technician [PERSON_NAME] bishvajeet [PERSON_NAME] [PERSON_NAME] [PERSON_…" at bounding box center [203, 365] width 89 height 22
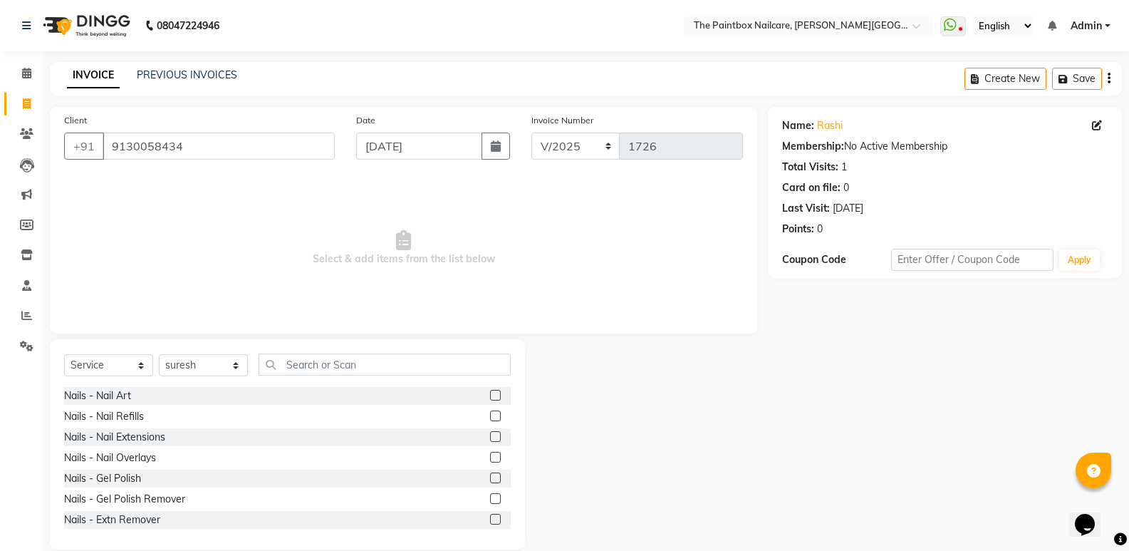
click at [490, 477] on label at bounding box center [495, 477] width 11 height 11
click at [490, 477] on input "checkbox" at bounding box center [494, 478] width 9 height 9
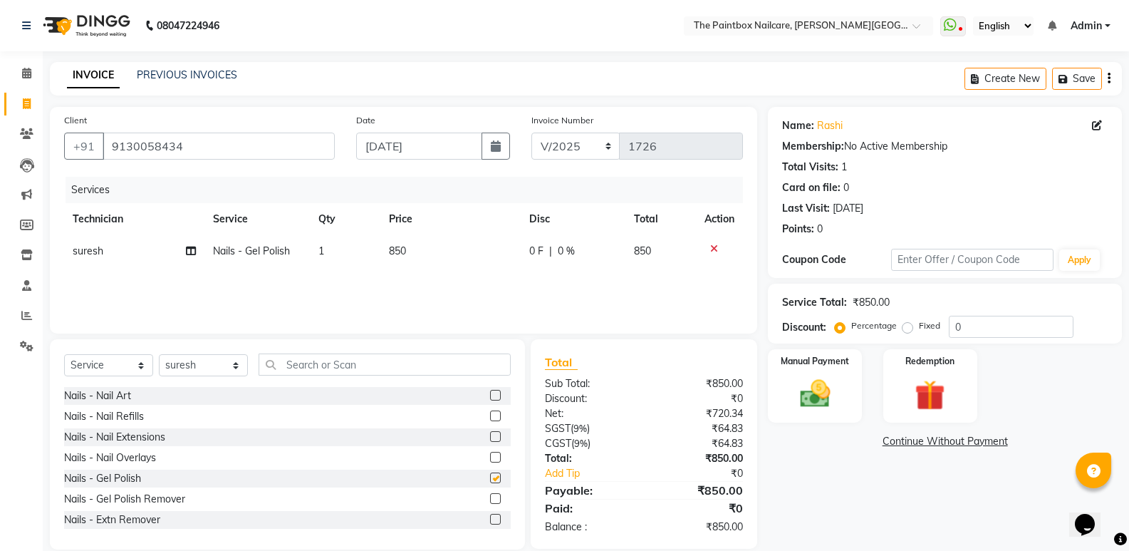
checkbox input "false"
drag, startPoint x: 196, startPoint y: 361, endPoint x: 200, endPoint y: 354, distance: 7.3
click at [196, 361] on select "Select Technician [PERSON_NAME] bishvajeet [PERSON_NAME] [PERSON_NAME] [PERSON_…" at bounding box center [203, 365] width 89 height 22
select select "28060"
click at [159, 354] on select "Select Technician [PERSON_NAME] bishvajeet [PERSON_NAME] [PERSON_NAME] [PERSON_…" at bounding box center [203, 365] width 89 height 22
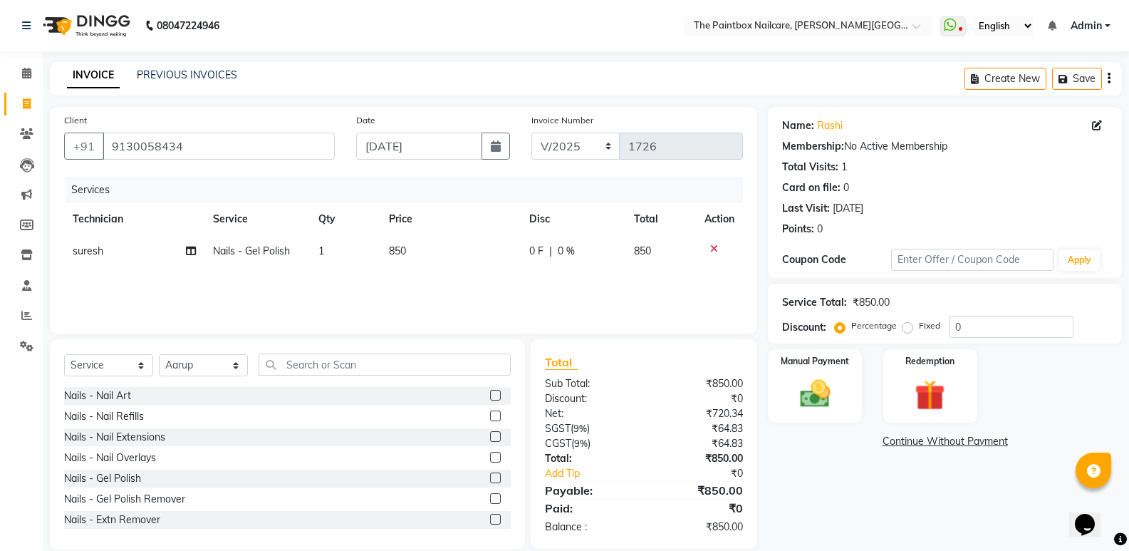
click at [490, 482] on label at bounding box center [495, 477] width 11 height 11
click at [490, 482] on input "checkbox" at bounding box center [494, 478] width 9 height 9
checkbox input "false"
click at [818, 390] on img at bounding box center [815, 394] width 51 height 36
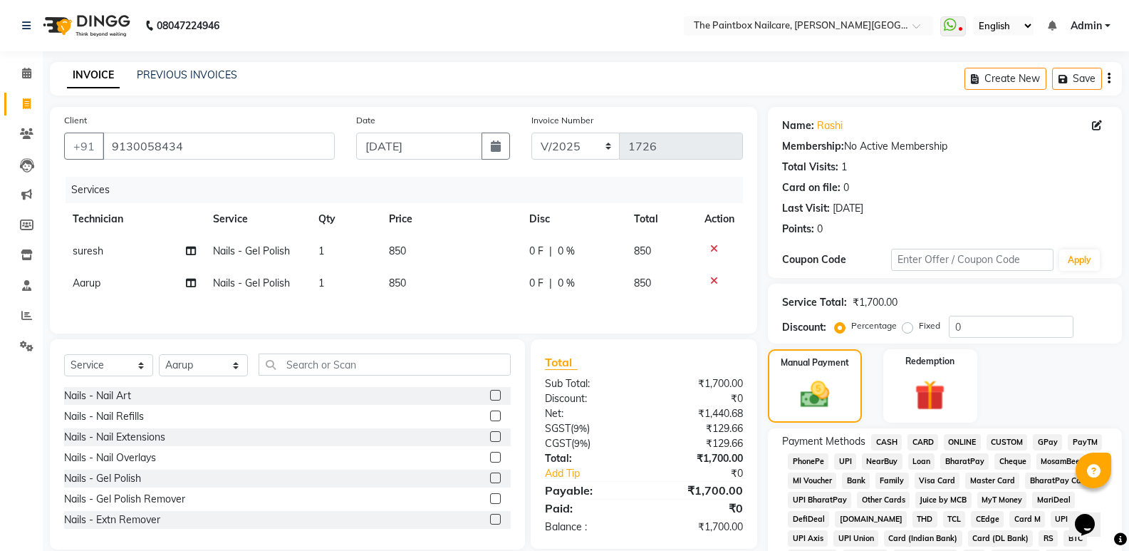
click at [886, 439] on span "CASH" at bounding box center [886, 442] width 31 height 16
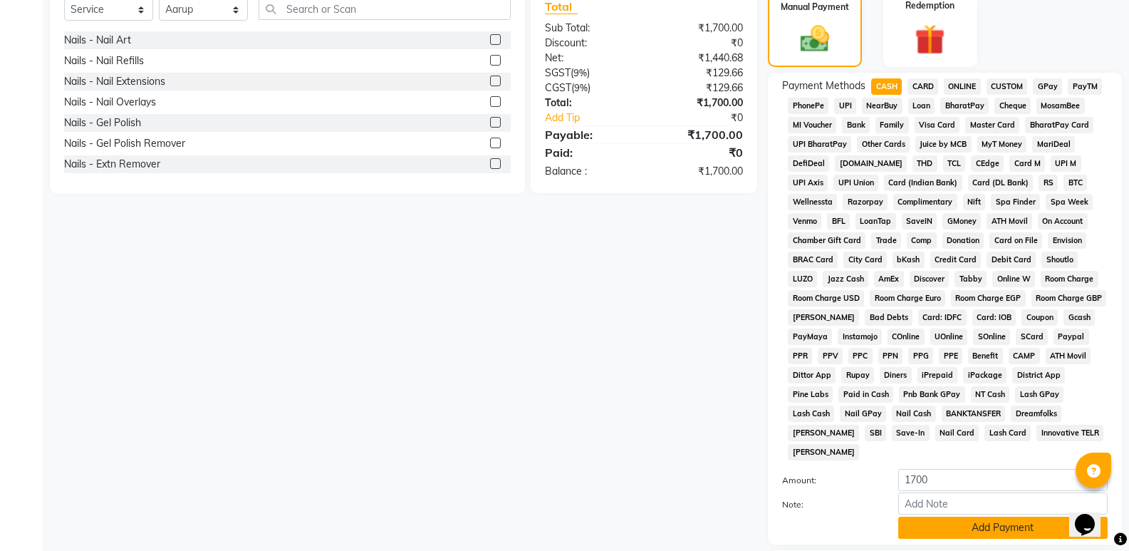
scroll to position [435, 0]
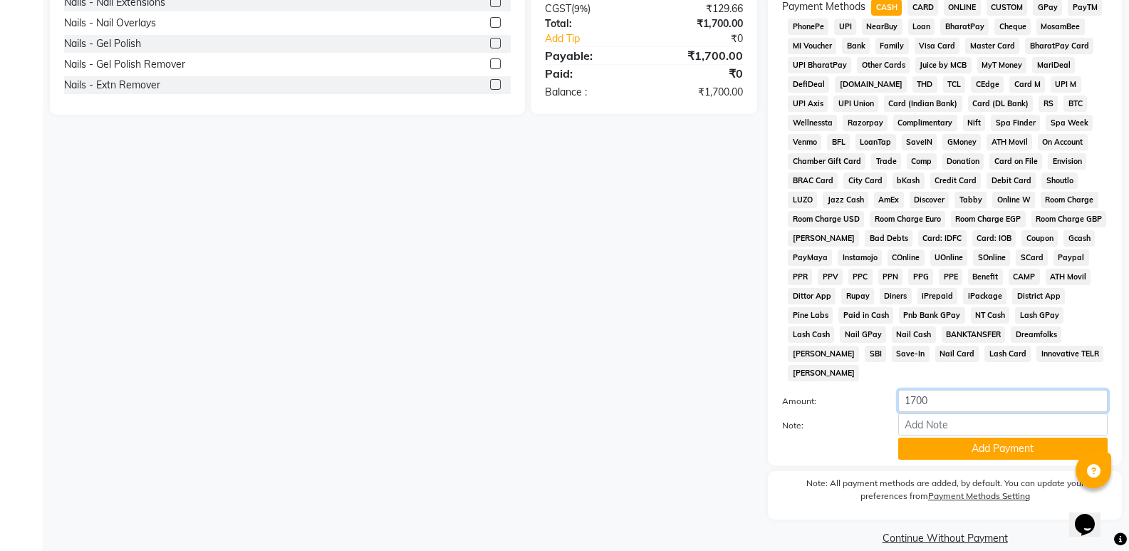
click at [918, 390] on input "1700" at bounding box center [1003, 401] width 209 height 22
type input "1000"
click at [958, 438] on button "Add Payment" at bounding box center [1003, 449] width 209 height 22
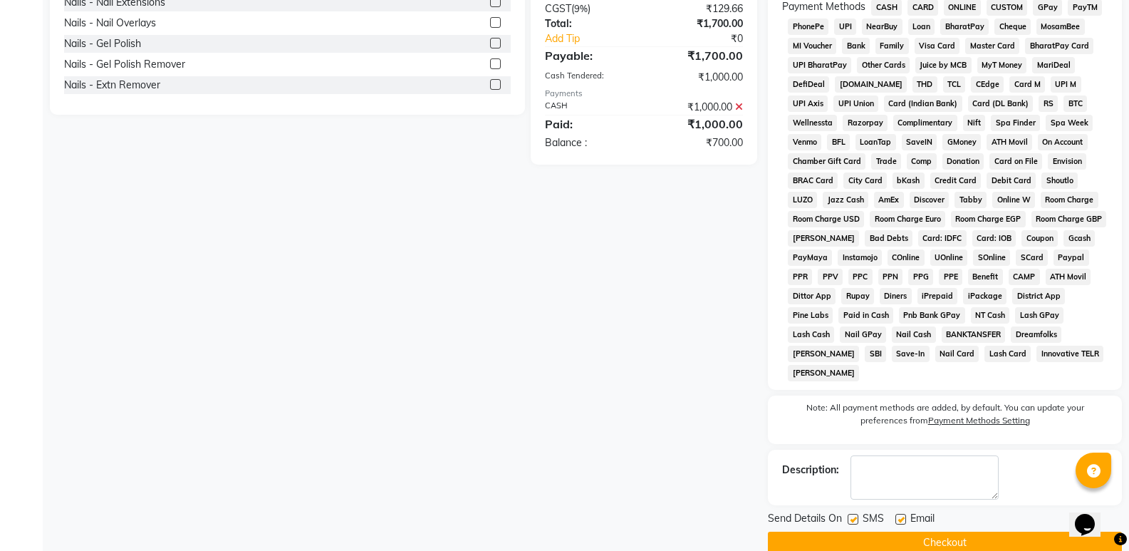
click at [971, 4] on span "ONLINE" at bounding box center [962, 7] width 37 height 16
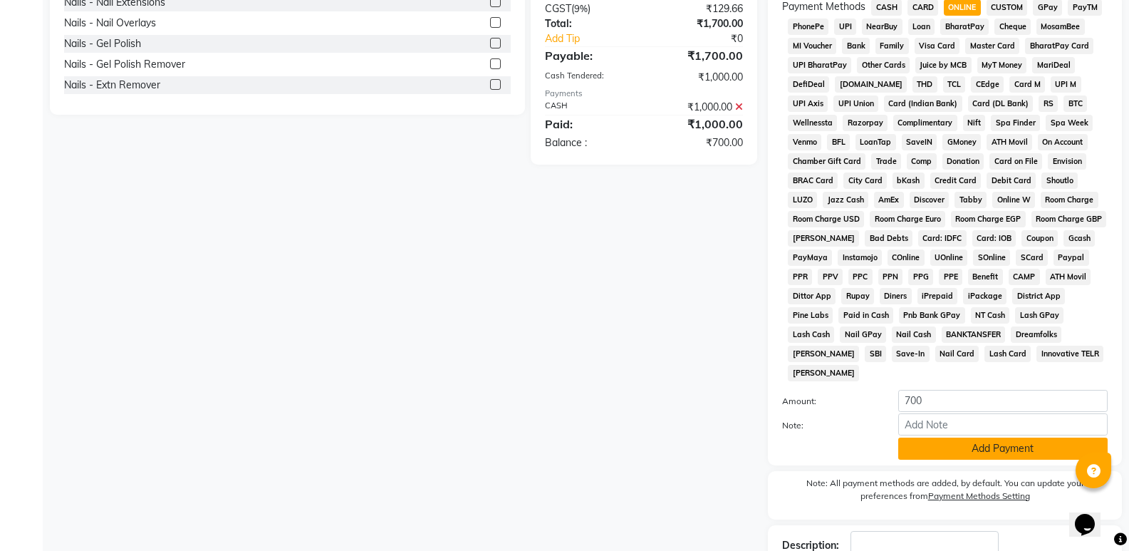
click at [948, 438] on button "Add Payment" at bounding box center [1003, 449] width 209 height 22
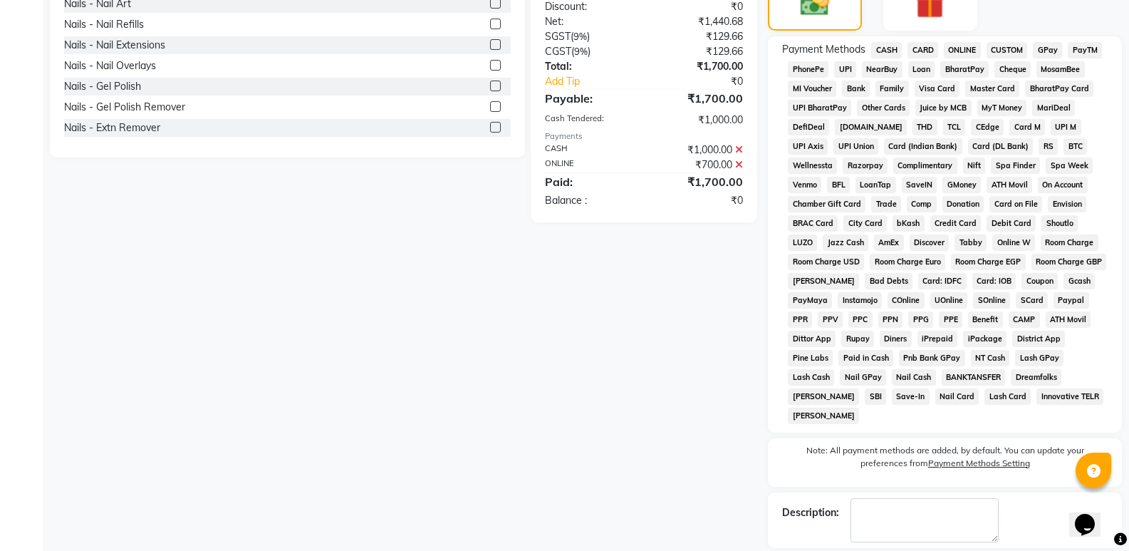
scroll to position [440, 0]
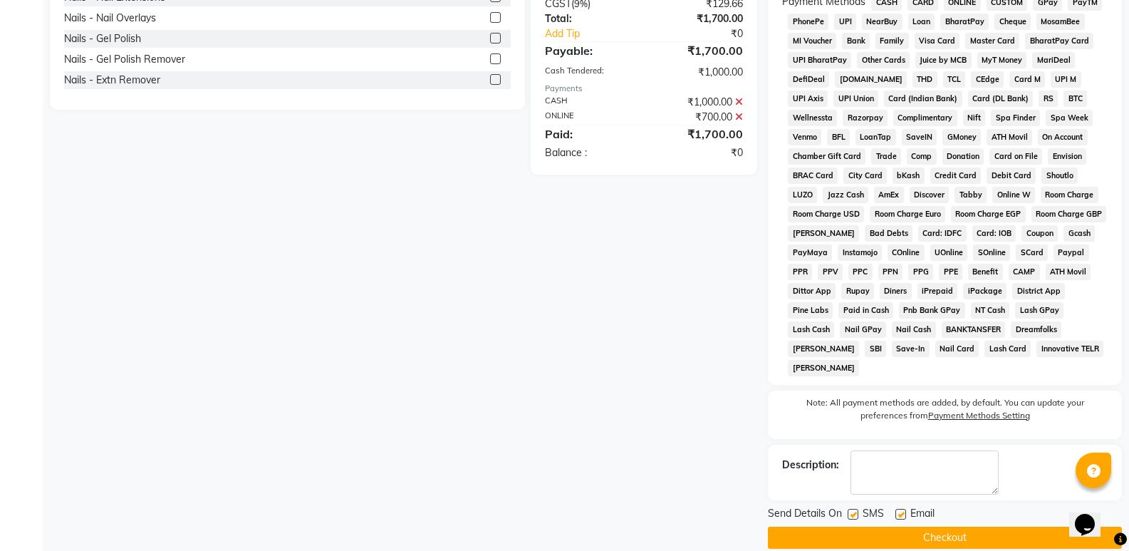
click at [963, 527] on button "Checkout" at bounding box center [945, 538] width 354 height 22
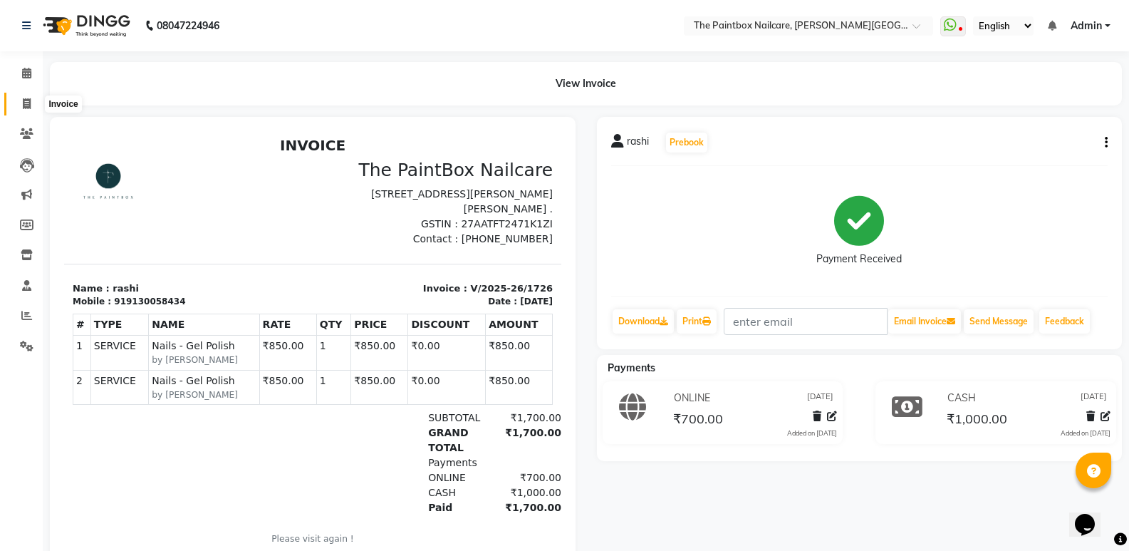
click at [23, 104] on icon at bounding box center [27, 103] width 8 height 11
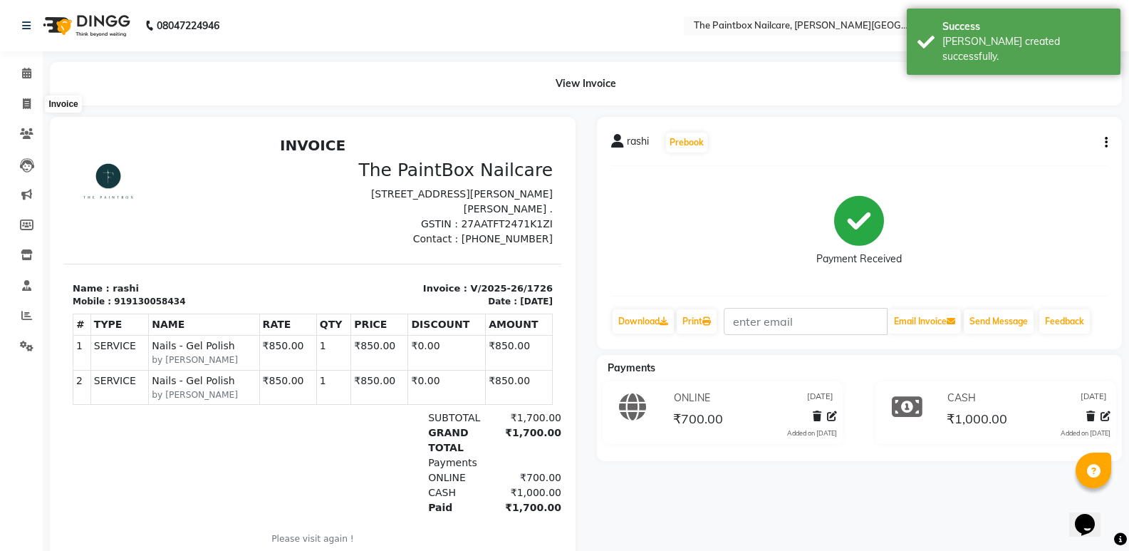
select select "service"
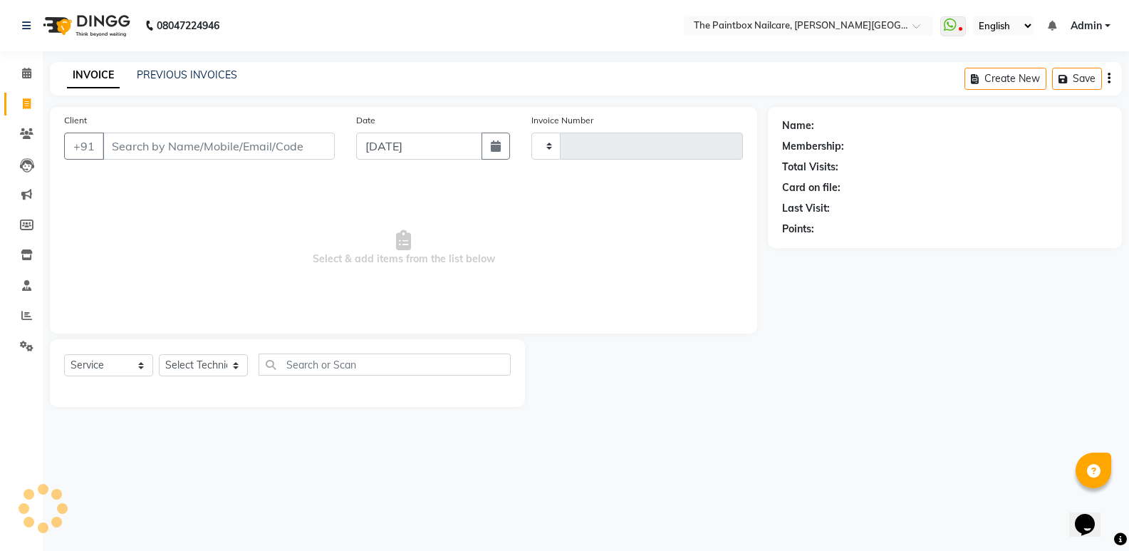
type input "1727"
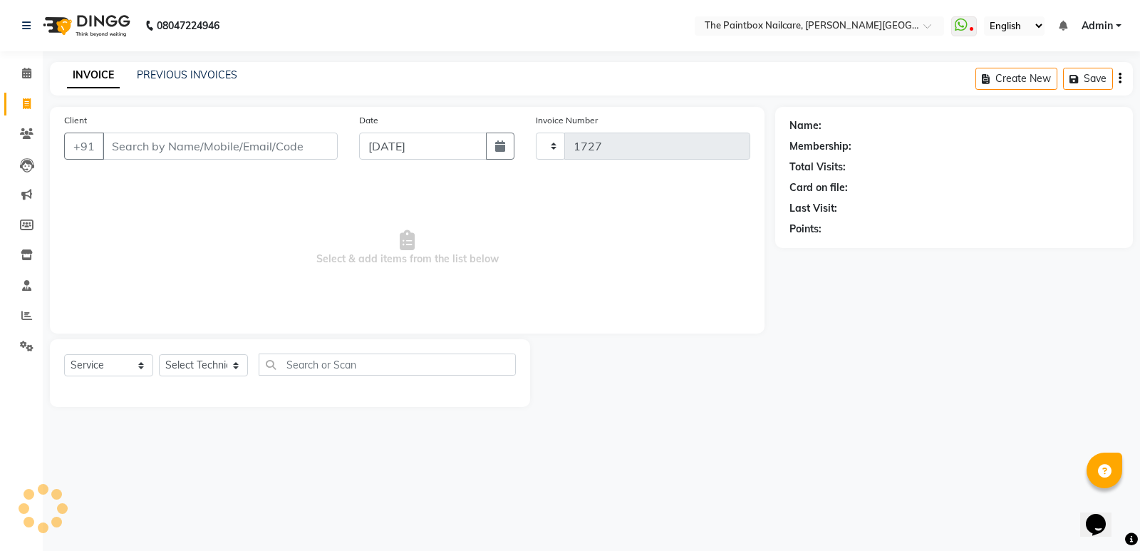
select select "926"
click at [444, 148] on input "[DATE]" at bounding box center [423, 146] width 128 height 27
select select "9"
select select "2025"
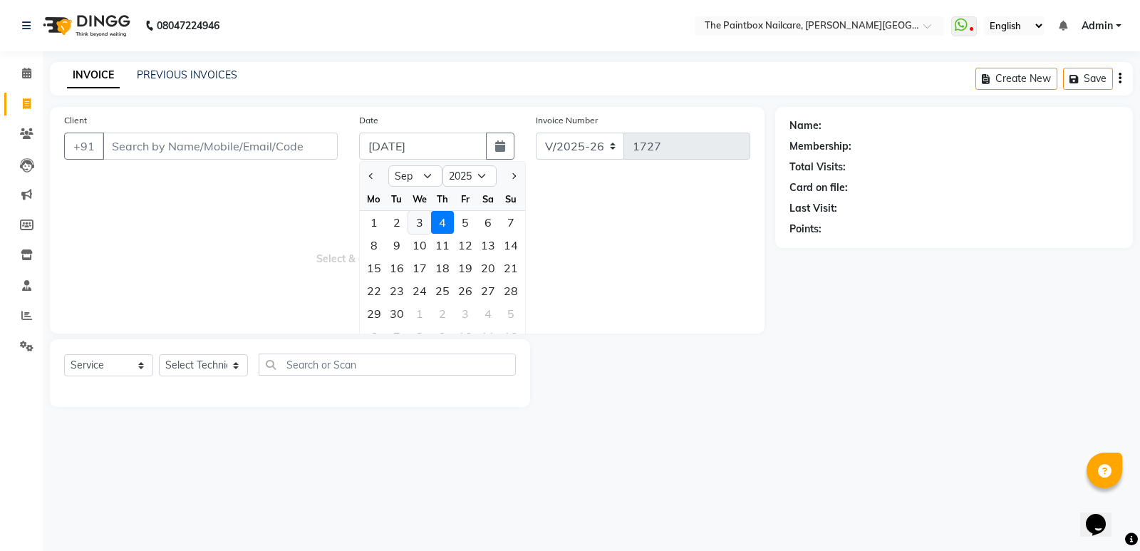
click at [419, 222] on div "3" at bounding box center [419, 222] width 23 height 23
type input "[DATE]"
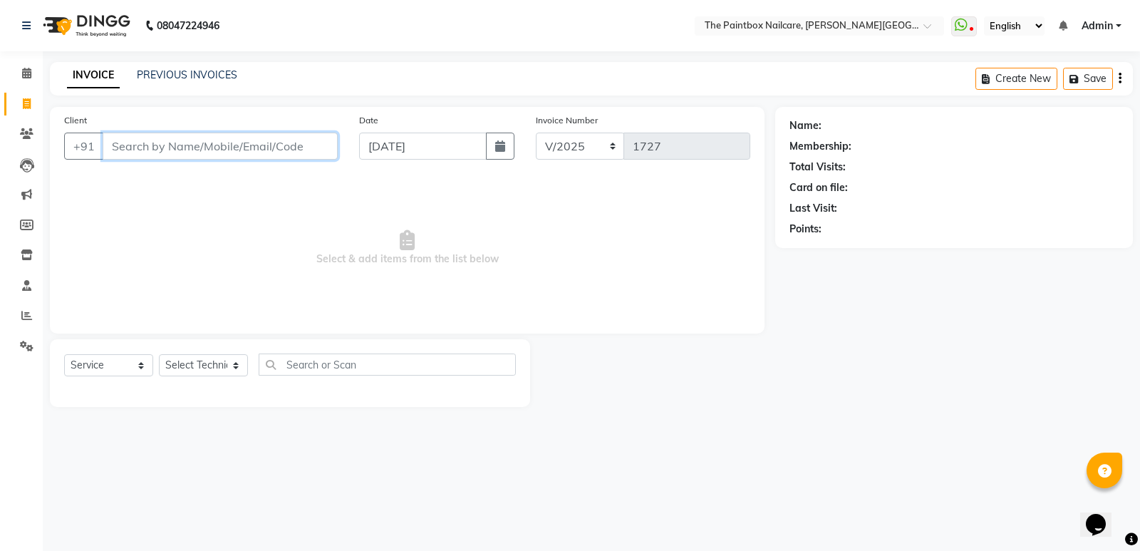
click at [289, 144] on input "Client" at bounding box center [220, 146] width 235 height 27
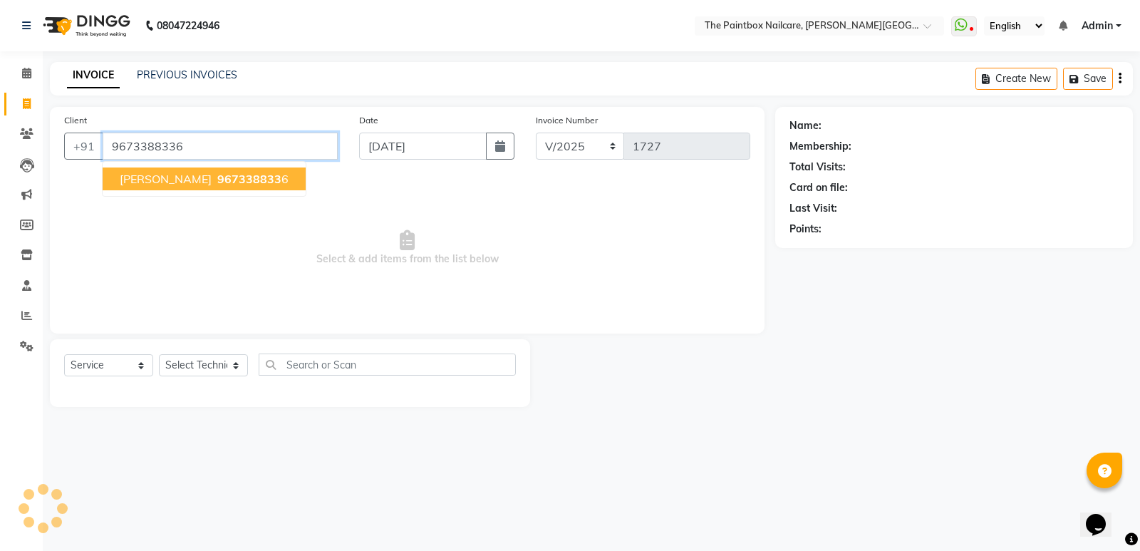
type input "9673388336"
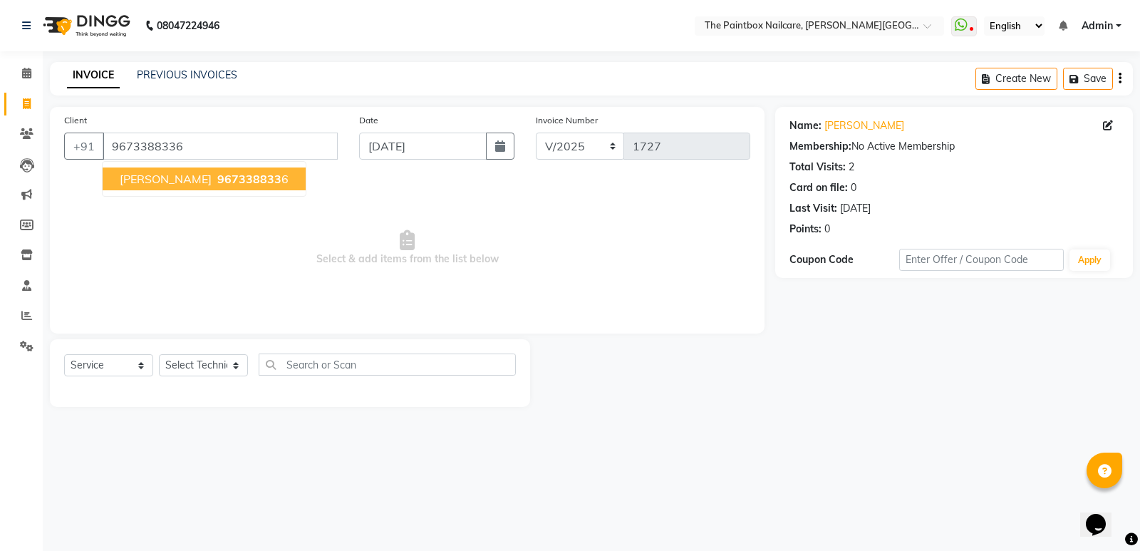
click at [229, 187] on button "[PERSON_NAME] 967338833 6" at bounding box center [204, 178] width 203 height 23
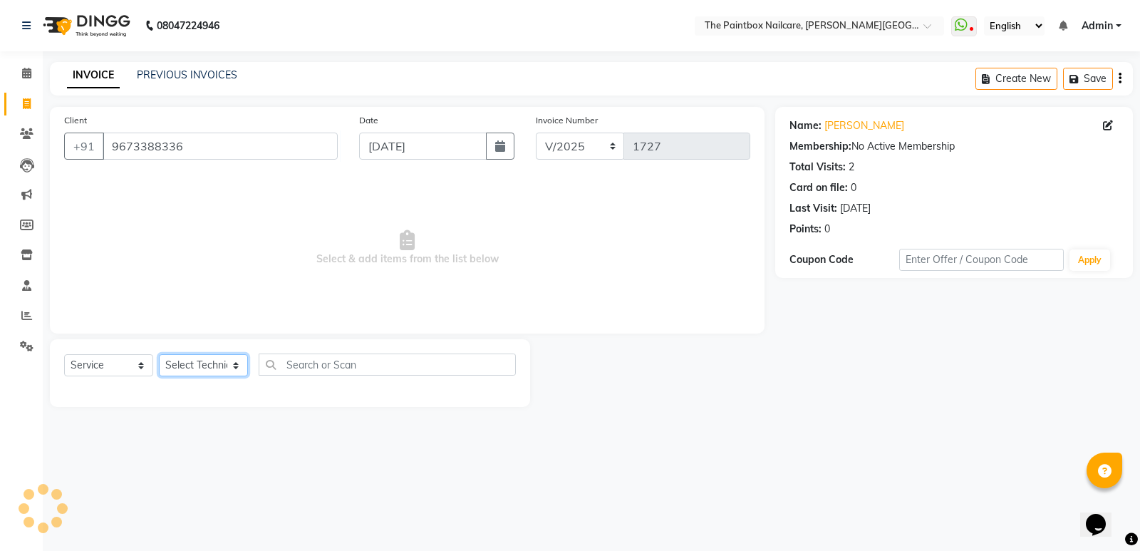
click at [193, 365] on select "Select Technician [PERSON_NAME] bishvajeet [PERSON_NAME] [PERSON_NAME] [PERSON_…" at bounding box center [203, 365] width 89 height 22
select select "85360"
click at [159, 354] on select "Select Technician [PERSON_NAME] bishvajeet [PERSON_NAME] [PERSON_NAME] [PERSON_…" at bounding box center [203, 365] width 89 height 22
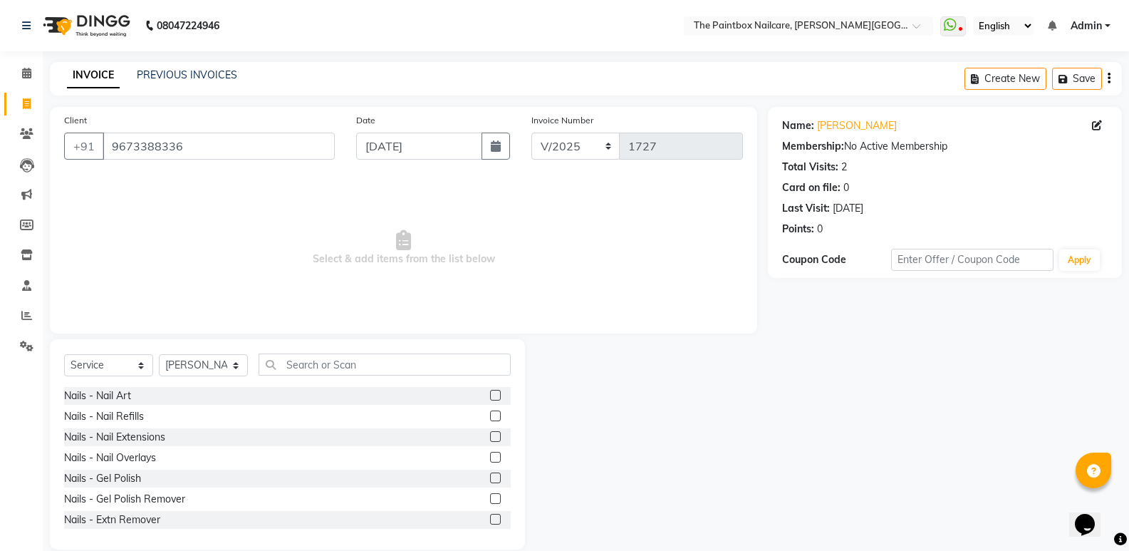
drag, startPoint x: 486, startPoint y: 499, endPoint x: 451, endPoint y: 304, distance: 198.3
click at [486, 490] on div "Nails - Nail Art Nails - Nail Refills Nails - Nail Extensions Nails - Nail Over…" at bounding box center [287, 458] width 447 height 143
click at [490, 499] on label at bounding box center [495, 498] width 11 height 11
click at [490, 499] on input "checkbox" at bounding box center [494, 499] width 9 height 9
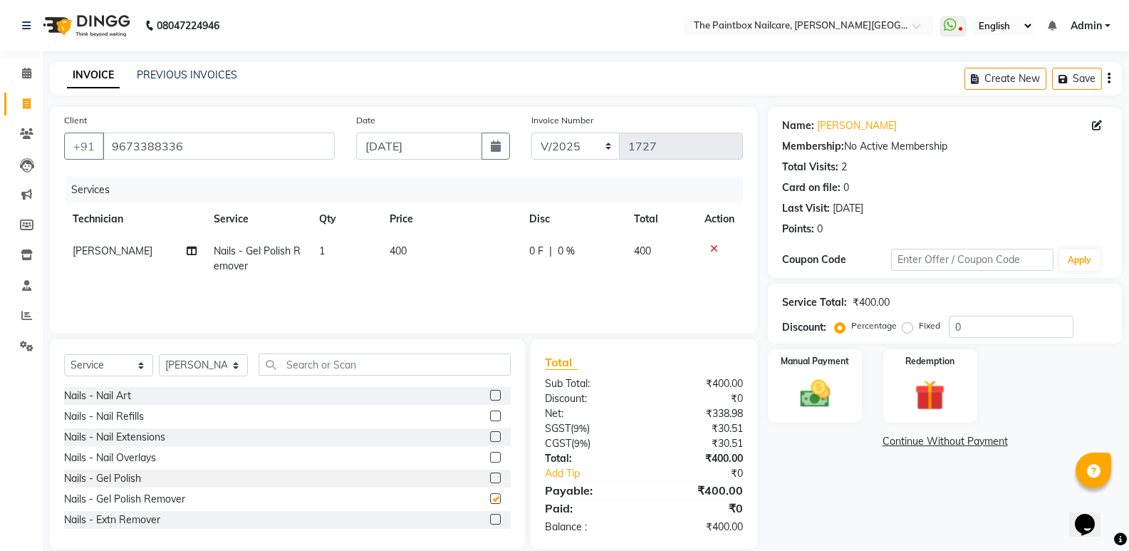
checkbox input "false"
click at [420, 260] on td "400" at bounding box center [451, 258] width 140 height 47
select select "85360"
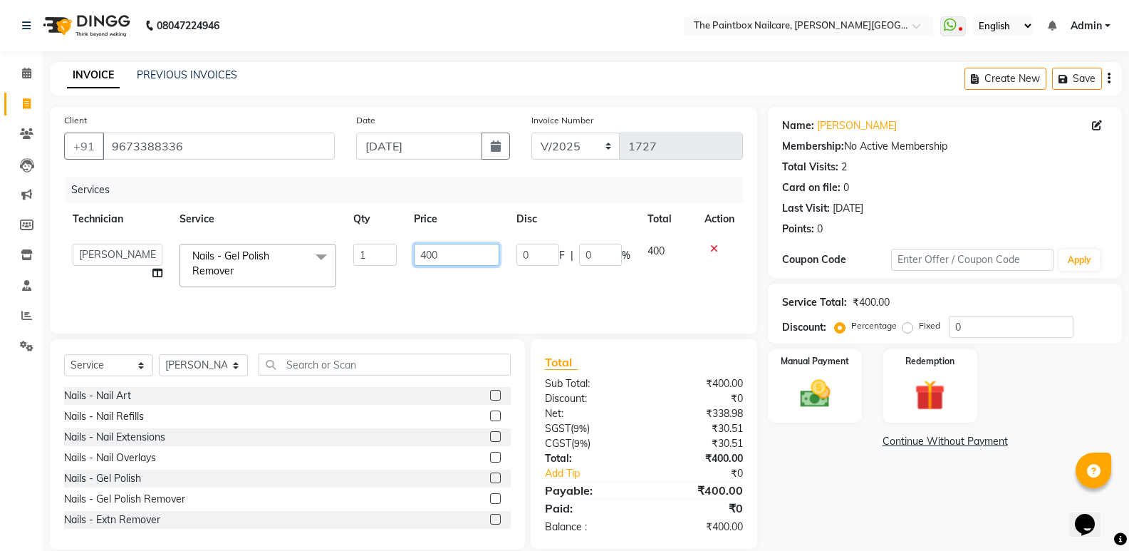
click at [432, 263] on input "400" at bounding box center [457, 255] width 86 height 22
type input "250"
click at [490, 477] on label at bounding box center [495, 477] width 11 height 11
click at [490, 477] on input "checkbox" at bounding box center [494, 478] width 9 height 9
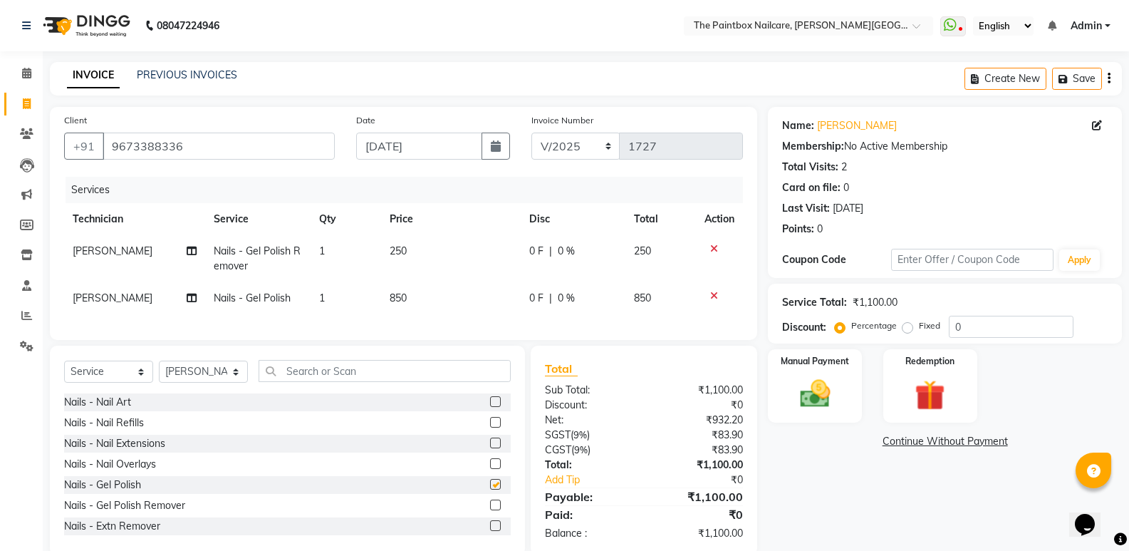
checkbox input "false"
click at [490, 407] on label at bounding box center [495, 401] width 11 height 11
click at [490, 407] on input "checkbox" at bounding box center [494, 402] width 9 height 9
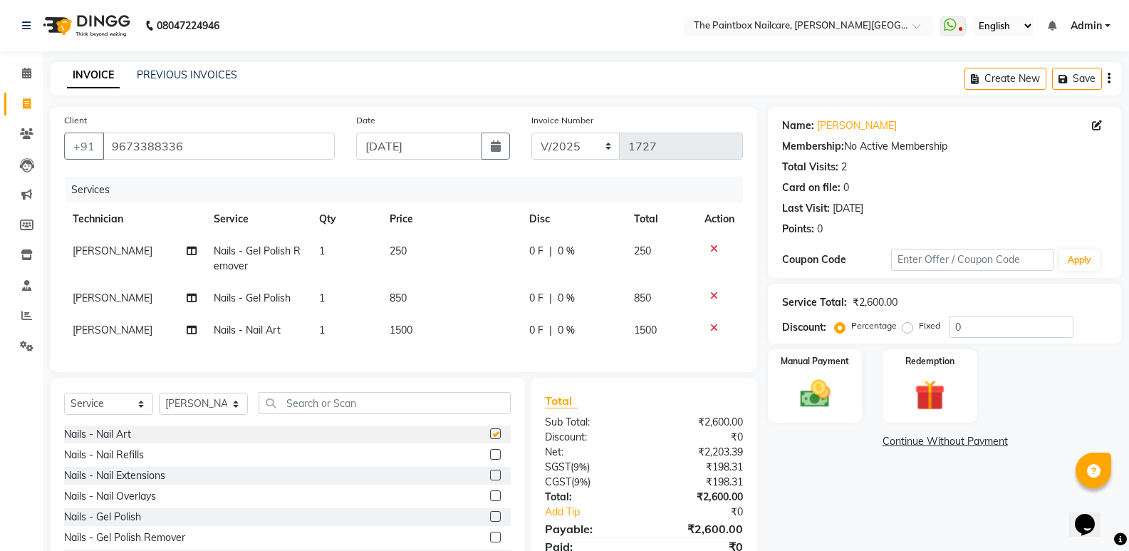
checkbox input "false"
click at [398, 324] on span "1500" at bounding box center [401, 330] width 23 height 13
select select "85360"
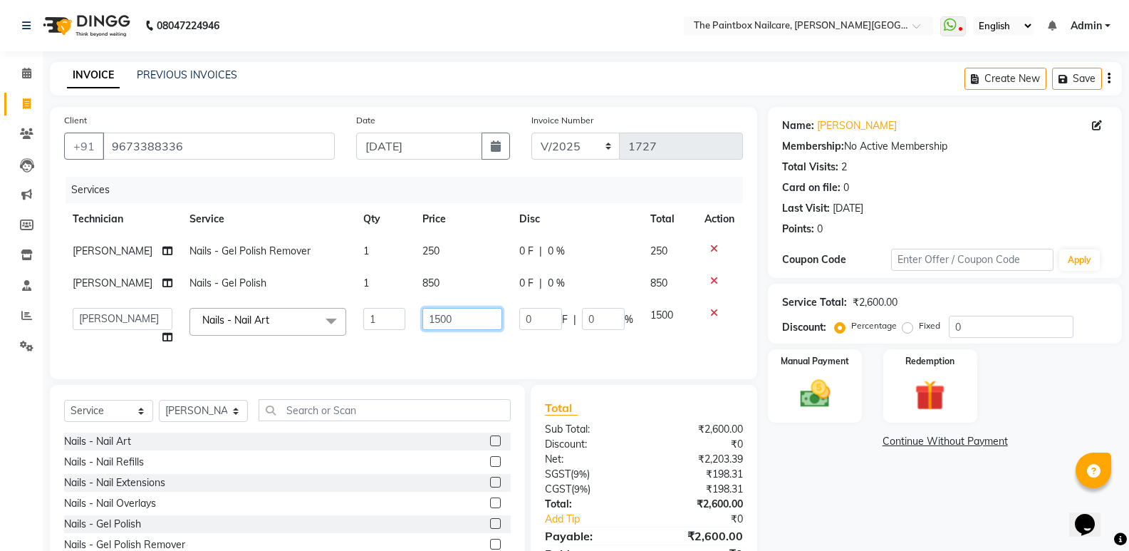
click at [429, 324] on input "1500" at bounding box center [463, 319] width 80 height 22
click at [433, 325] on input "1500" at bounding box center [463, 319] width 80 height 22
type input "700"
click at [829, 393] on img at bounding box center [815, 394] width 51 height 36
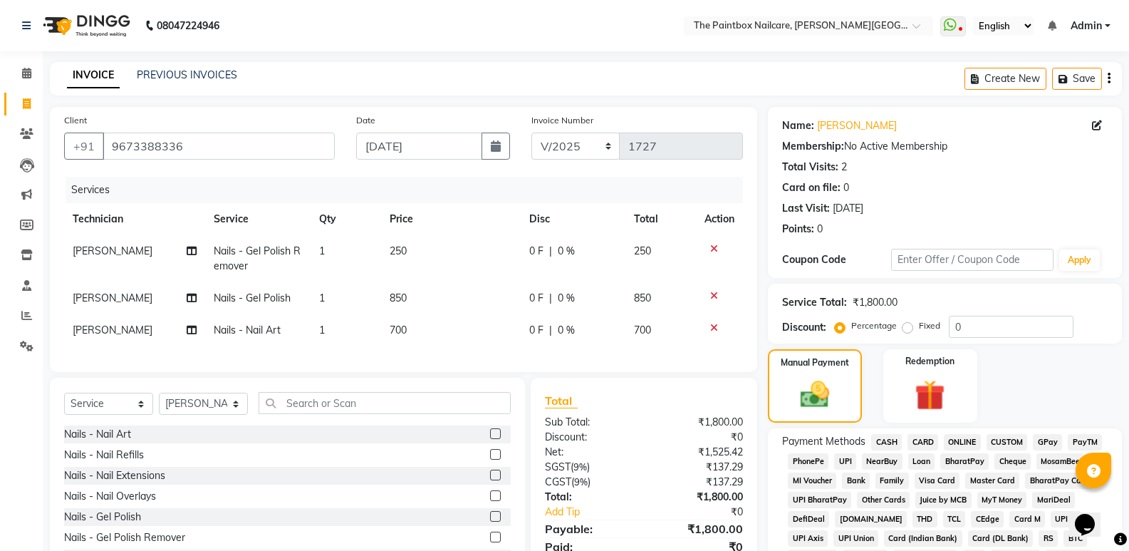
click at [971, 445] on span "ONLINE" at bounding box center [962, 442] width 37 height 16
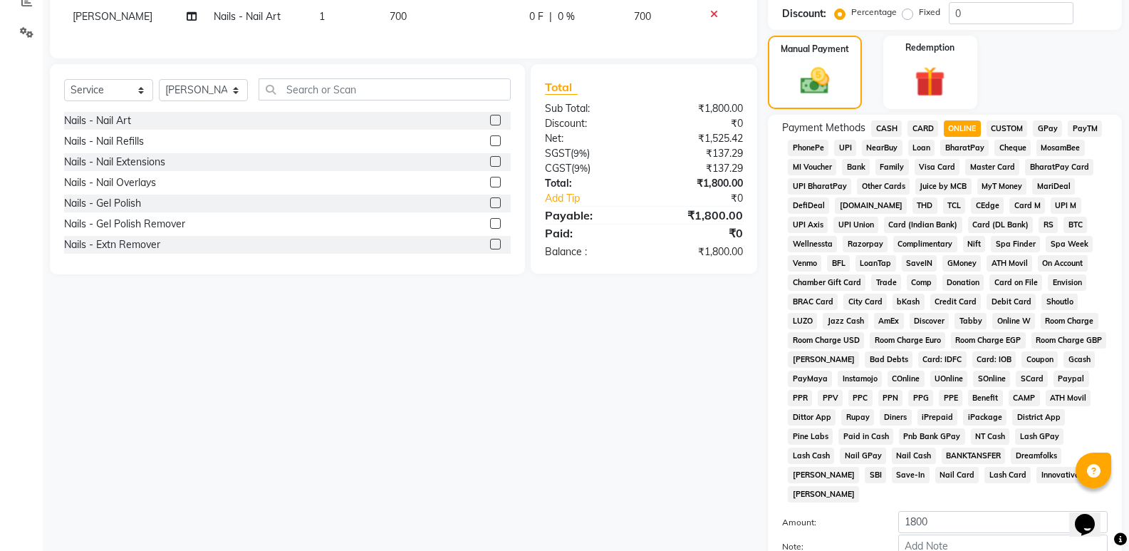
scroll to position [435, 0]
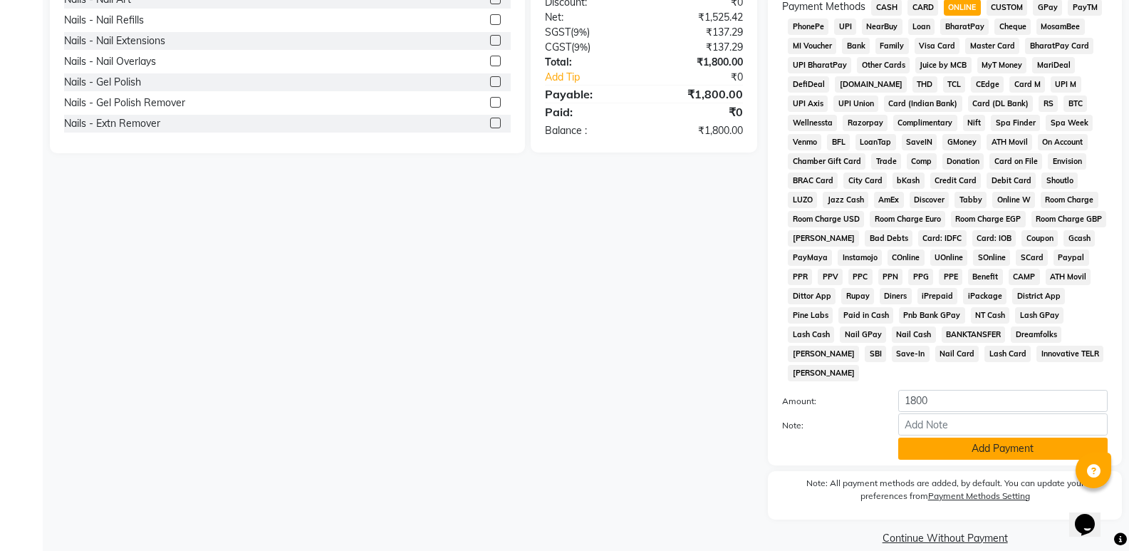
click at [1011, 438] on button "Add Payment" at bounding box center [1003, 449] width 209 height 22
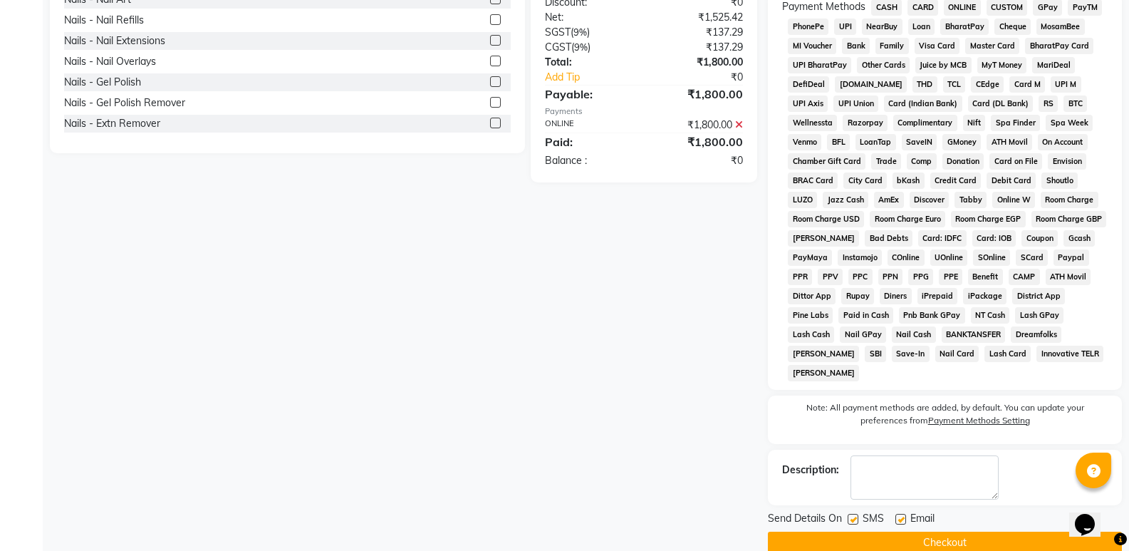
click at [1020, 532] on button "Checkout" at bounding box center [945, 543] width 354 height 22
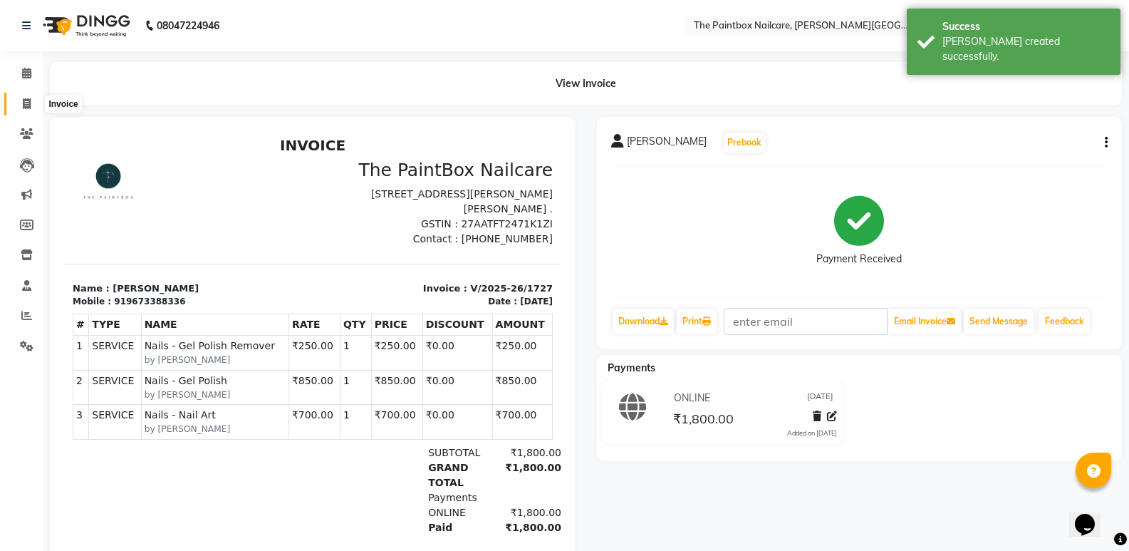
click at [23, 106] on icon at bounding box center [27, 103] width 8 height 11
select select "service"
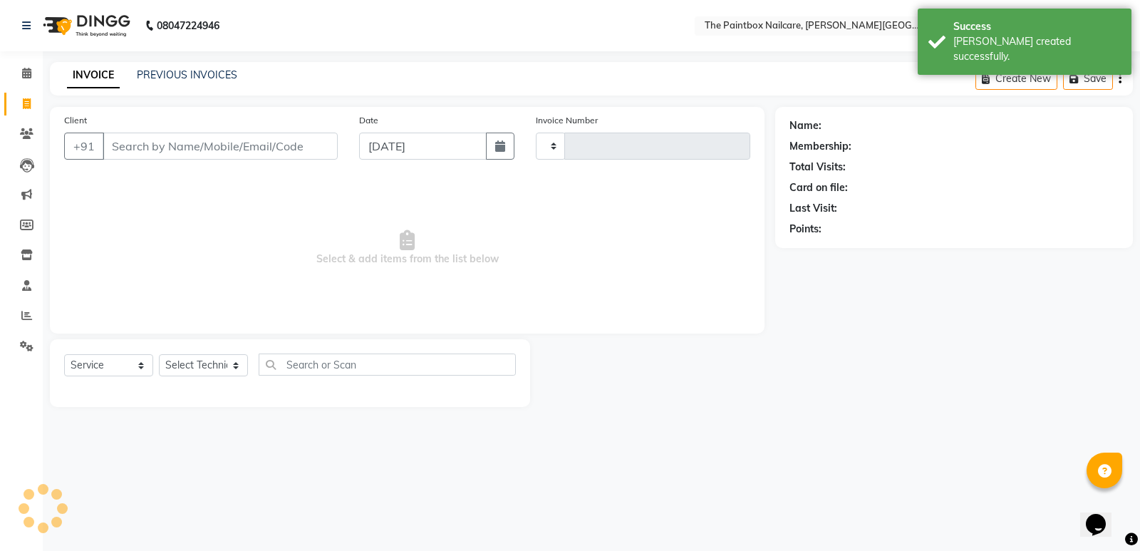
type input "1728"
select select "926"
click at [436, 141] on input "[DATE]" at bounding box center [423, 146] width 128 height 27
select select "9"
select select "2025"
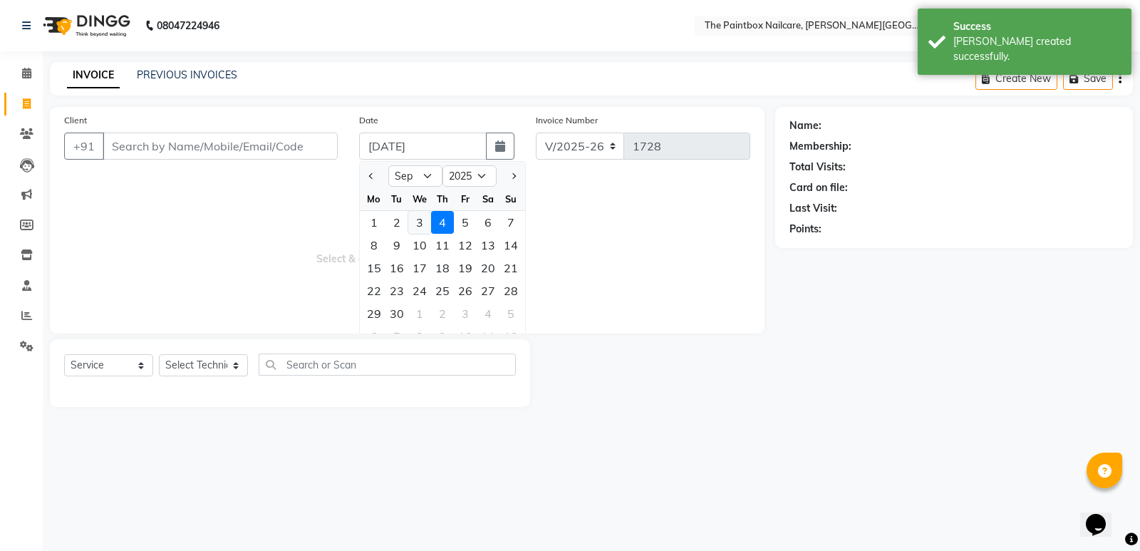
click at [412, 216] on div "3" at bounding box center [419, 222] width 23 height 23
type input "[DATE]"
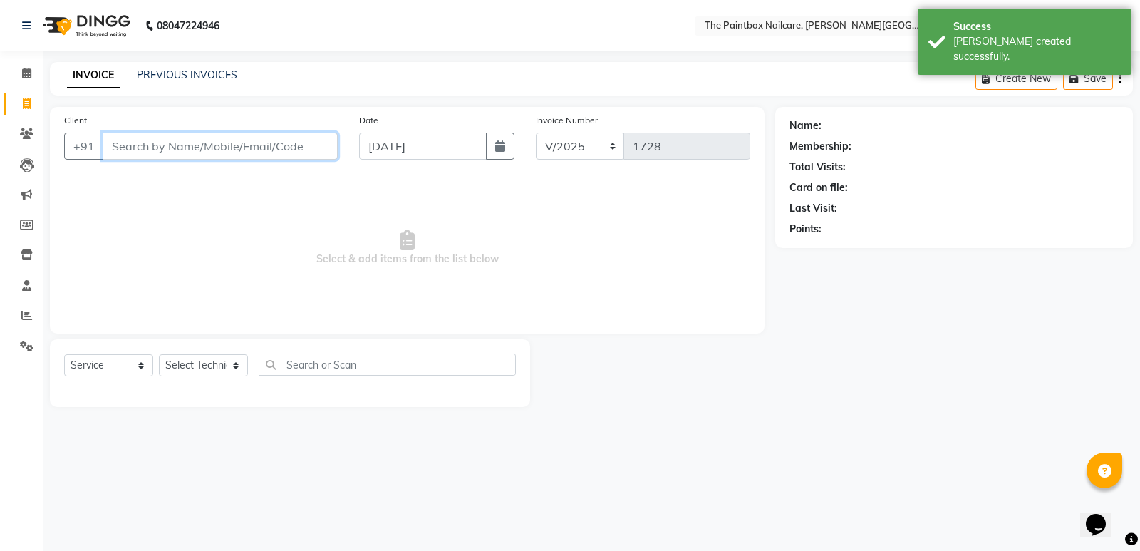
click at [309, 143] on input "Client" at bounding box center [220, 146] width 235 height 27
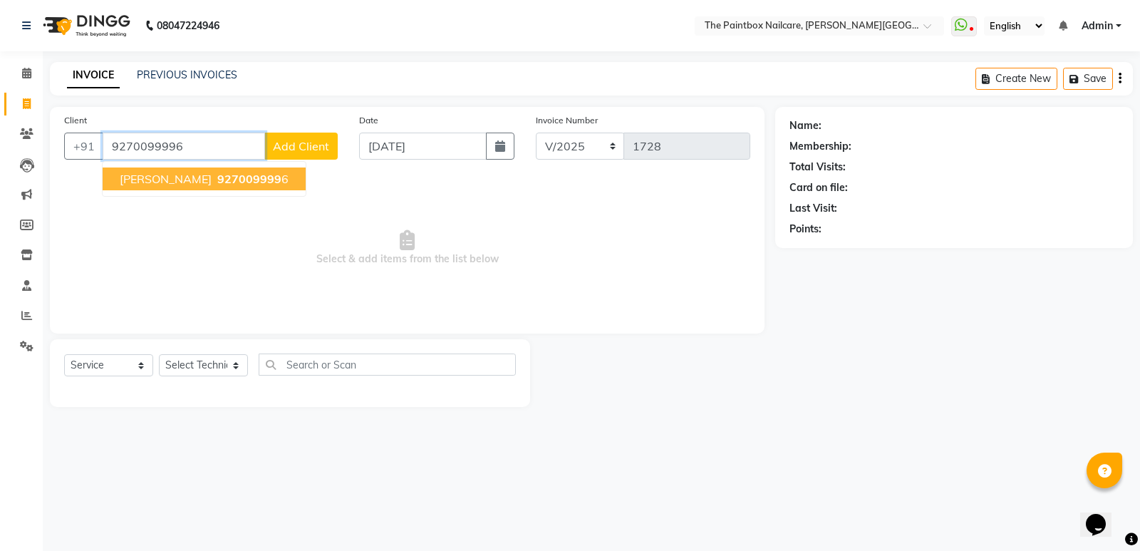
type input "9270099996"
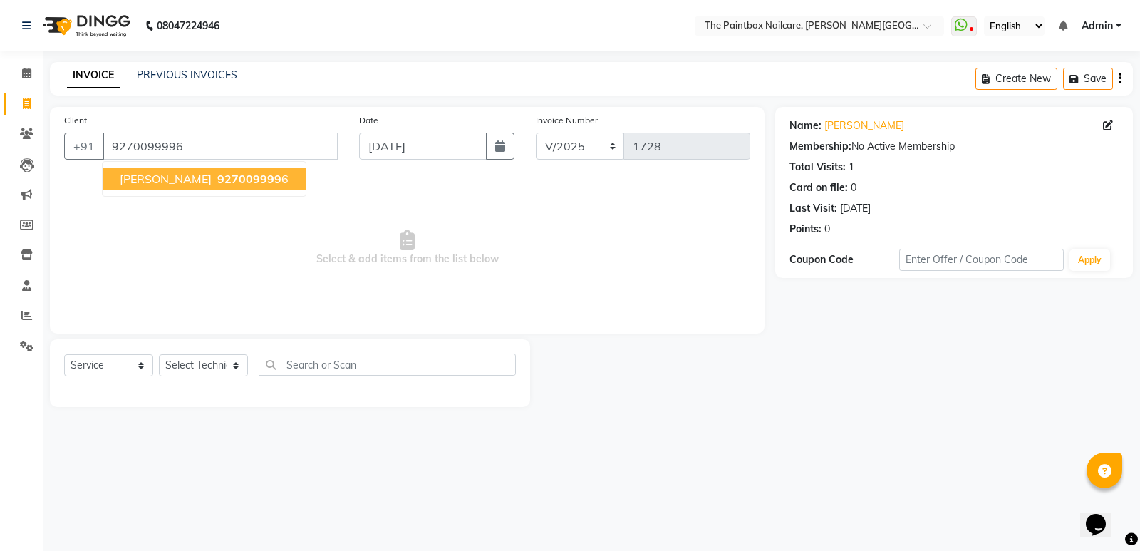
click at [217, 177] on span "927009999" at bounding box center [249, 179] width 64 height 14
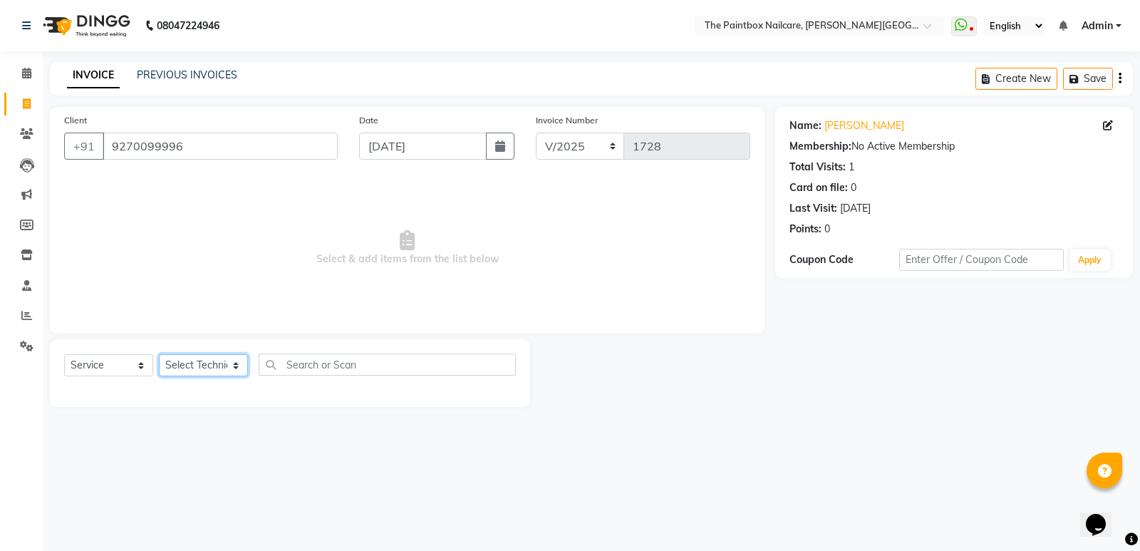
click at [200, 360] on select "Select Technician [PERSON_NAME] bishvajeet [PERSON_NAME] [PERSON_NAME] [PERSON_…" at bounding box center [203, 365] width 89 height 22
select select "77198"
click at [159, 354] on select "Select Technician [PERSON_NAME] bishvajeet [PERSON_NAME] [PERSON_NAME] [PERSON_…" at bounding box center [203, 365] width 89 height 22
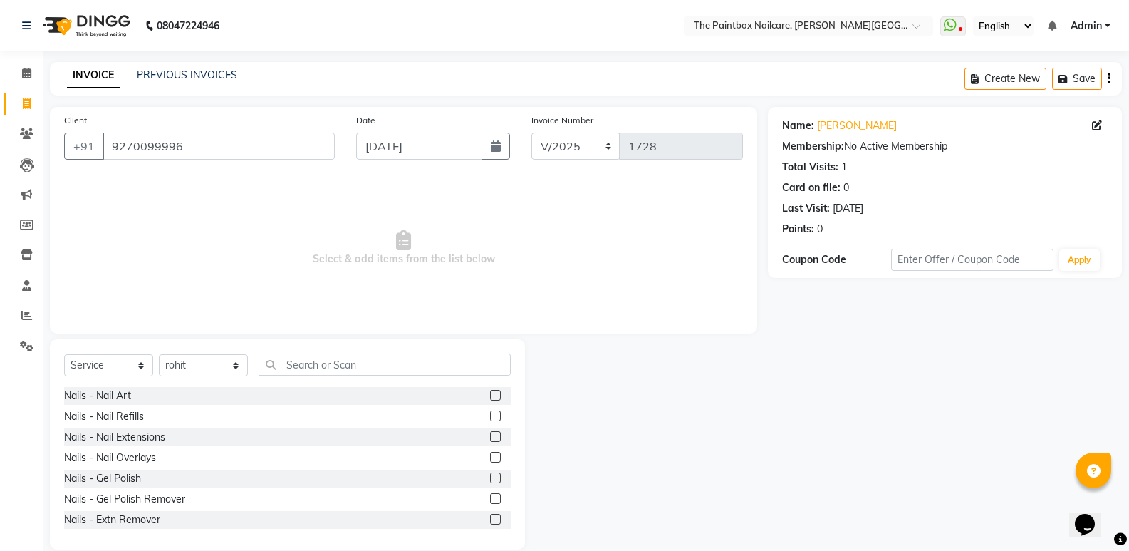
click at [490, 476] on label at bounding box center [495, 477] width 11 height 11
click at [490, 476] on input "checkbox" at bounding box center [494, 478] width 9 height 9
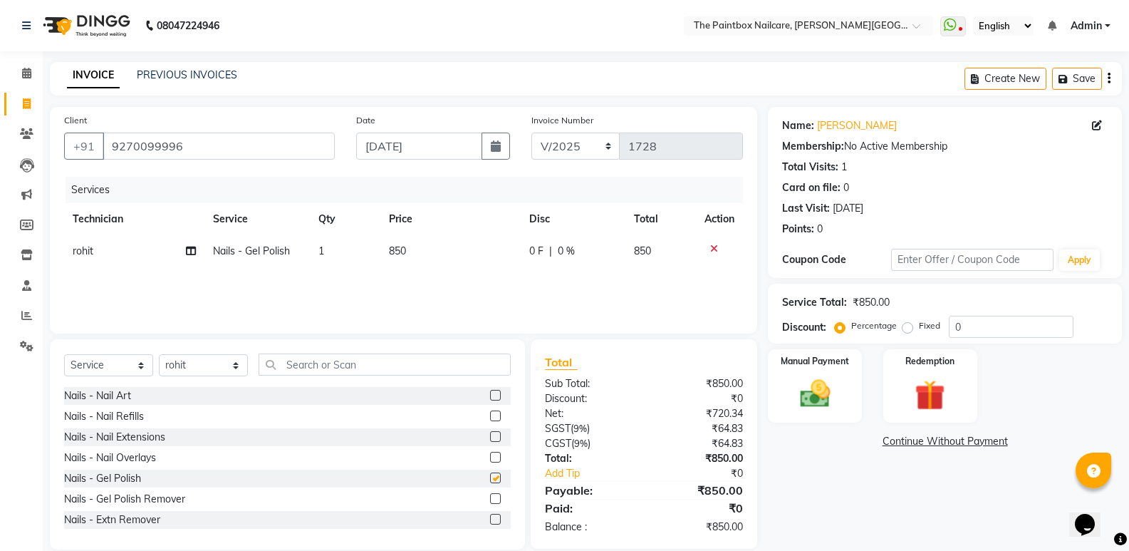
checkbox input "false"
click at [490, 395] on label at bounding box center [495, 395] width 11 height 11
click at [490, 395] on input "checkbox" at bounding box center [494, 395] width 9 height 9
checkbox input "true"
click at [398, 284] on span "1500" at bounding box center [400, 282] width 23 height 13
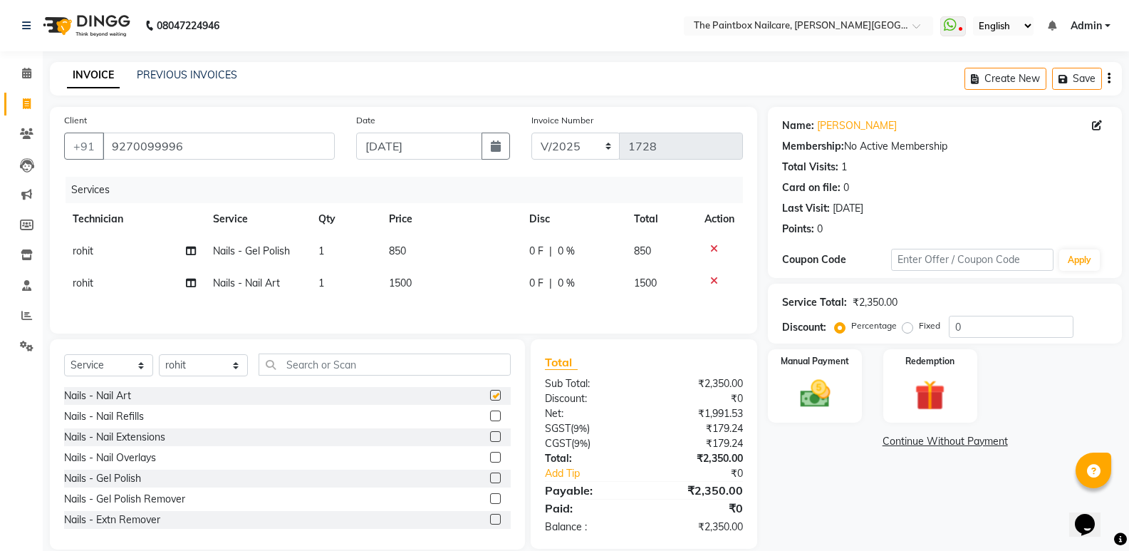
select select "77198"
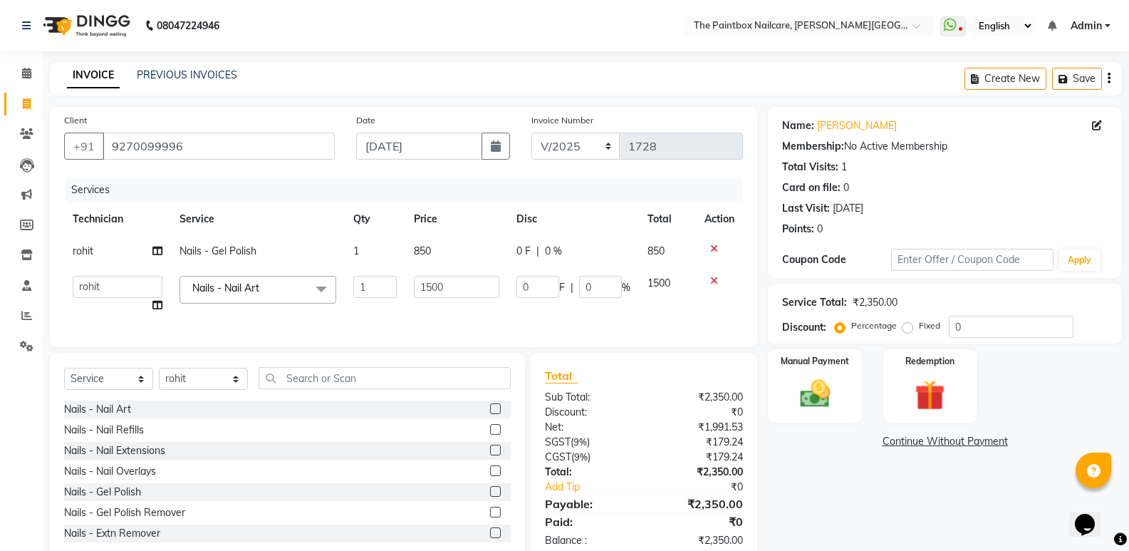
checkbox input "false"
click at [433, 296] on input "1500" at bounding box center [457, 287] width 86 height 22
type input "800"
click at [713, 247] on icon at bounding box center [714, 249] width 8 height 10
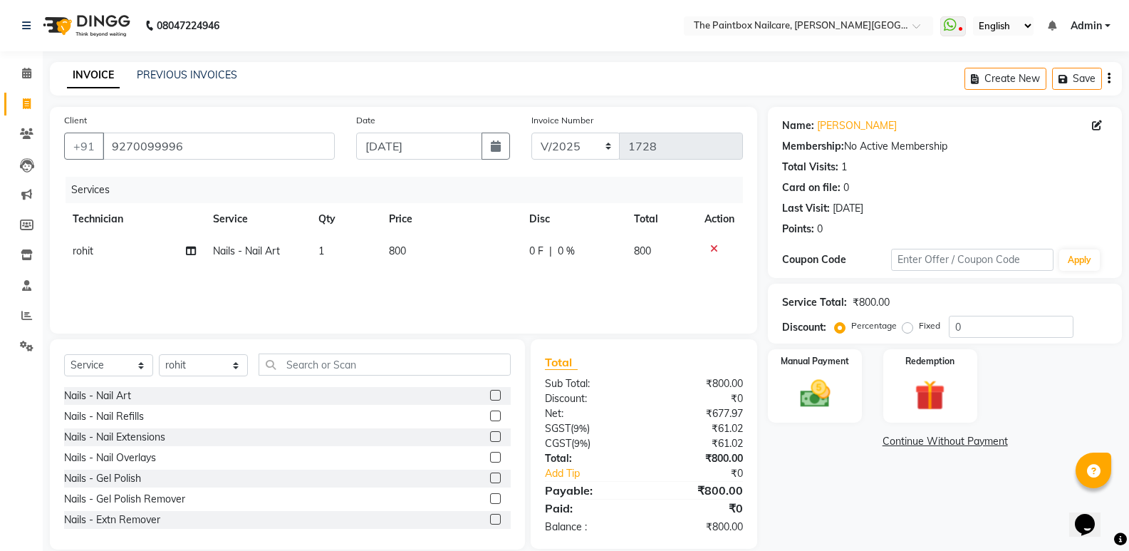
click at [713, 247] on icon at bounding box center [714, 249] width 8 height 10
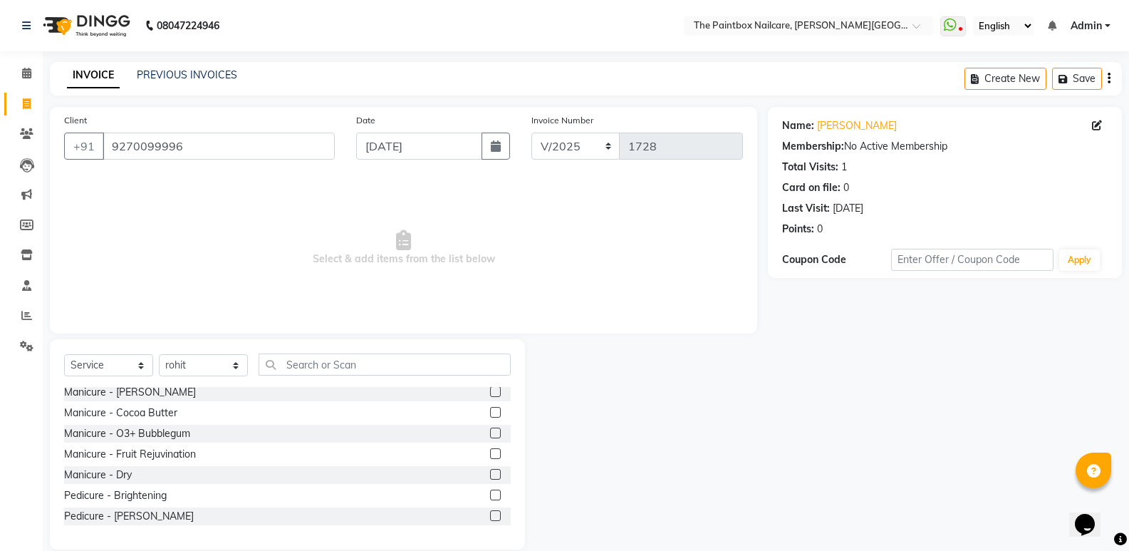
scroll to position [285, 0]
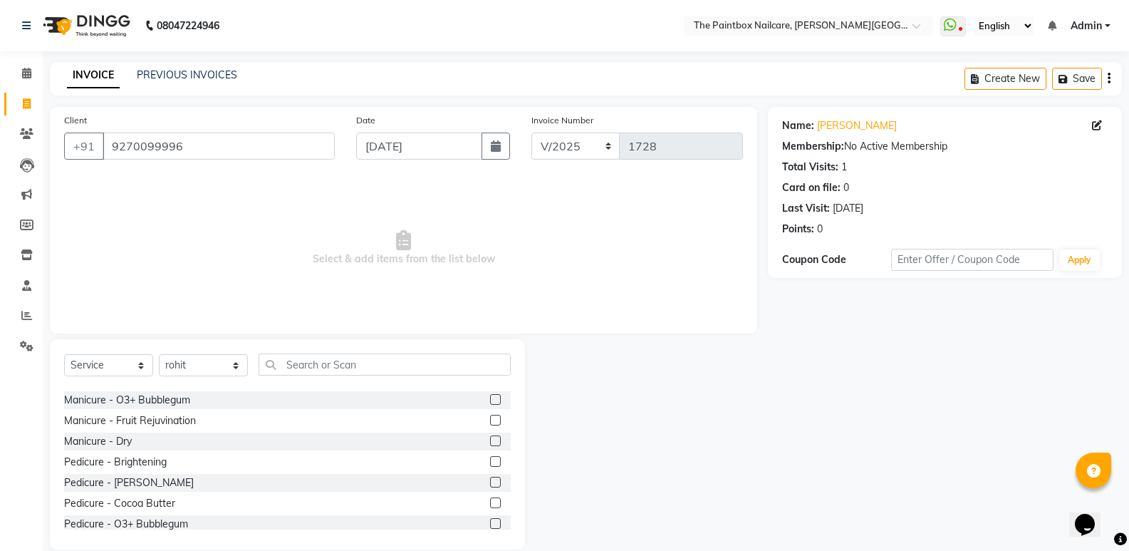
click at [490, 465] on label at bounding box center [495, 461] width 11 height 11
click at [490, 465] on input "checkbox" at bounding box center [494, 461] width 9 height 9
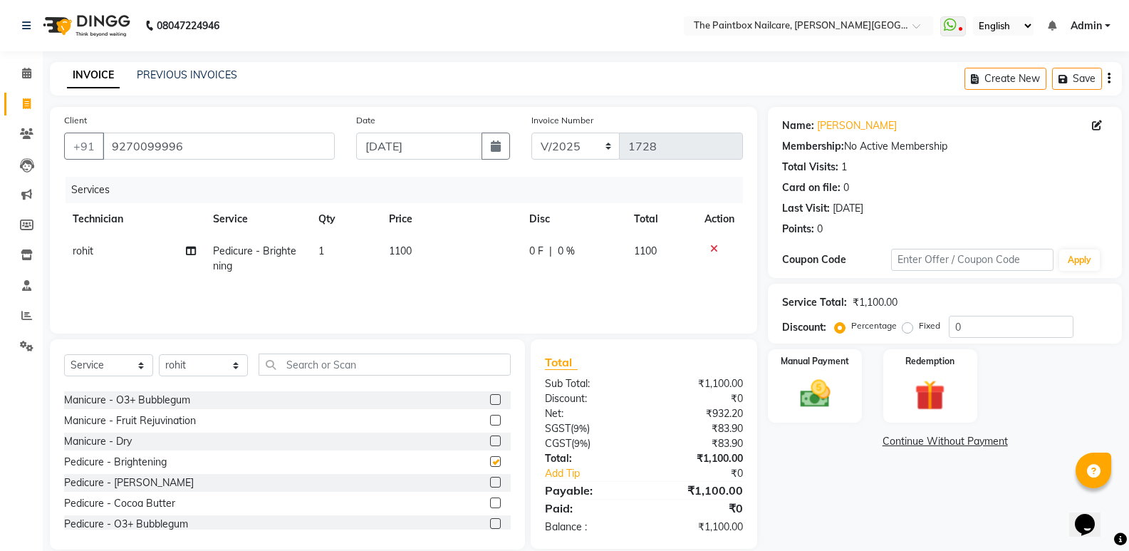
checkbox input "false"
click at [170, 368] on select "Select Technician [PERSON_NAME] bishvajeet [PERSON_NAME] [PERSON_NAME] [PERSON_…" at bounding box center [203, 365] width 89 height 22
select select "89386"
click at [159, 354] on select "Select Technician [PERSON_NAME] bishvajeet [PERSON_NAME] [PERSON_NAME] [PERSON_…" at bounding box center [203, 365] width 89 height 22
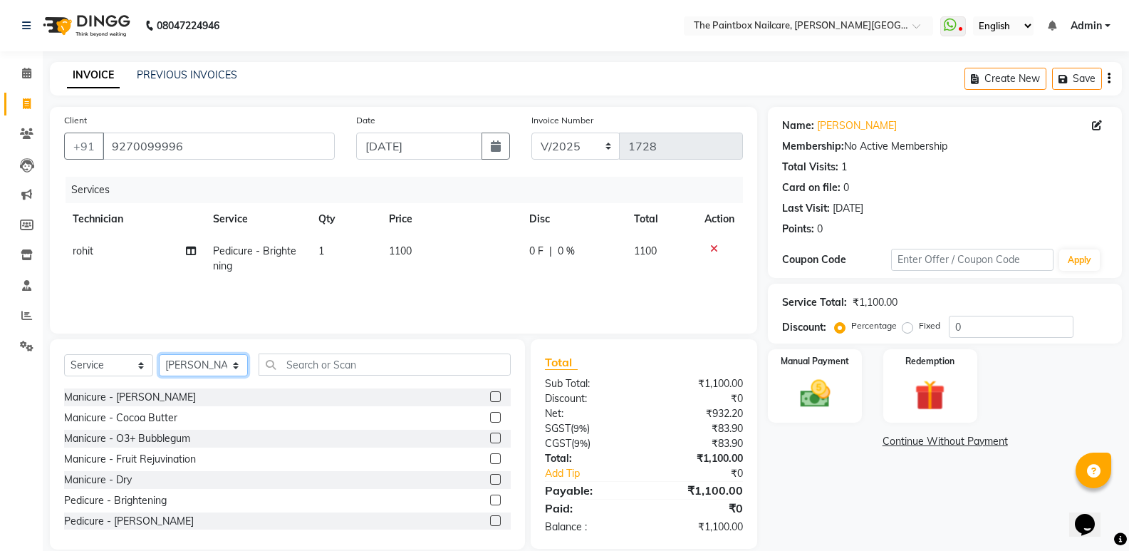
scroll to position [214, 0]
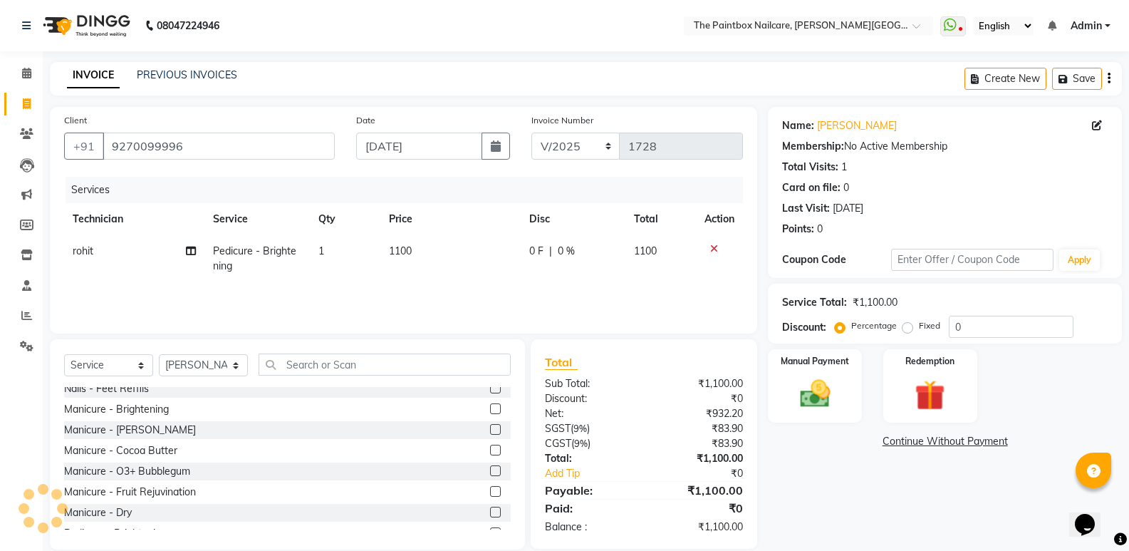
click at [490, 413] on label at bounding box center [495, 408] width 11 height 11
click at [490, 413] on input "checkbox" at bounding box center [494, 409] width 9 height 9
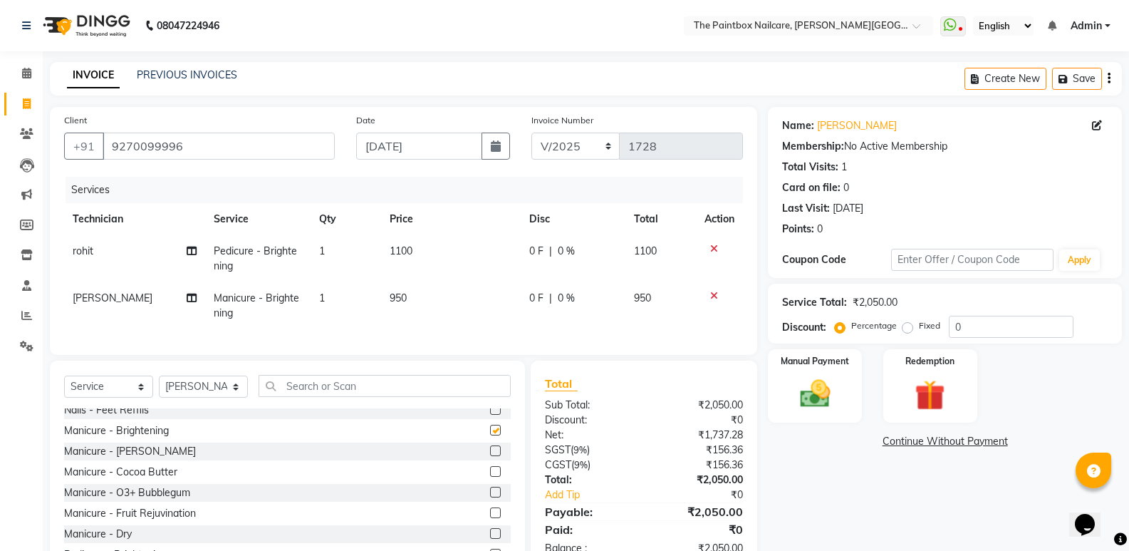
checkbox input "false"
click at [410, 304] on td "950" at bounding box center [451, 305] width 140 height 47
select select "89386"
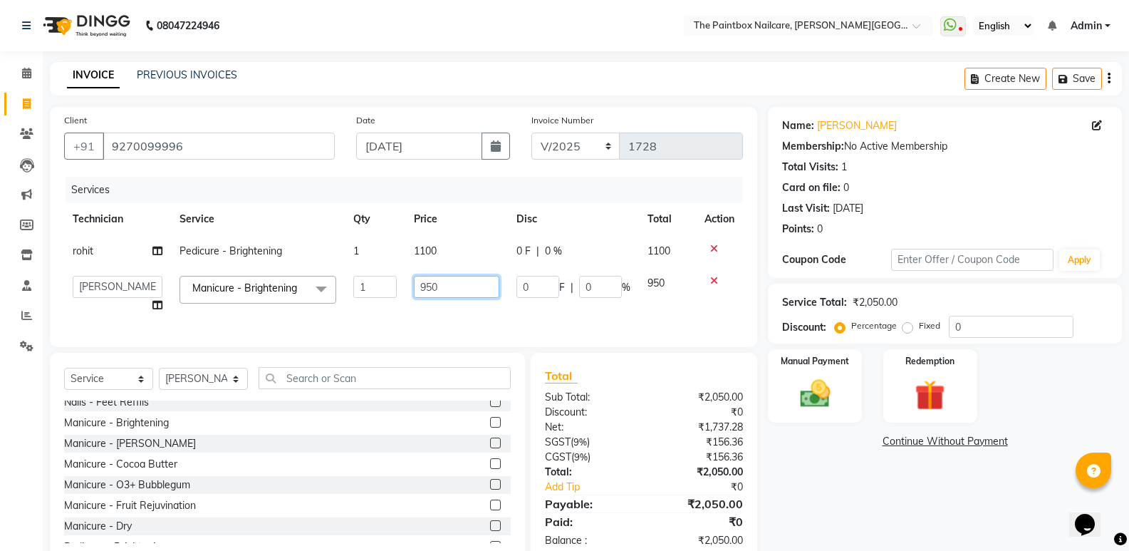
click at [434, 296] on input "950" at bounding box center [457, 287] width 86 height 22
type input "1000"
click at [805, 381] on img at bounding box center [815, 394] width 51 height 36
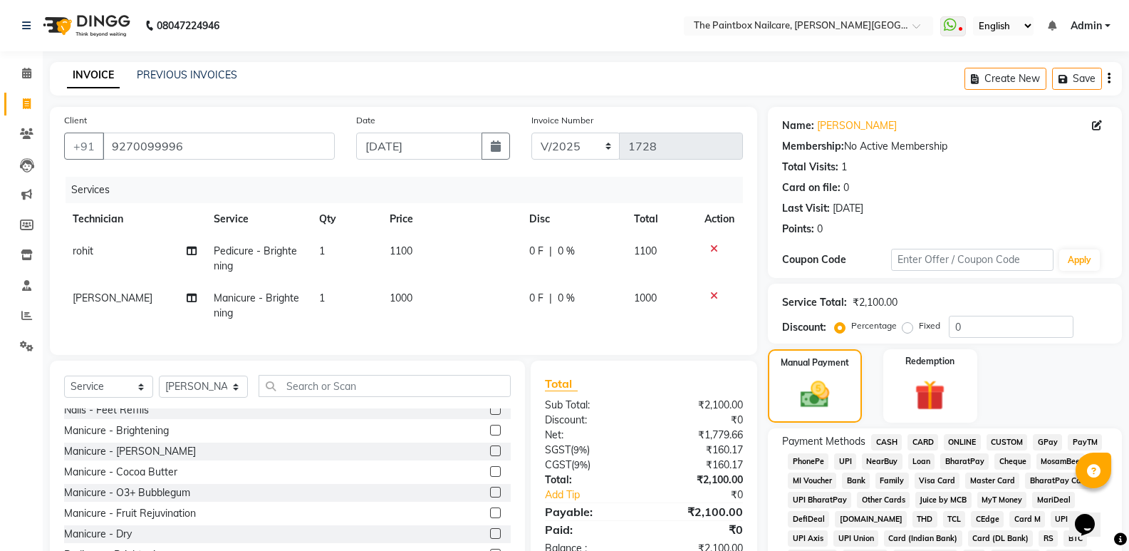
click at [970, 439] on span "ONLINE" at bounding box center [962, 442] width 37 height 16
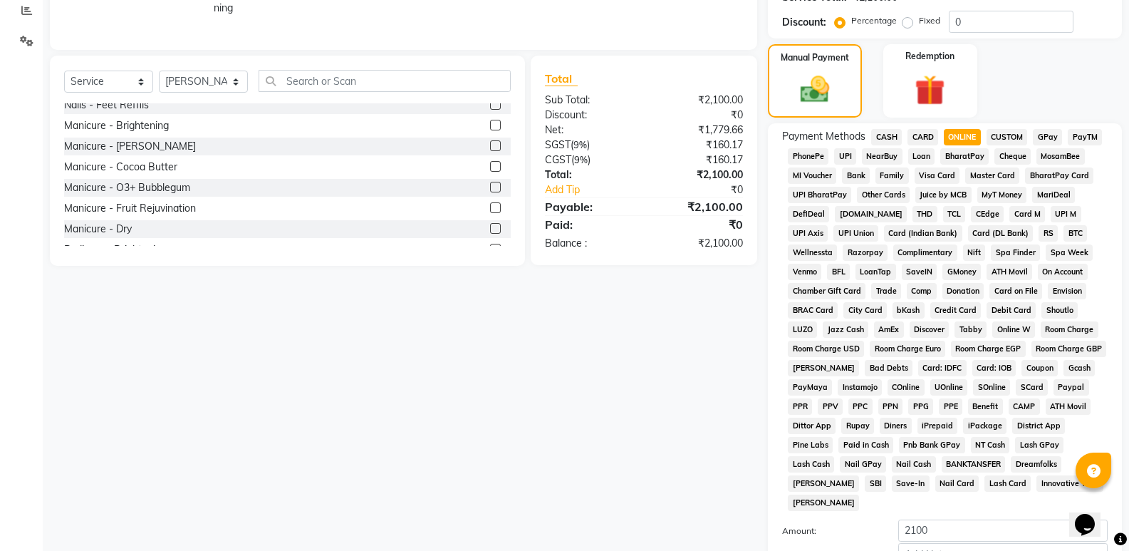
scroll to position [428, 0]
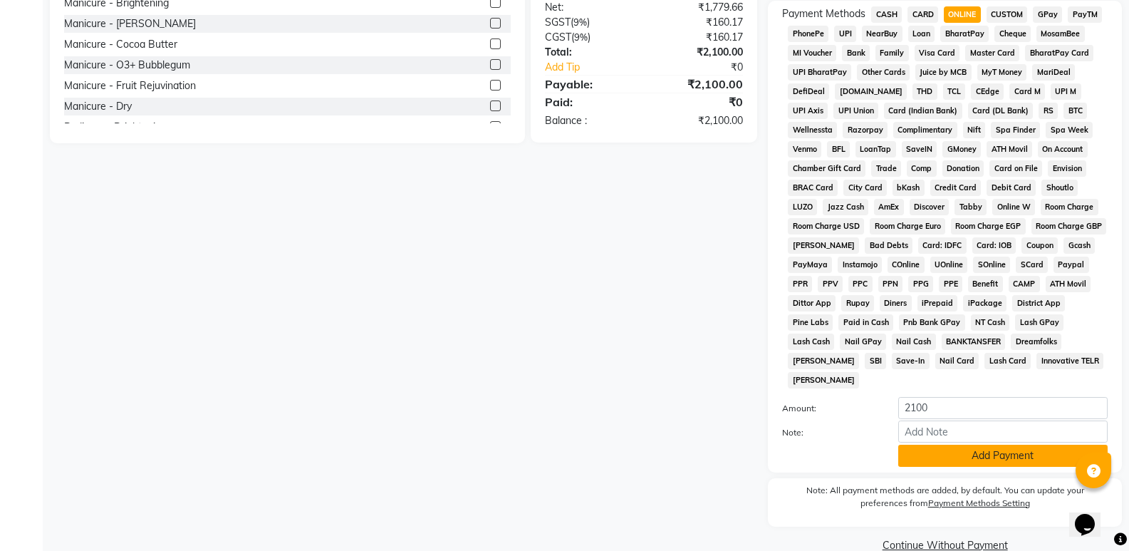
click at [974, 445] on button "Add Payment" at bounding box center [1003, 456] width 209 height 22
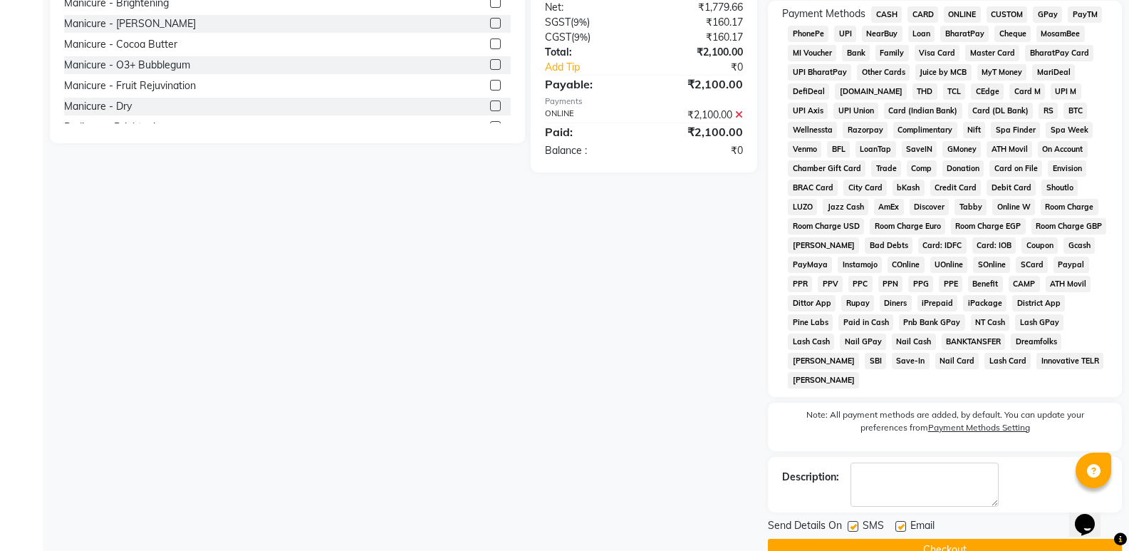
click at [989, 539] on button "Checkout" at bounding box center [945, 550] width 354 height 22
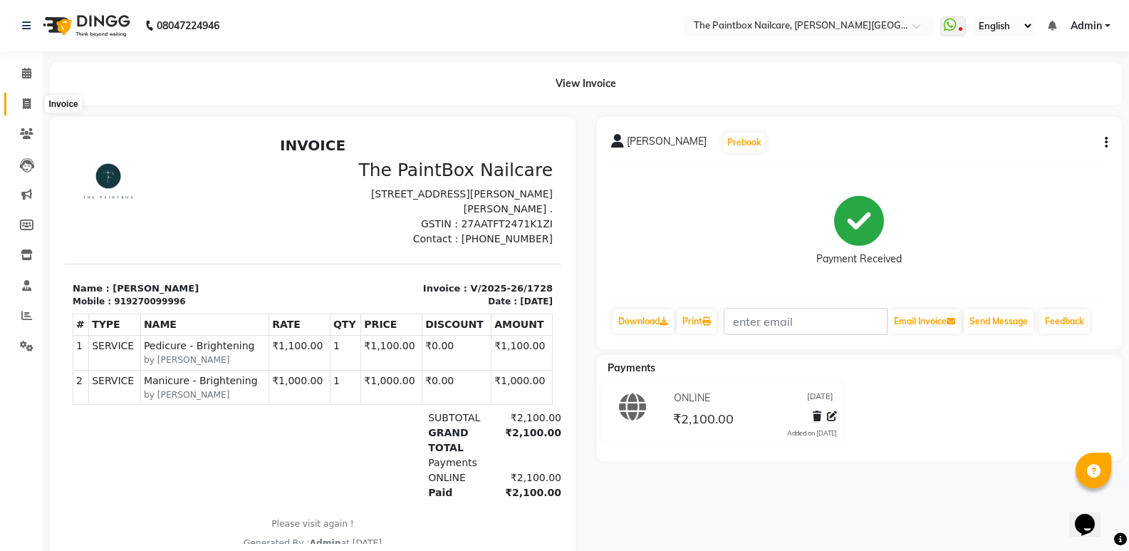
click at [36, 106] on span at bounding box center [26, 104] width 25 height 16
select select "service"
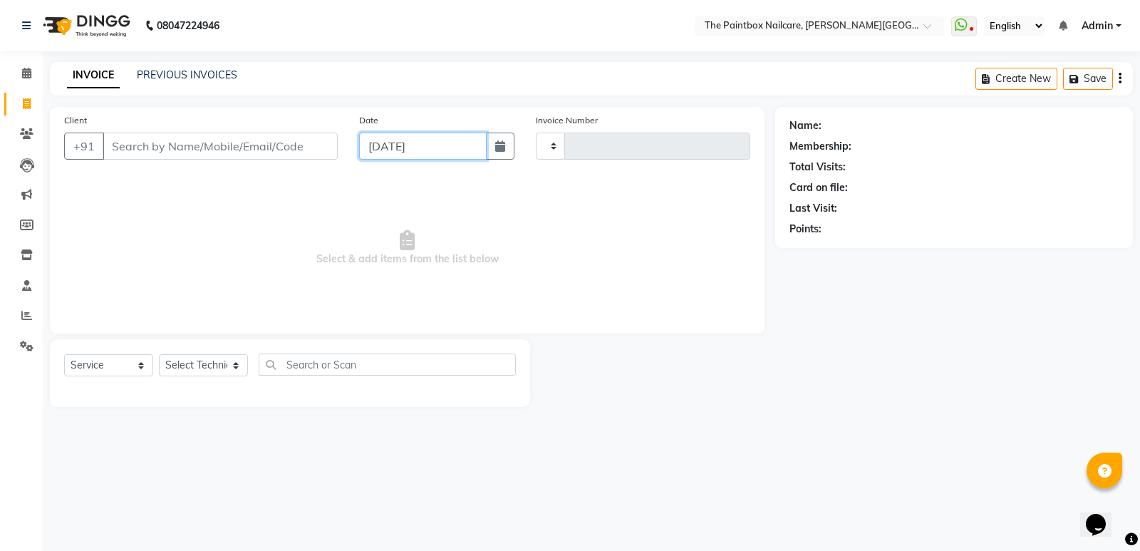
click at [465, 150] on input "[DATE]" at bounding box center [423, 146] width 128 height 27
select select "9"
select select "2025"
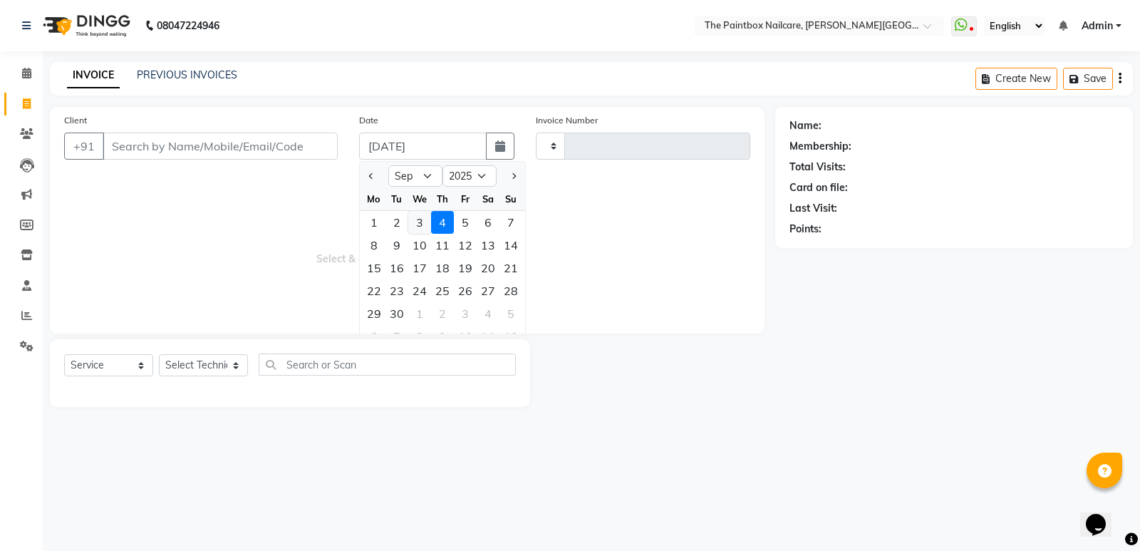
click at [423, 209] on div "We" at bounding box center [419, 198] width 23 height 23
click at [418, 227] on div "3" at bounding box center [419, 222] width 23 height 23
type input "[DATE]"
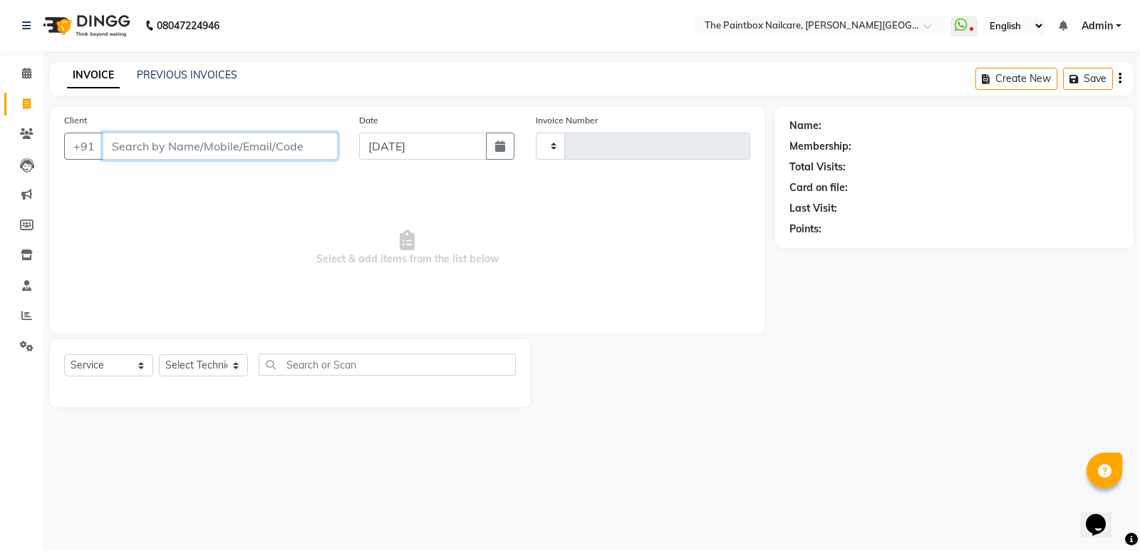
click at [225, 143] on input "Client" at bounding box center [220, 146] width 235 height 27
click at [319, 230] on span "Select & add items from the list below" at bounding box center [407, 248] width 686 height 143
click at [222, 150] on input "9777799822" at bounding box center [184, 146] width 162 height 27
type input "9777799822"
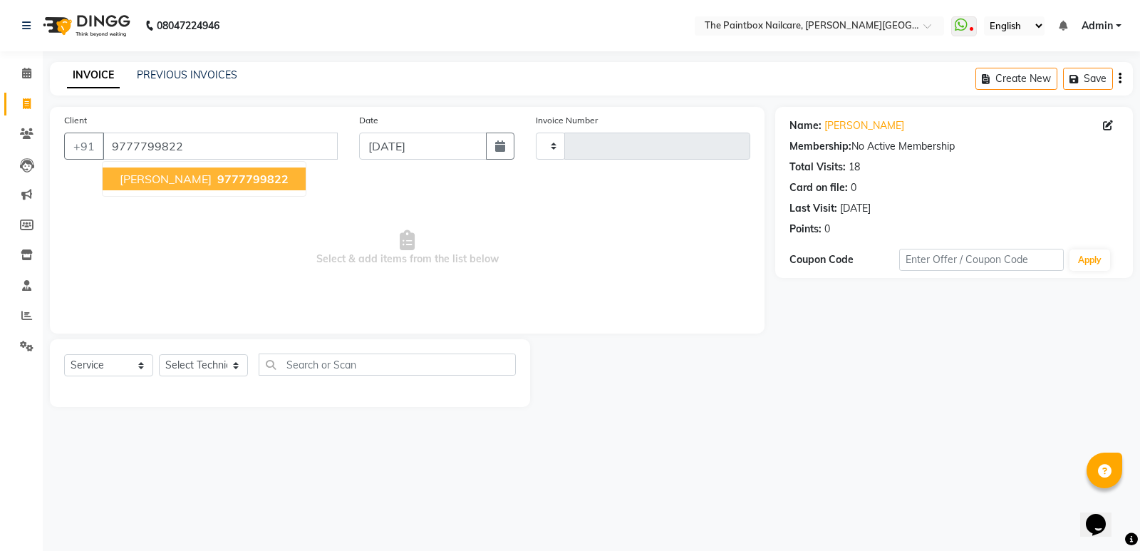
click at [227, 175] on span "9777799822" at bounding box center [252, 179] width 71 height 14
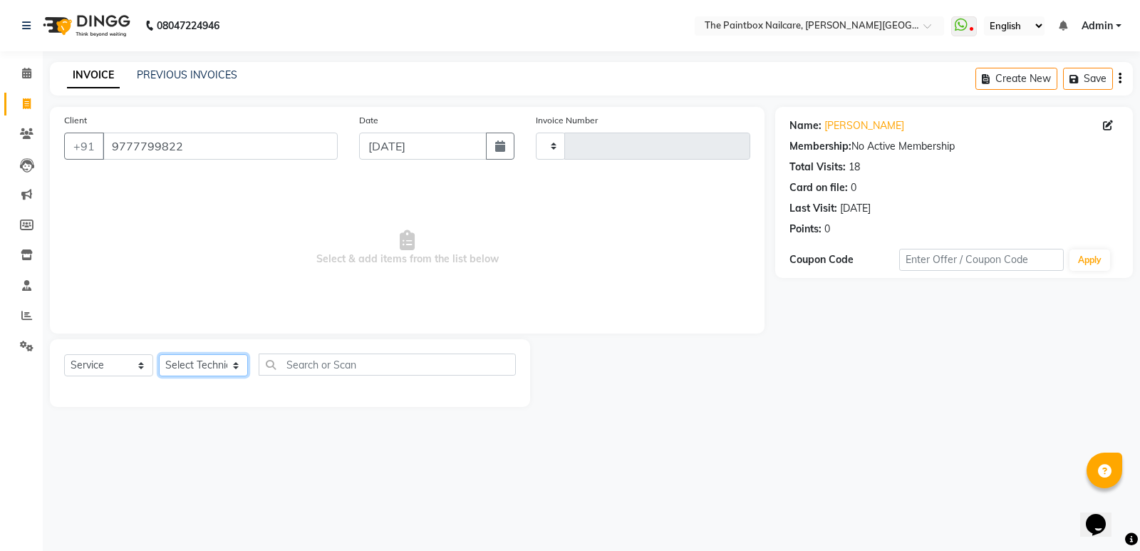
click at [210, 368] on select "Select Technician" at bounding box center [203, 365] width 89 height 22
drag, startPoint x: 162, startPoint y: 427, endPoint x: 136, endPoint y: 205, distance: 223.2
click at [162, 423] on main "INVOICE PREVIOUS INVOICES Create New Save Client [PHONE_NUMBER] Date [DATE] Inv…" at bounding box center [591, 245] width 1097 height 366
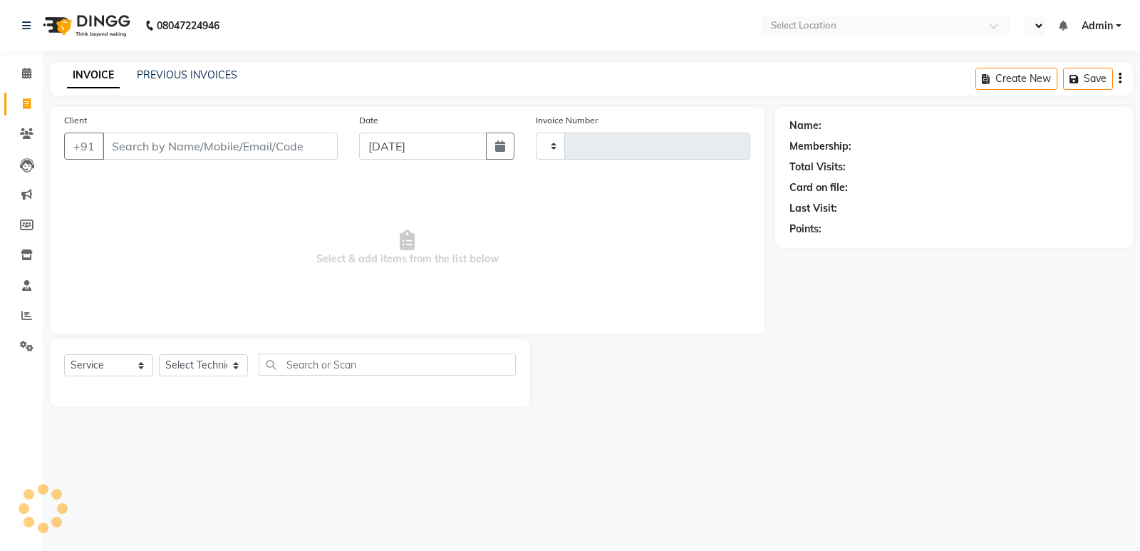
select select "service"
type input "1729"
select select "en"
select select "926"
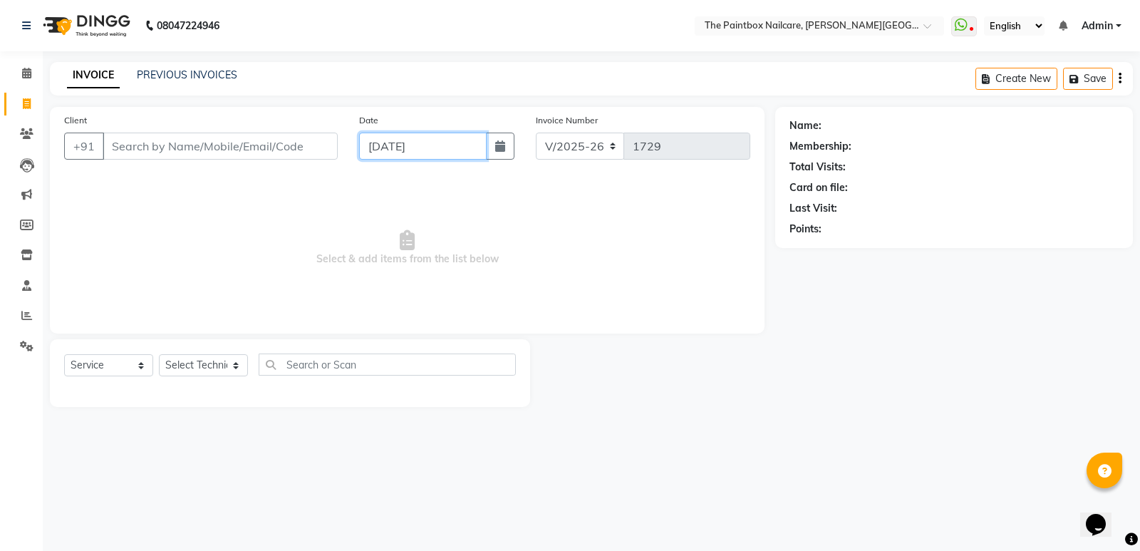
drag, startPoint x: 372, startPoint y: 152, endPoint x: 381, endPoint y: 157, distance: 10.5
click at [373, 148] on input "[DATE]" at bounding box center [423, 146] width 128 height 27
select select "9"
select select "2025"
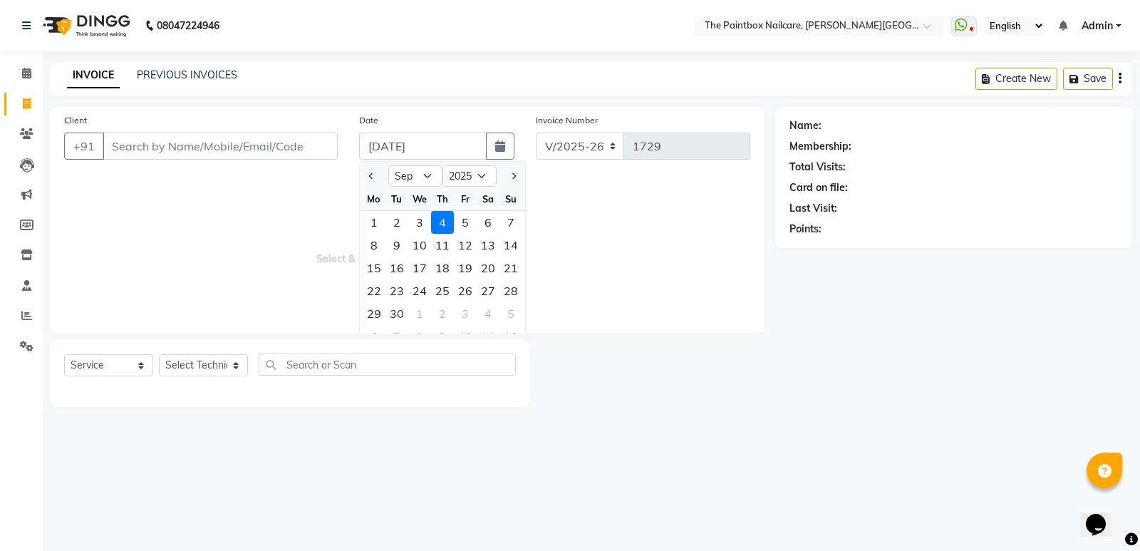
drag, startPoint x: 416, startPoint y: 224, endPoint x: 392, endPoint y: 199, distance: 35.3
click at [415, 224] on div "3" at bounding box center [419, 222] width 23 height 23
type input "[DATE]"
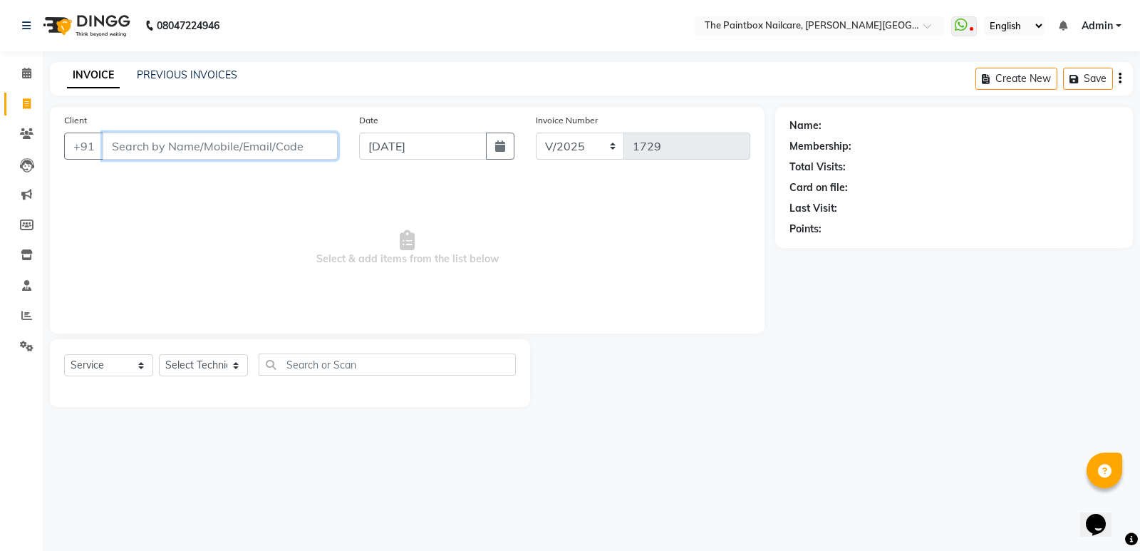
click at [254, 143] on input "Client" at bounding box center [220, 146] width 235 height 27
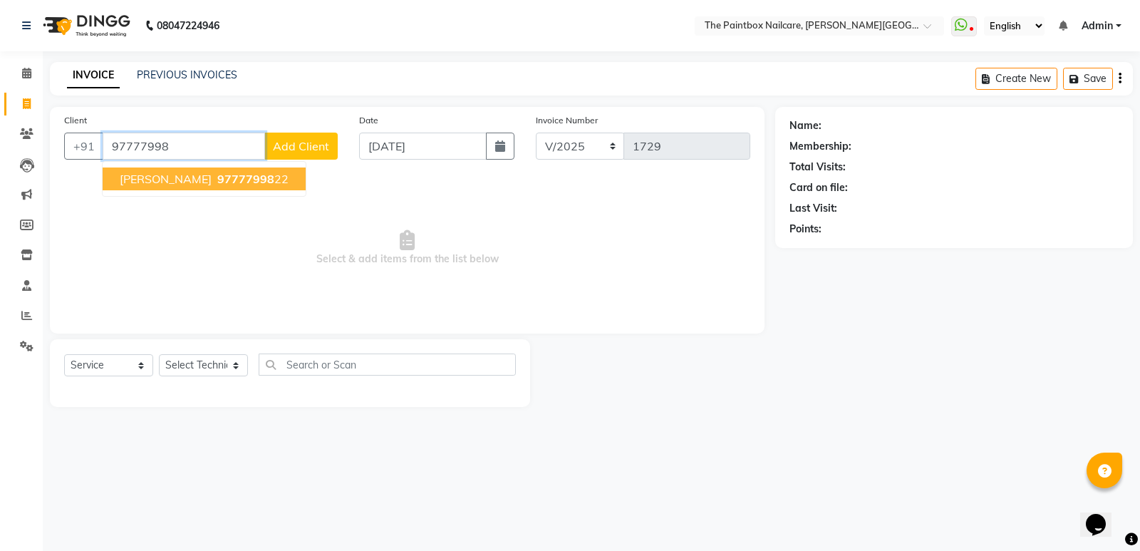
click at [217, 178] on span "97777998" at bounding box center [245, 179] width 57 height 14
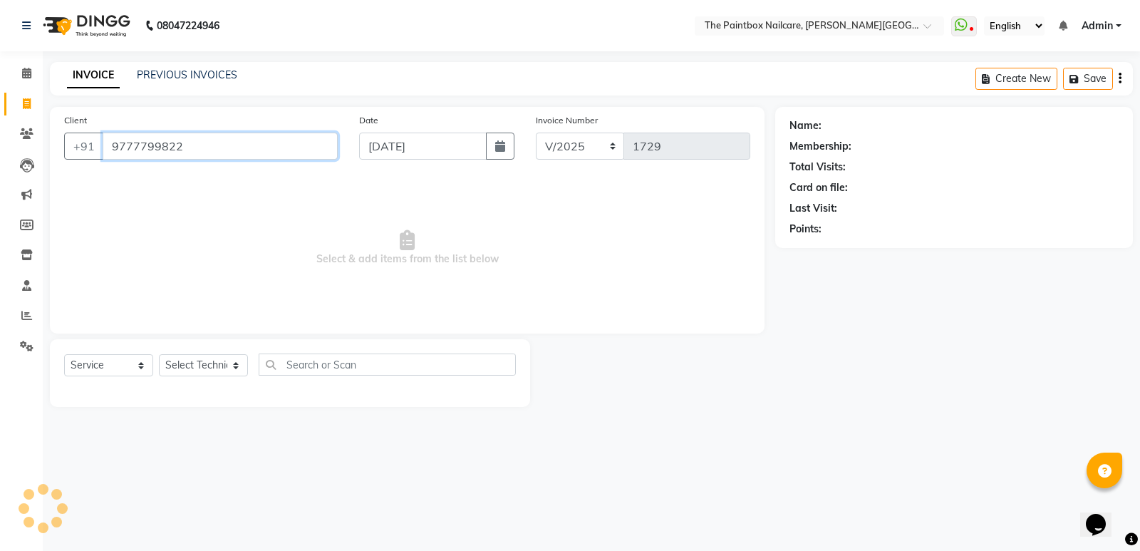
type input "9777799822"
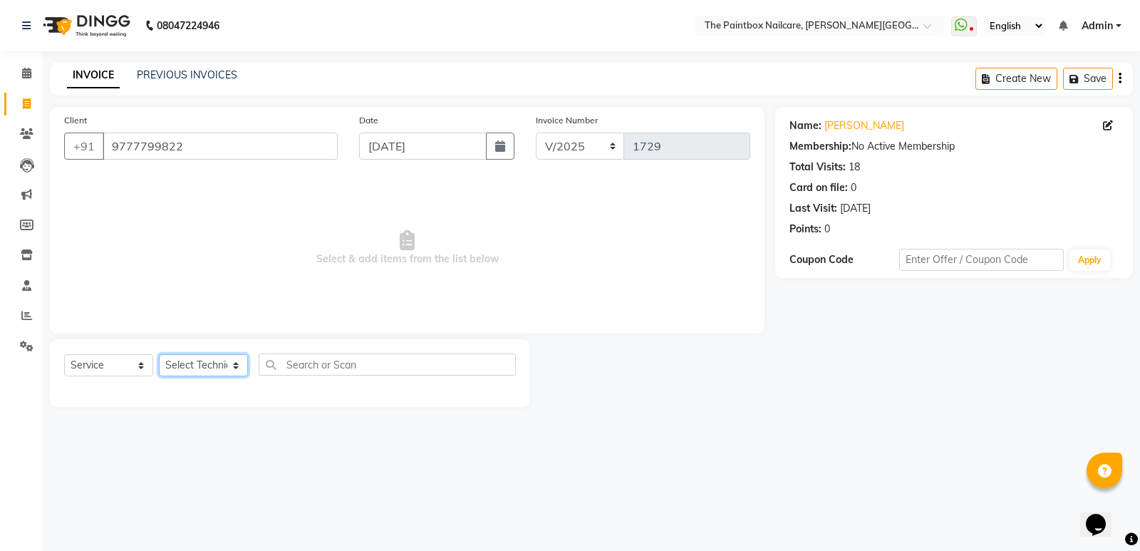
click at [210, 360] on select "Select Technician [PERSON_NAME] bishvajeet [PERSON_NAME] [PERSON_NAME] [PERSON_…" at bounding box center [203, 365] width 89 height 22
select select "77198"
click at [159, 354] on select "Select Technician [PERSON_NAME] bishvajeet [PERSON_NAME] [PERSON_NAME] [PERSON_…" at bounding box center [203, 365] width 89 height 22
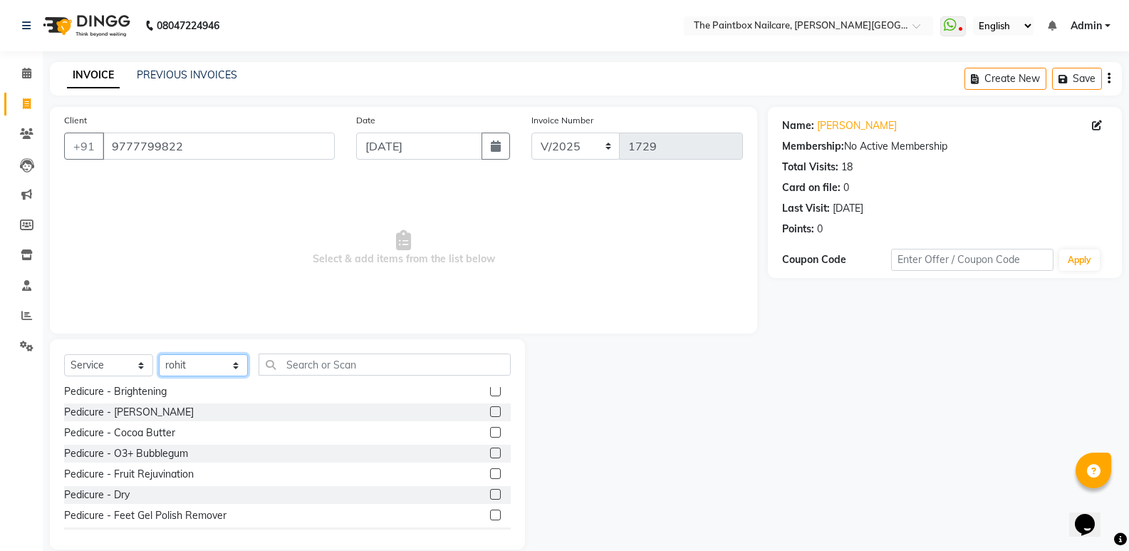
scroll to position [356, 0]
click at [490, 455] on label at bounding box center [495, 452] width 11 height 11
click at [490, 455] on input "checkbox" at bounding box center [494, 452] width 9 height 9
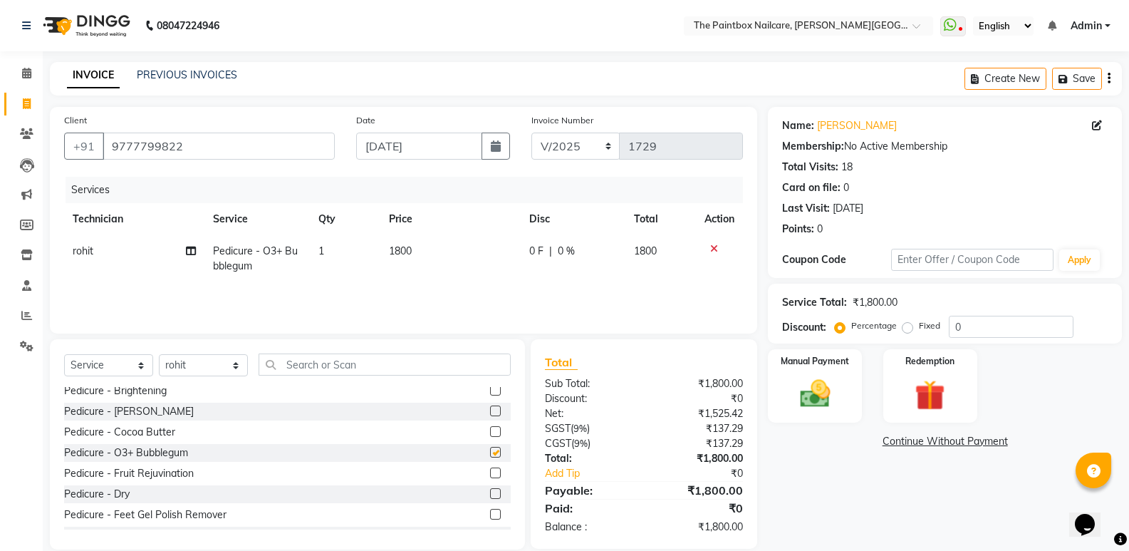
checkbox input "false"
click at [405, 259] on td "1800" at bounding box center [451, 258] width 140 height 47
select select "77198"
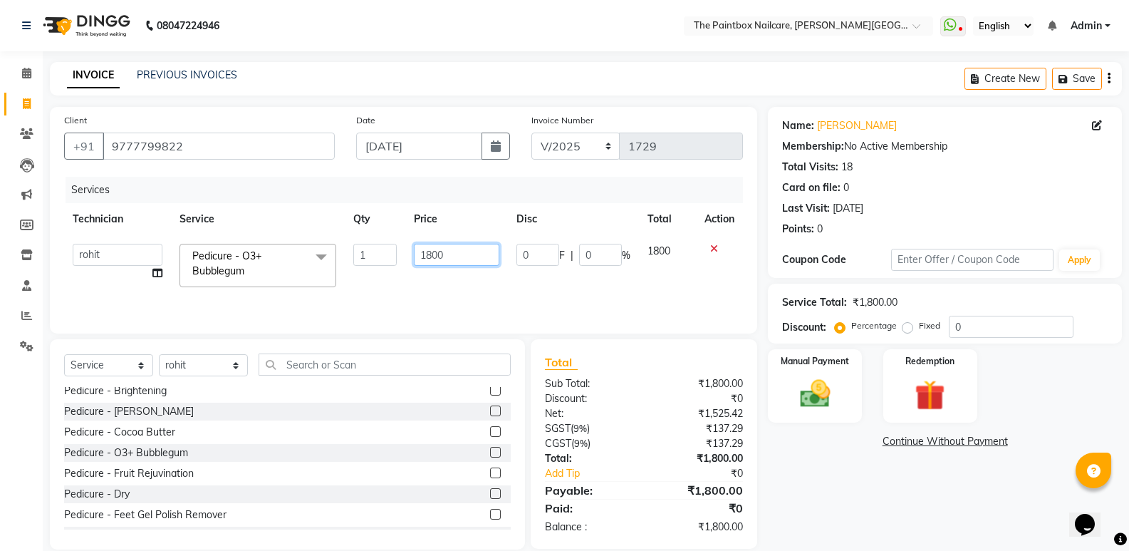
click at [430, 262] on input "1800" at bounding box center [457, 255] width 86 height 22
type input "1900"
click at [173, 364] on select "Select Technician [PERSON_NAME] bishvajeet [PERSON_NAME] [PERSON_NAME] [PERSON_…" at bounding box center [203, 365] width 89 height 22
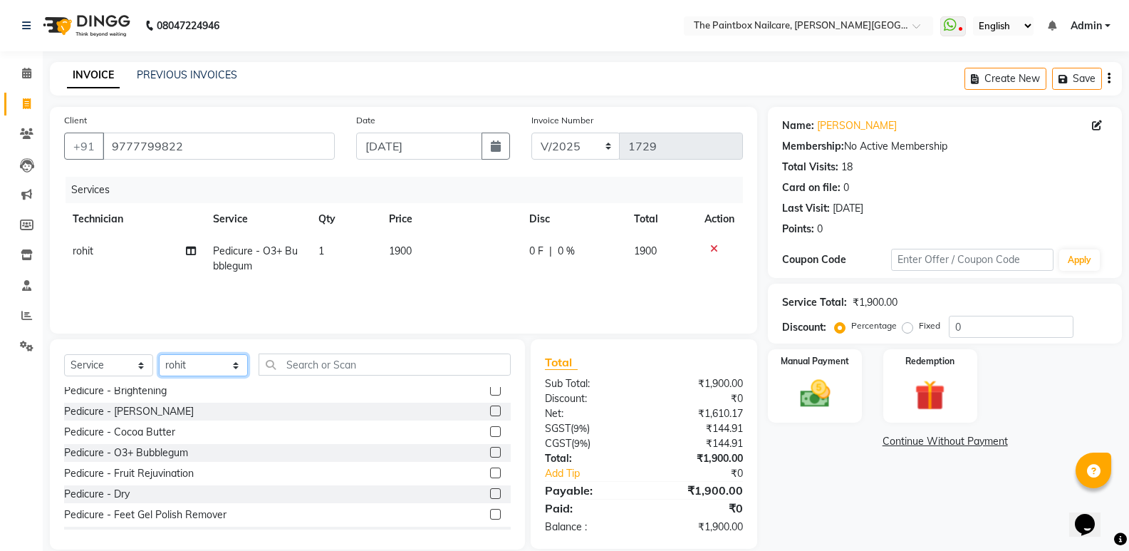
select select "28060"
click at [159, 354] on select "Select Technician [PERSON_NAME] bishvajeet [PERSON_NAME] [PERSON_NAME] [PERSON_…" at bounding box center [203, 365] width 89 height 22
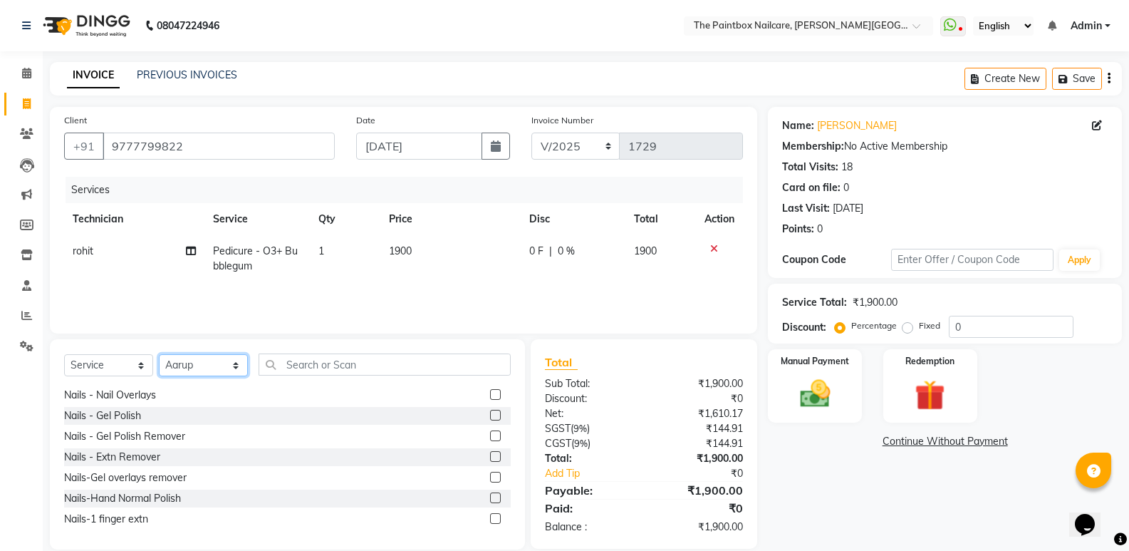
scroll to position [0, 0]
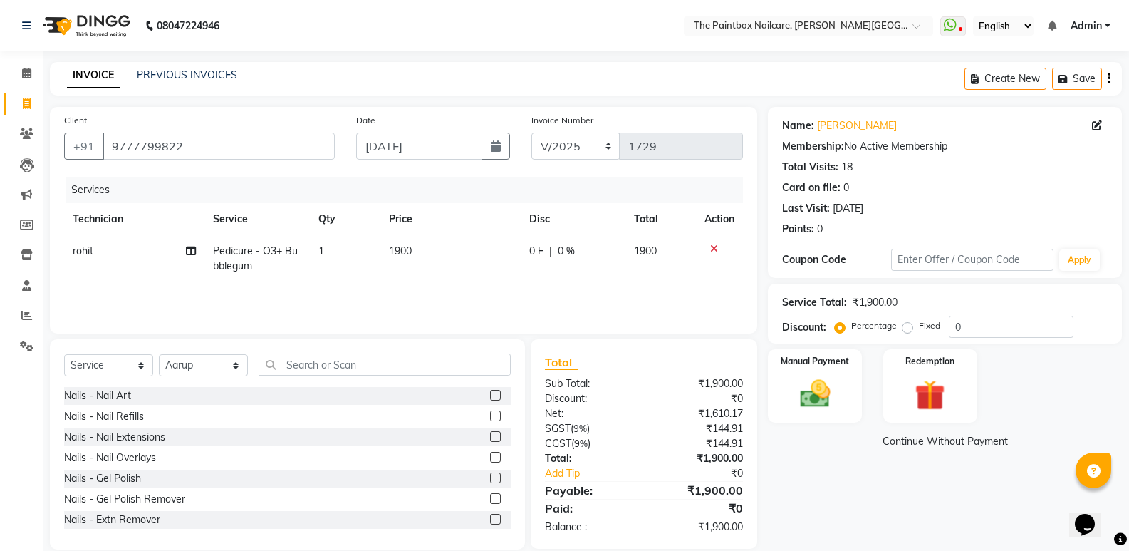
click at [490, 395] on label at bounding box center [495, 395] width 11 height 11
click at [490, 395] on input "checkbox" at bounding box center [494, 395] width 9 height 9
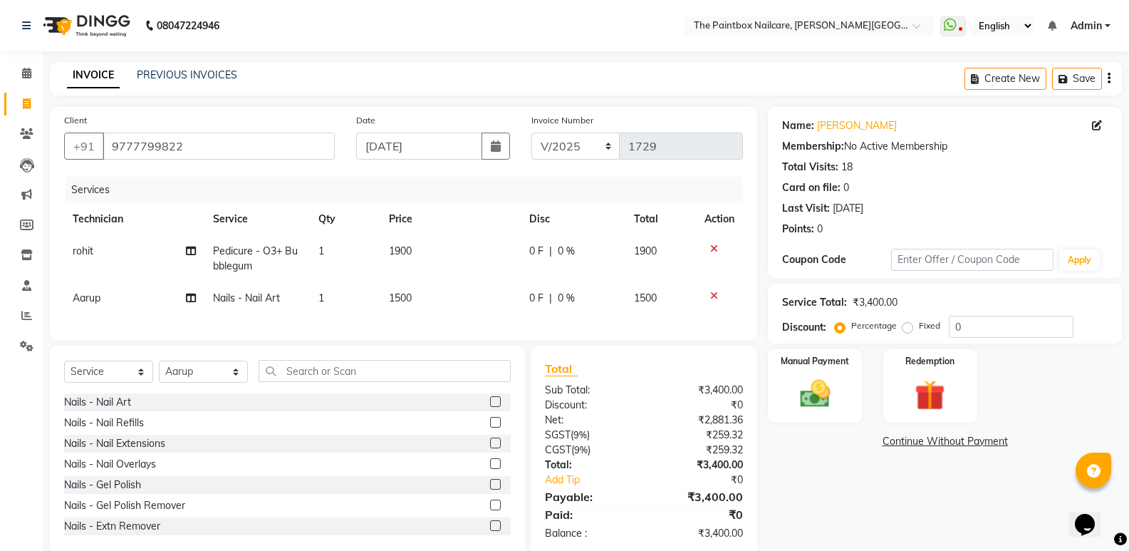
click at [490, 407] on label at bounding box center [495, 401] width 11 height 11
click at [490, 407] on input "checkbox" at bounding box center [494, 402] width 9 height 9
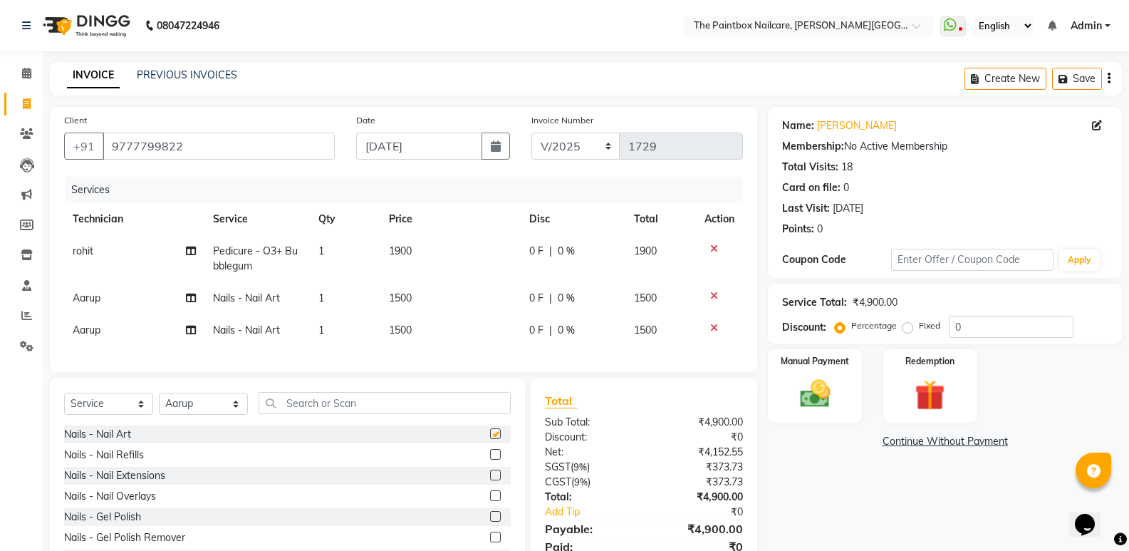
checkbox input "false"
click at [406, 331] on span "1500" at bounding box center [400, 330] width 23 height 13
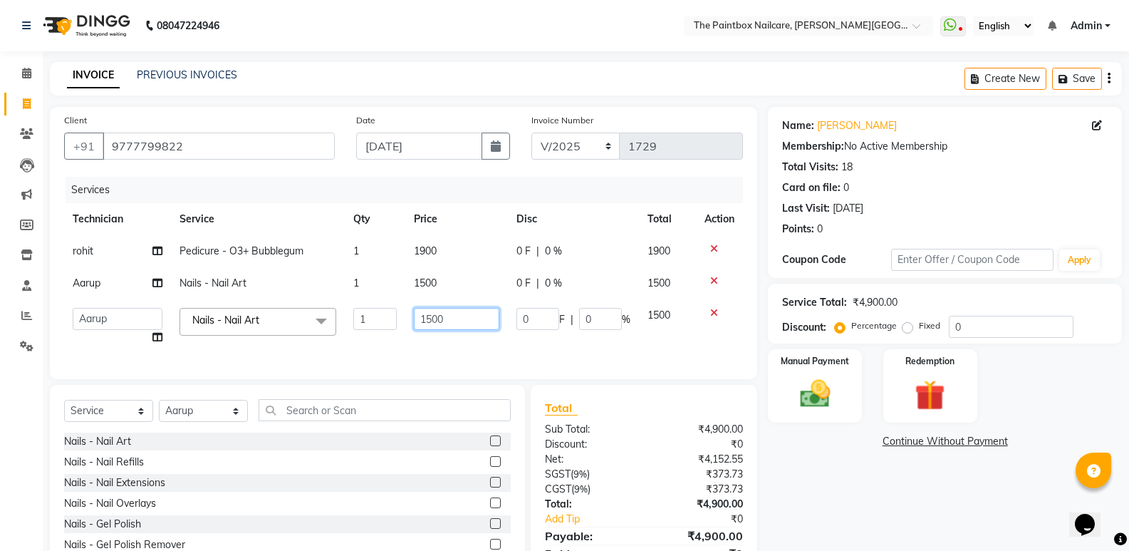
click at [433, 328] on input "1500" at bounding box center [457, 319] width 86 height 22
type input "800"
click at [186, 422] on select "Select Technician [PERSON_NAME] bishvajeet [PERSON_NAME] [PERSON_NAME] [PERSON_…" at bounding box center [203, 411] width 89 height 22
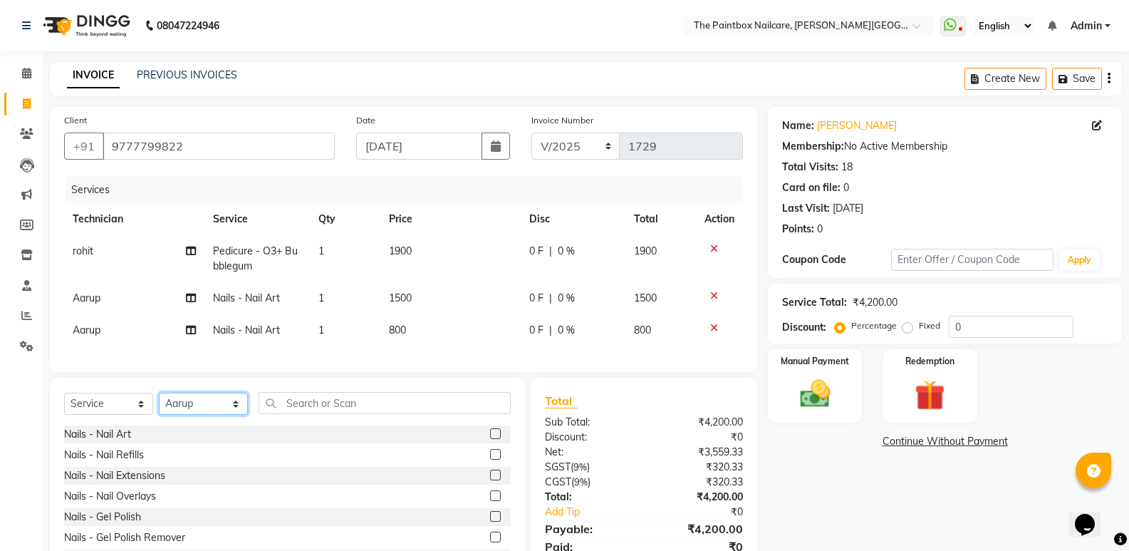
select select "89386"
click at [159, 403] on select "Select Technician [PERSON_NAME] bishvajeet [PERSON_NAME] [PERSON_NAME] [PERSON_…" at bounding box center [203, 404] width 89 height 22
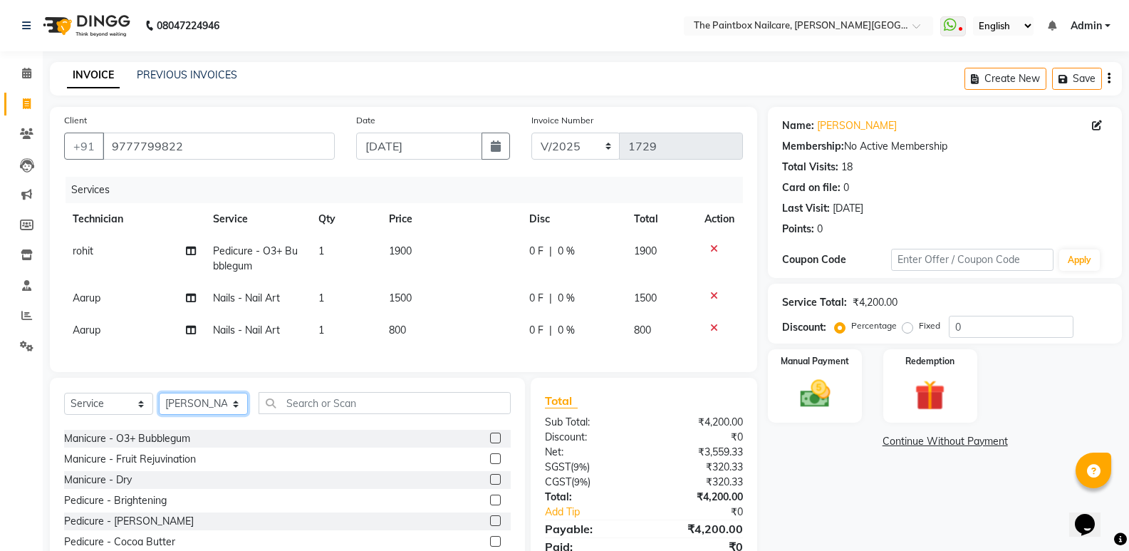
scroll to position [356, 0]
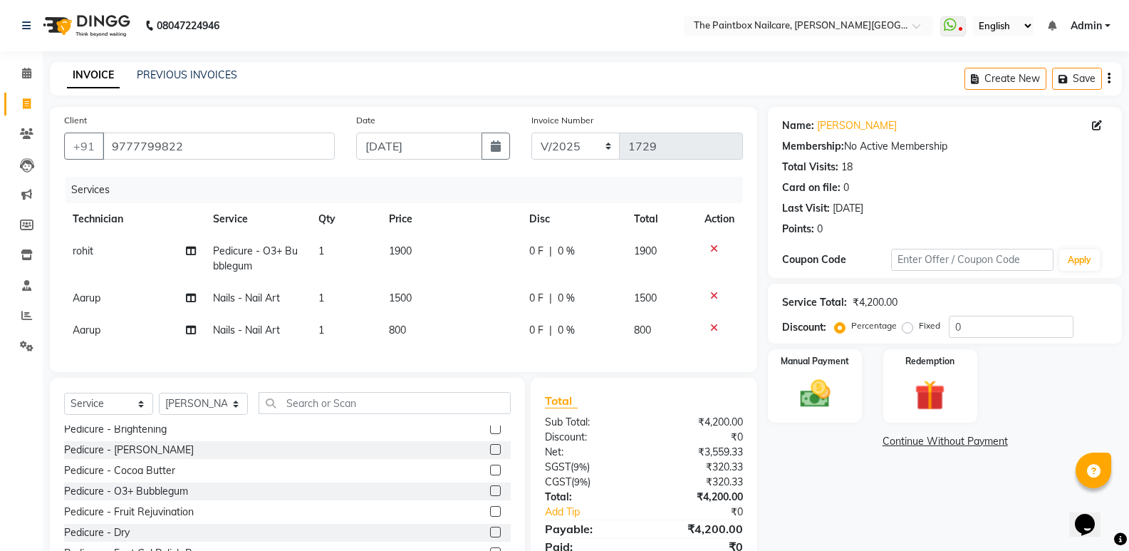
drag, startPoint x: 487, startPoint y: 503, endPoint x: 477, endPoint y: 402, distance: 101.6
click at [490, 496] on label at bounding box center [495, 490] width 11 height 11
click at [490, 496] on input "checkbox" at bounding box center [494, 491] width 9 height 9
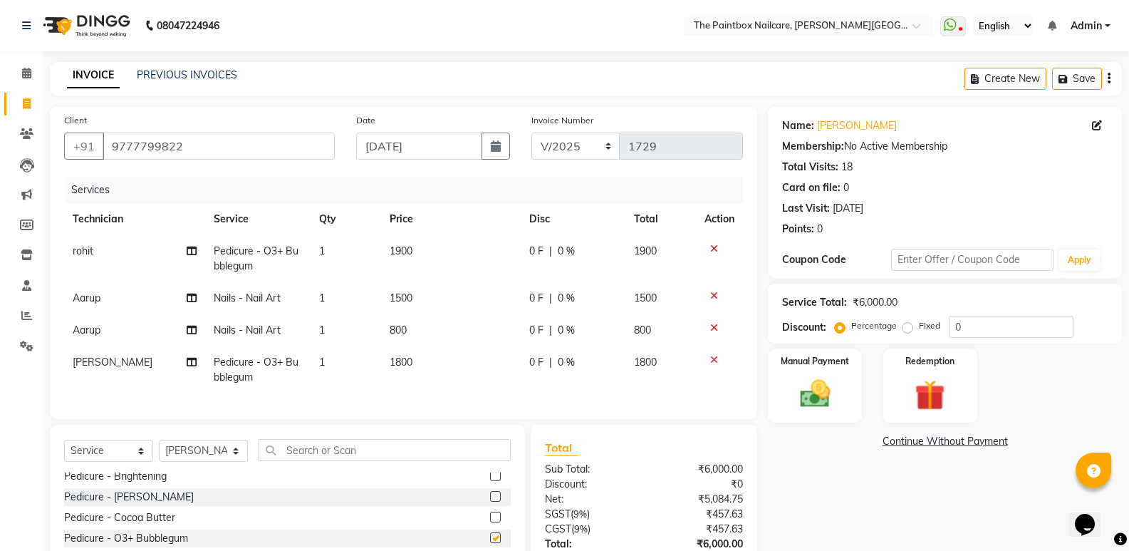
checkbox input "false"
click at [418, 372] on td "1800" at bounding box center [451, 369] width 140 height 47
select select "89386"
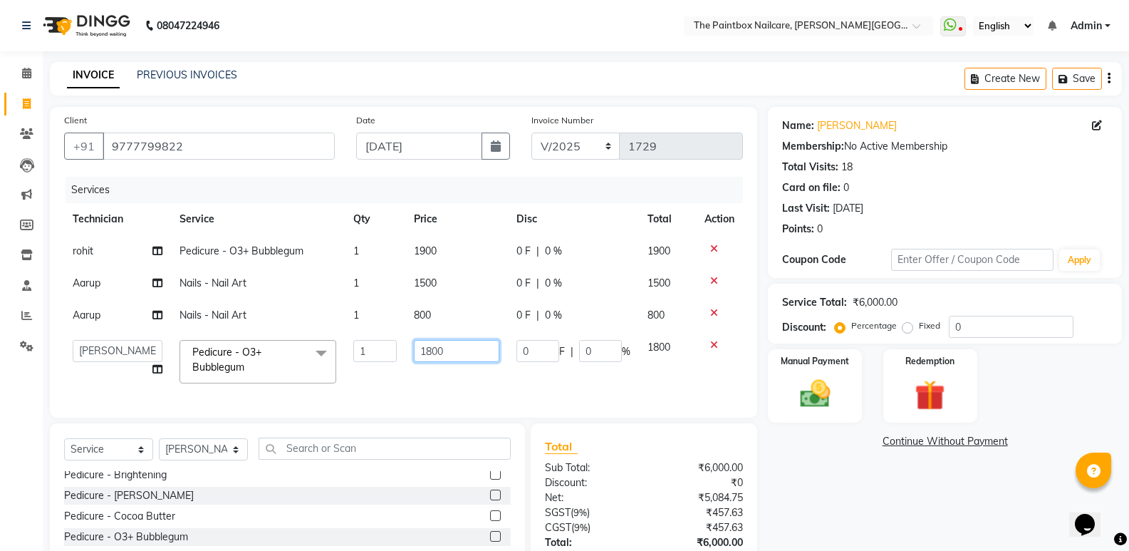
click at [432, 360] on input "1800" at bounding box center [457, 351] width 86 height 22
type input "1900"
click at [794, 394] on img at bounding box center [815, 394] width 51 height 36
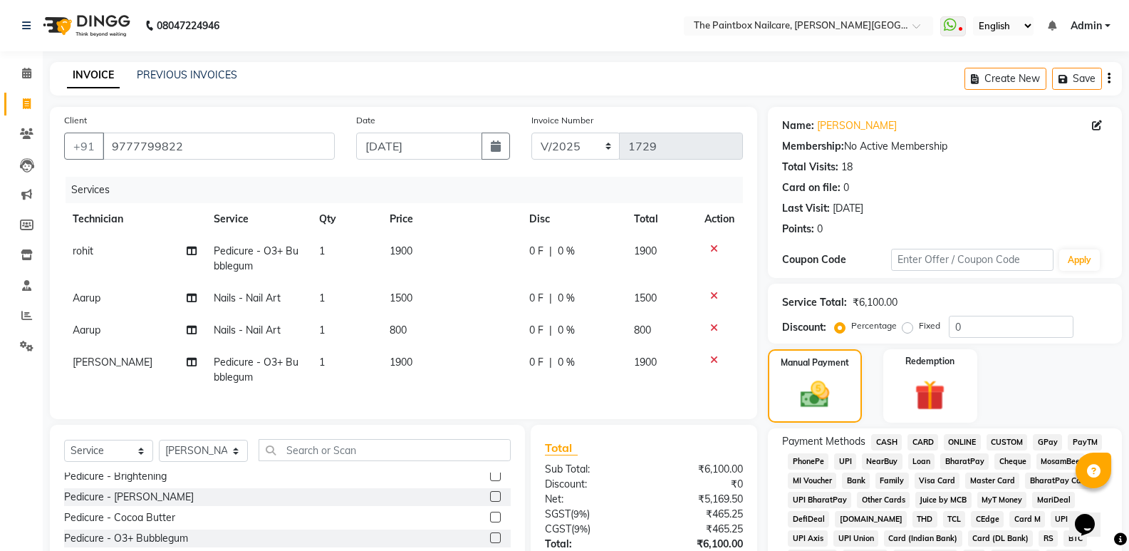
click at [716, 331] on icon at bounding box center [714, 328] width 8 height 10
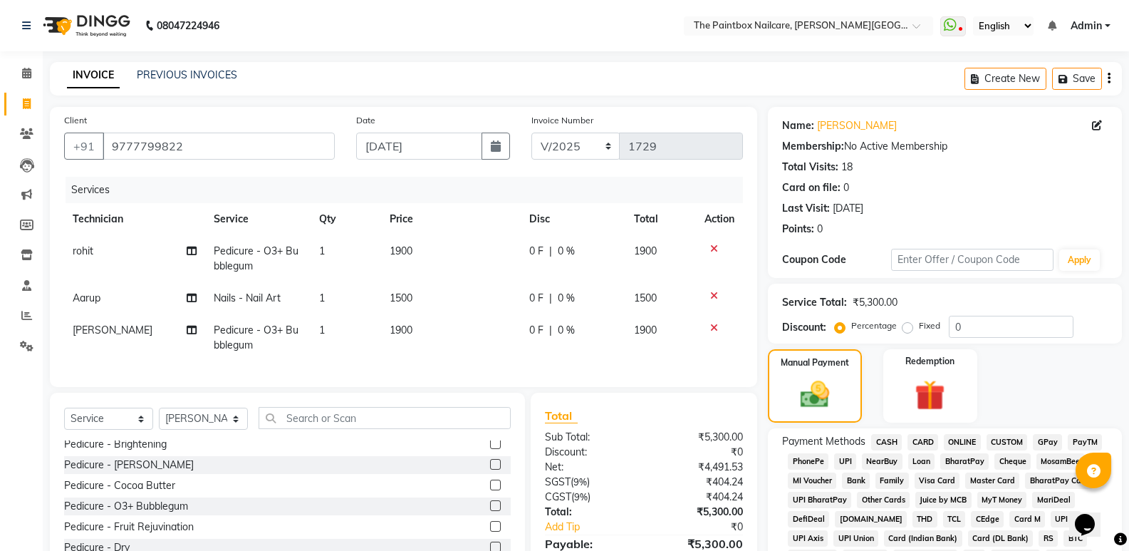
click at [714, 296] on icon at bounding box center [714, 296] width 8 height 10
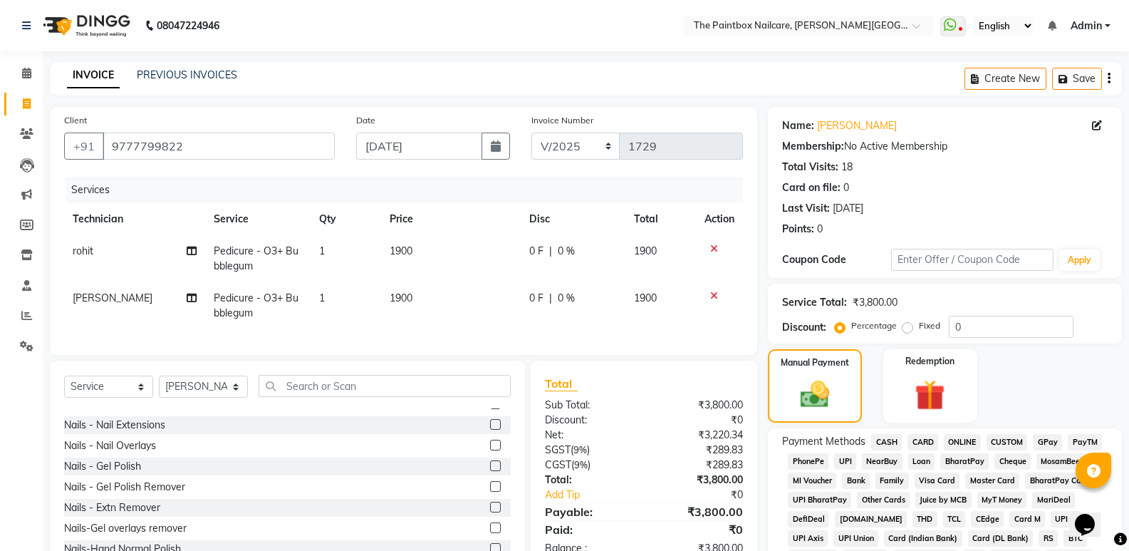
scroll to position [0, 0]
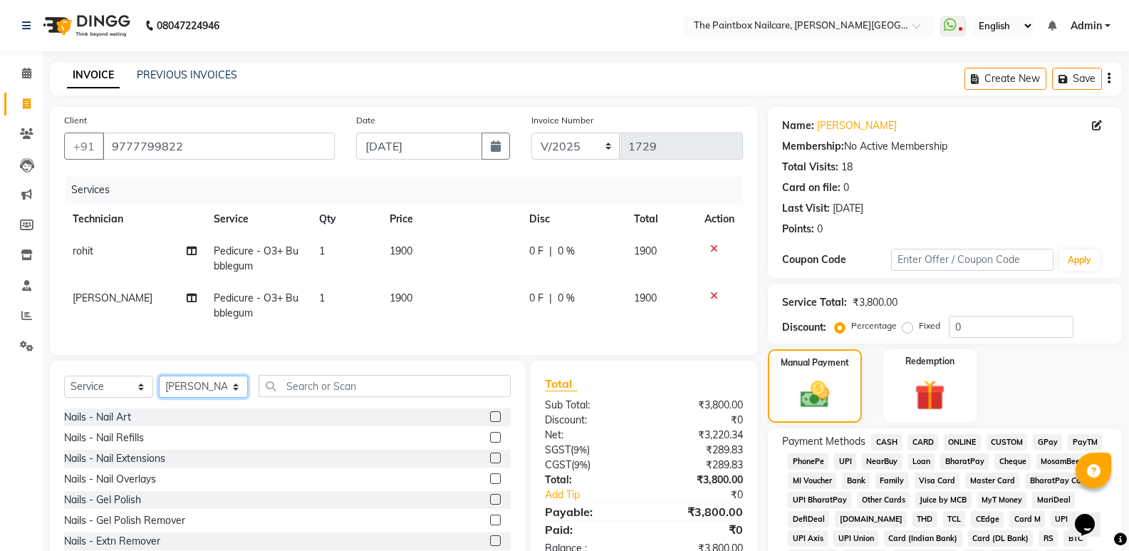
click at [180, 398] on select "Select Technician [PERSON_NAME] bishvajeet [PERSON_NAME] [PERSON_NAME] [PERSON_…" at bounding box center [203, 387] width 89 height 22
select select "28060"
click at [159, 386] on select "Select Technician [PERSON_NAME] bishvajeet [PERSON_NAME] [PERSON_NAME] [PERSON_…" at bounding box center [203, 387] width 89 height 22
drag, startPoint x: 487, startPoint y: 447, endPoint x: 481, endPoint y: 423, distance: 24.2
click at [490, 443] on label at bounding box center [495, 437] width 11 height 11
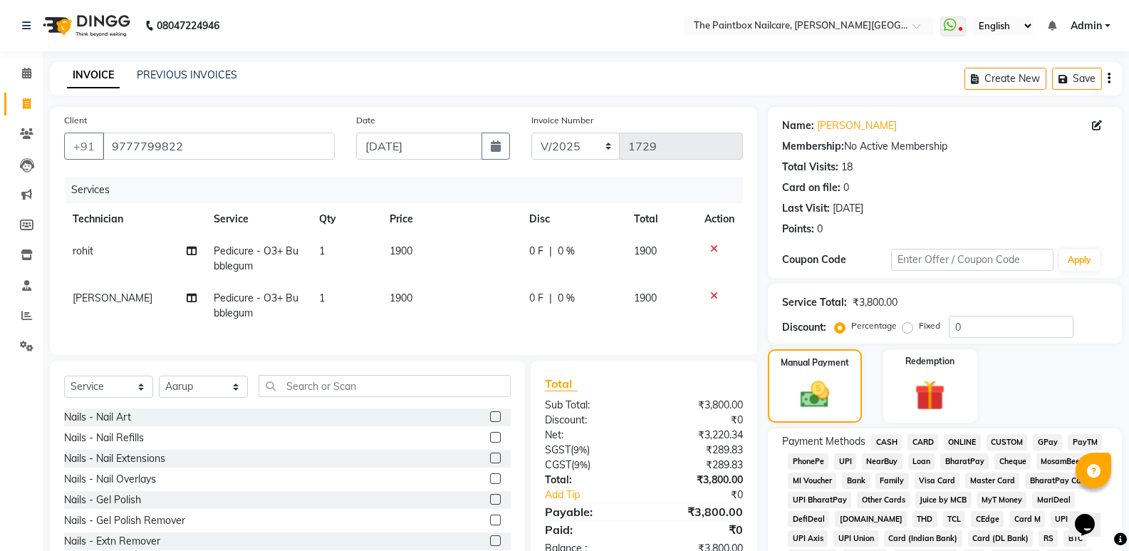
click at [490, 443] on input "checkbox" at bounding box center [494, 437] width 9 height 9
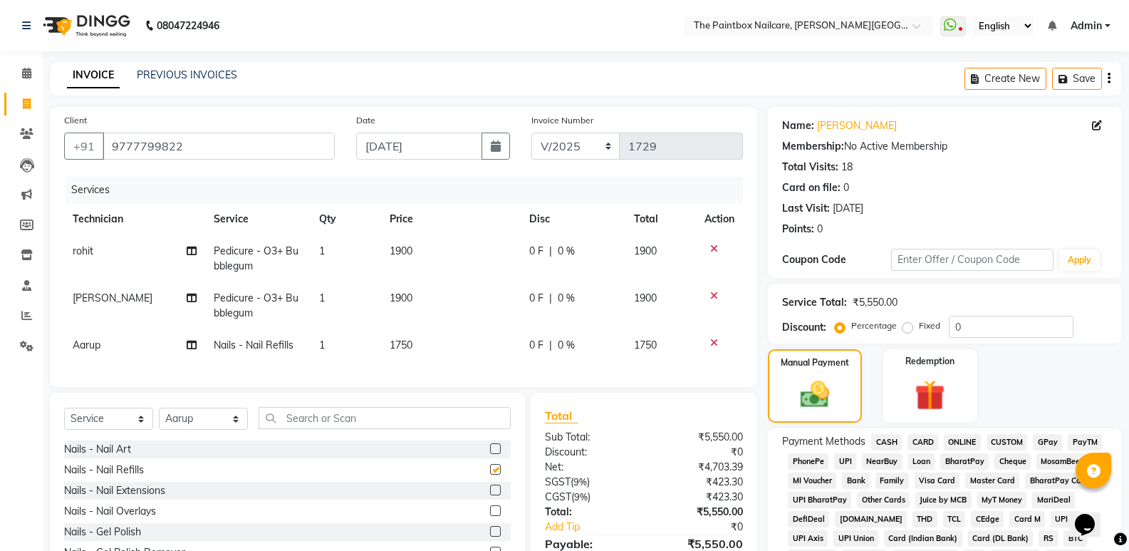
checkbox input "false"
click at [417, 352] on td "1750" at bounding box center [451, 345] width 140 height 32
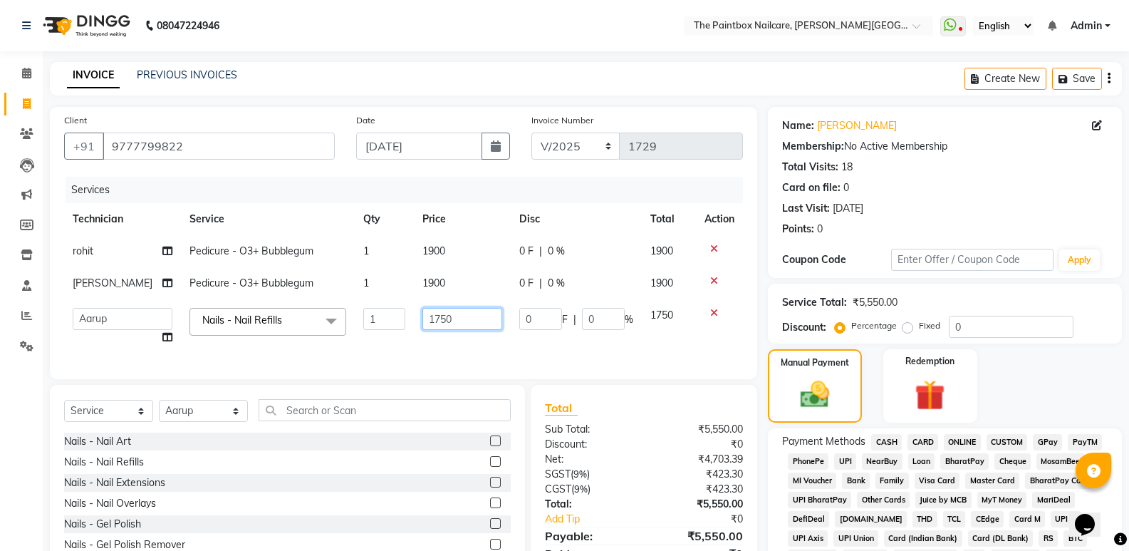
click at [440, 325] on input "1750" at bounding box center [463, 319] width 80 height 22
type input "1800"
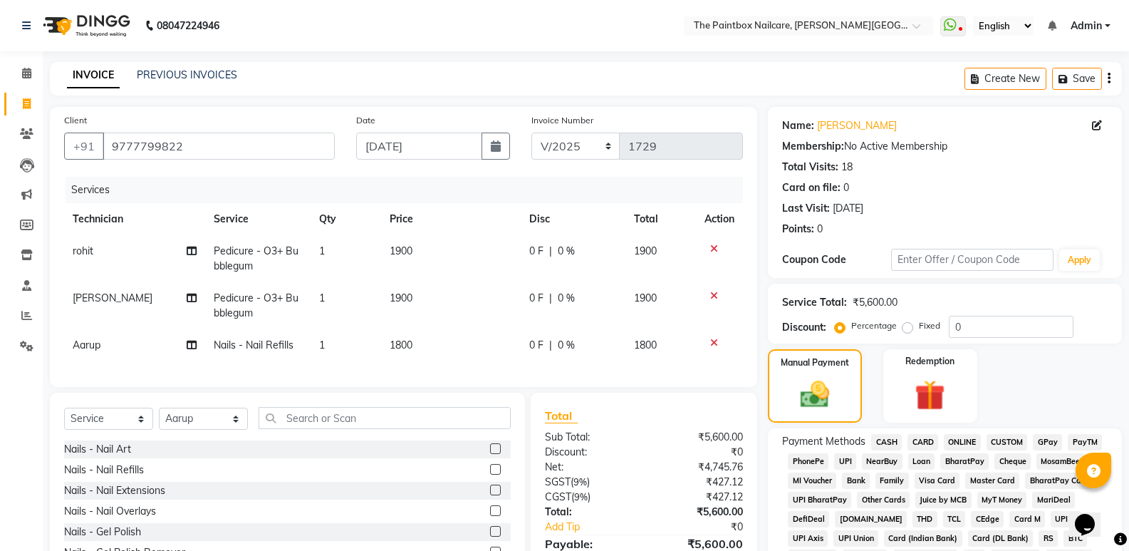
click at [490, 451] on div at bounding box center [500, 449] width 21 height 18
drag, startPoint x: 481, startPoint y: 460, endPoint x: 456, endPoint y: 397, distance: 68.1
click at [490, 454] on label at bounding box center [495, 448] width 11 height 11
click at [490, 454] on input "checkbox" at bounding box center [494, 449] width 9 height 9
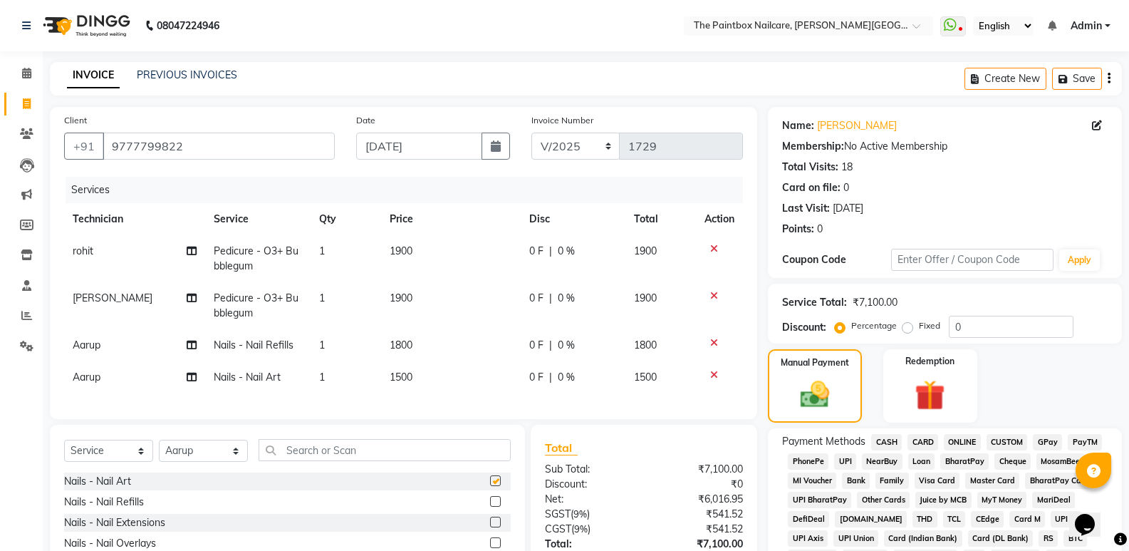
checkbox input "false"
click at [412, 376] on span "1500" at bounding box center [401, 377] width 23 height 13
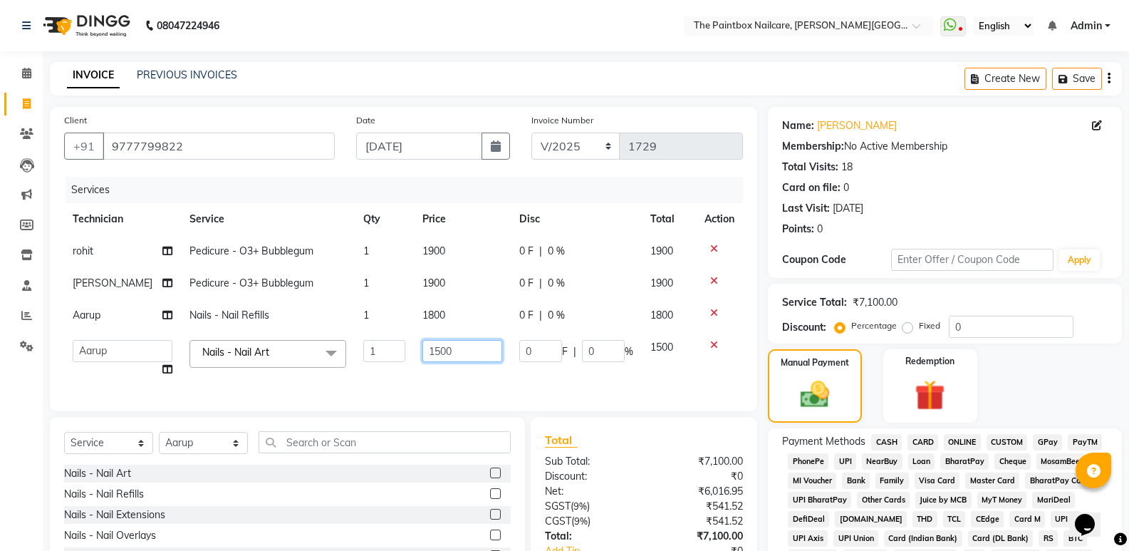
click at [433, 359] on input "1500" at bounding box center [463, 351] width 80 height 22
type input "800"
click at [817, 381] on img at bounding box center [815, 395] width 48 height 34
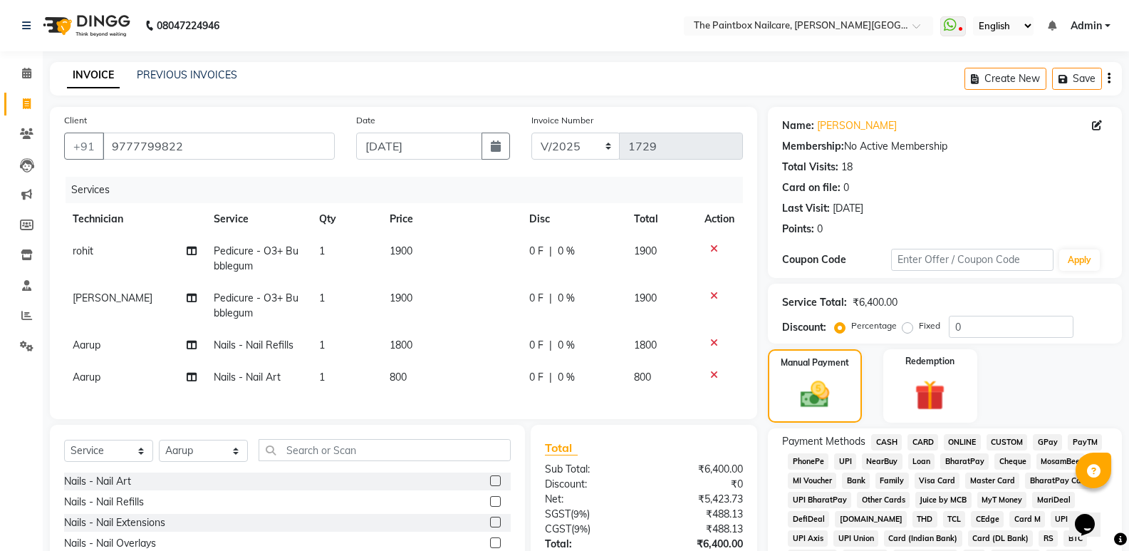
click at [959, 440] on span "ONLINE" at bounding box center [962, 442] width 37 height 16
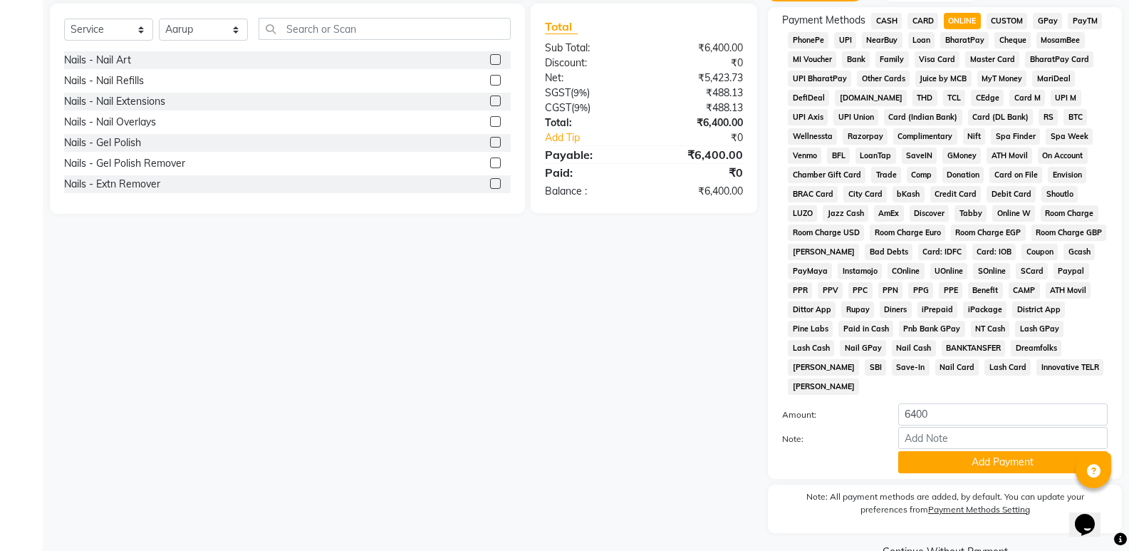
scroll to position [435, 0]
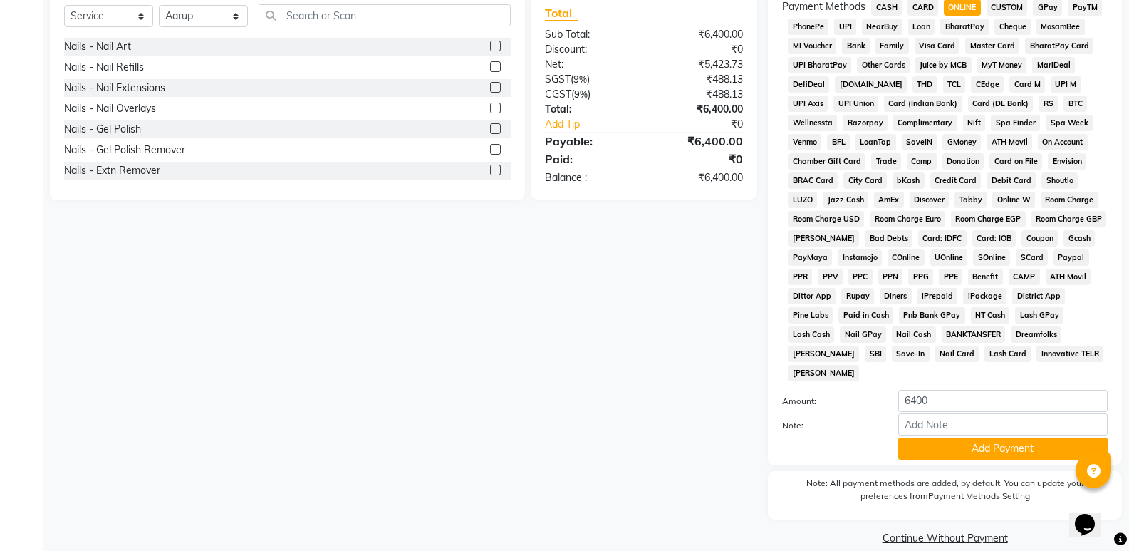
click at [996, 438] on button "Add Payment" at bounding box center [1003, 449] width 209 height 22
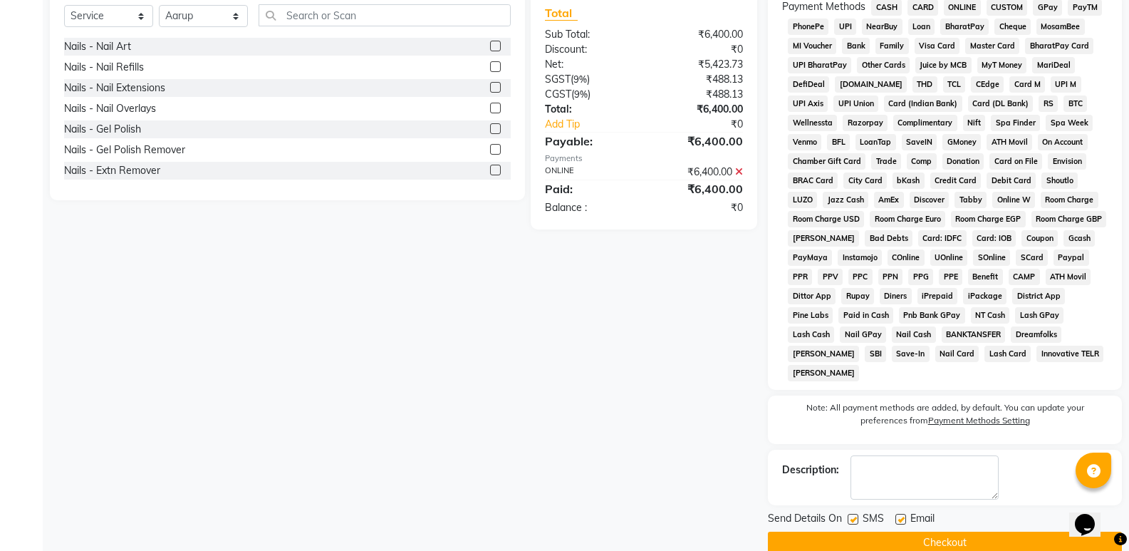
click at [995, 532] on button "Checkout" at bounding box center [945, 543] width 354 height 22
